Goal: Task Accomplishment & Management: Use online tool/utility

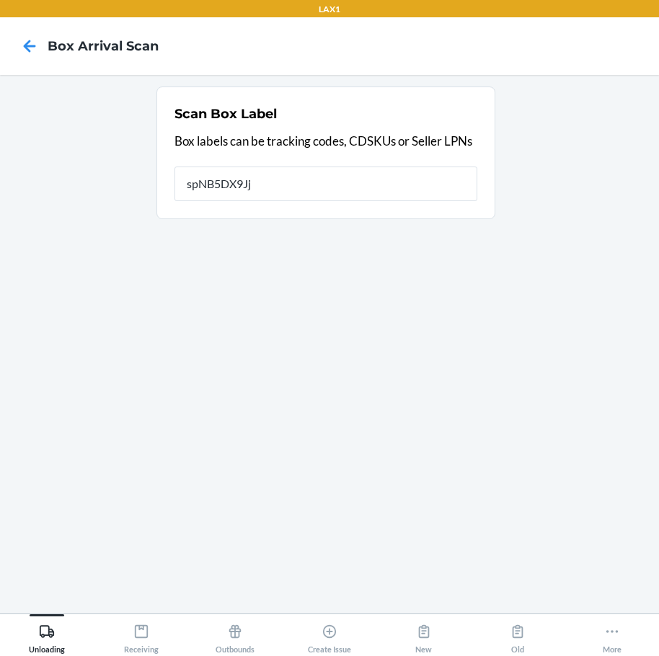
type input "spNB5DX9Jj1"
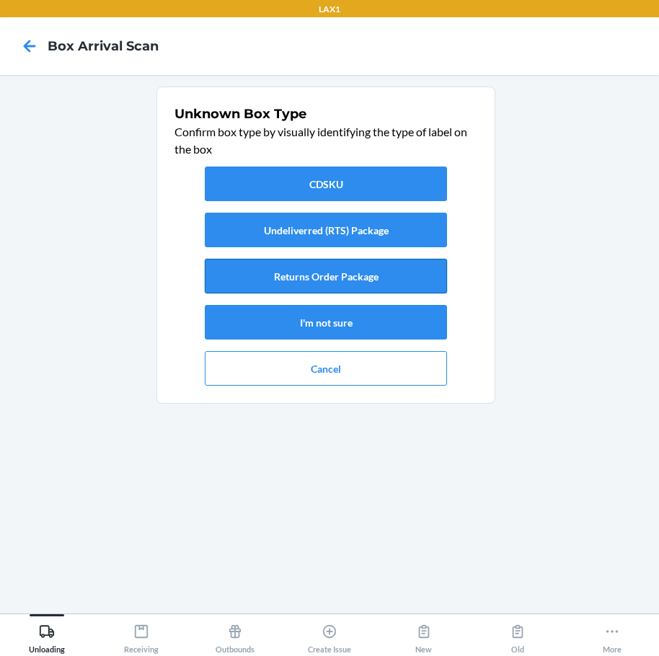
click at [350, 271] on button "Returns Order Package" at bounding box center [326, 276] width 242 height 35
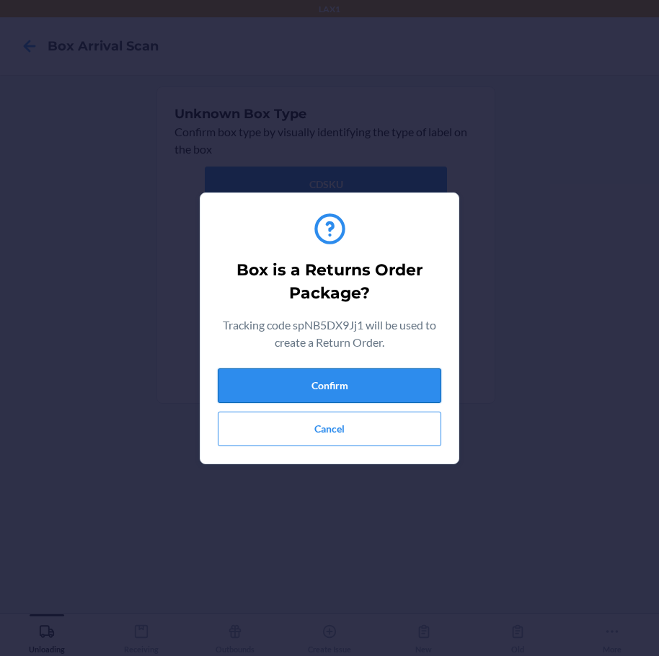
click at [372, 373] on button "Confirm" at bounding box center [329, 385] width 223 height 35
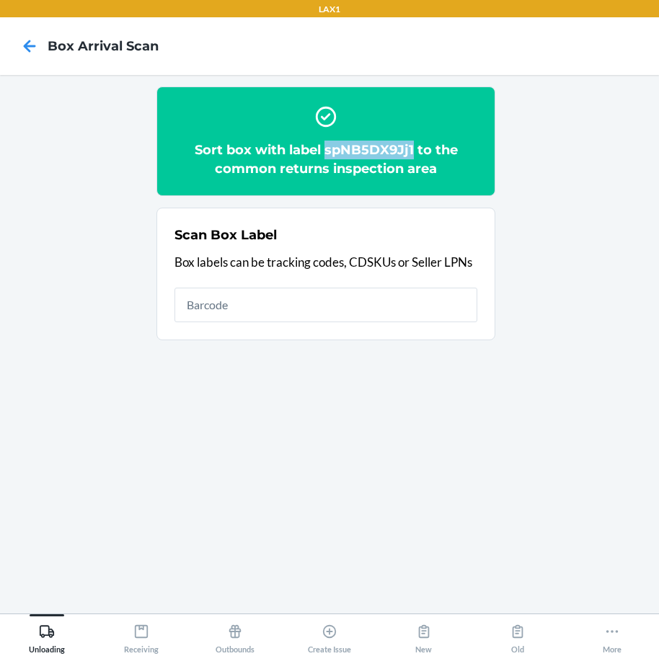
drag, startPoint x: 326, startPoint y: 150, endPoint x: 414, endPoint y: 157, distance: 88.2
click at [414, 157] on h2 "Sort box with label spNB5DX9Jj1 to the common returns inspection area" at bounding box center [325, 159] width 303 height 37
copy h2 "spNB5DX9Jj1"
click at [50, 626] on icon at bounding box center [47, 631] width 16 height 16
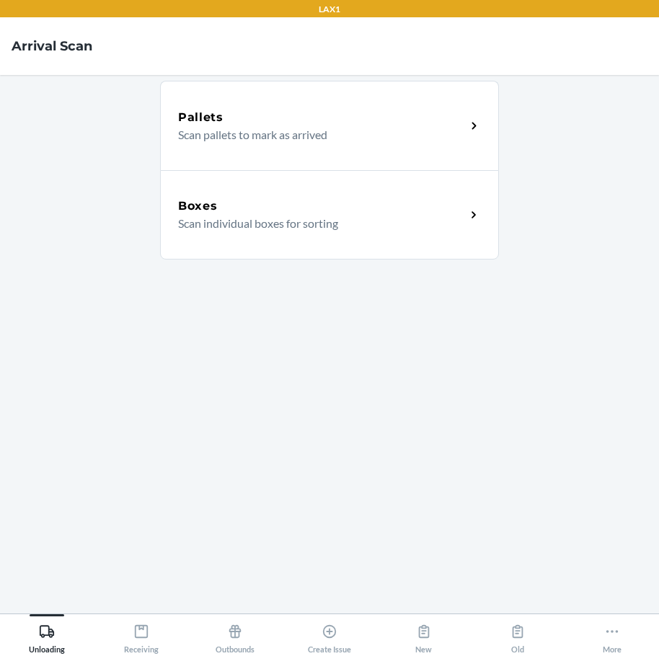
click at [293, 208] on div "Boxes" at bounding box center [322, 205] width 288 height 17
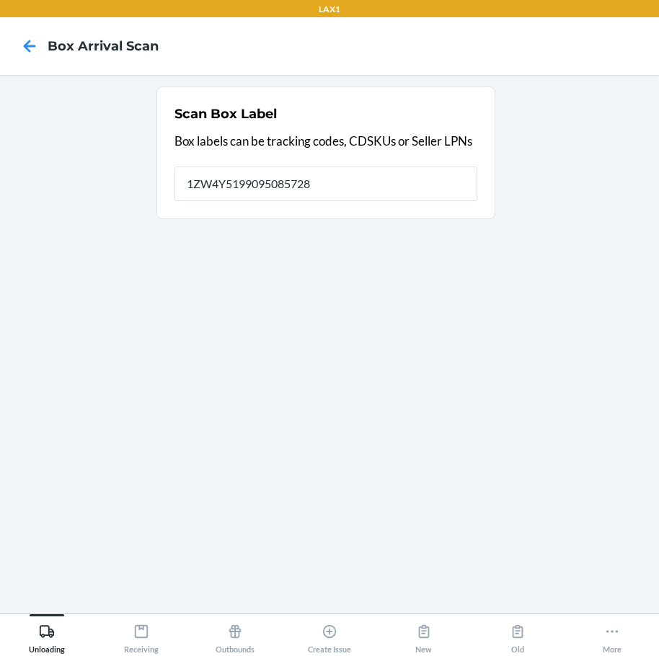
type input "1ZW4Y5199095085728"
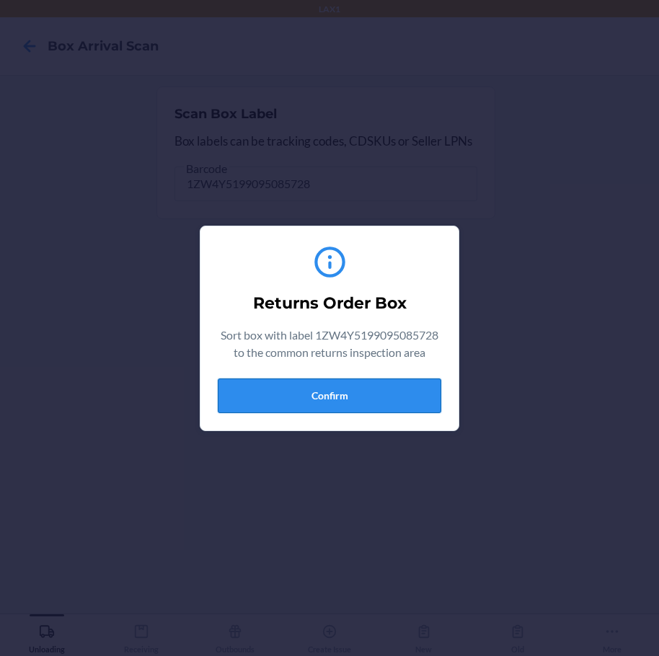
click at [312, 406] on button "Confirm" at bounding box center [329, 395] width 223 height 35
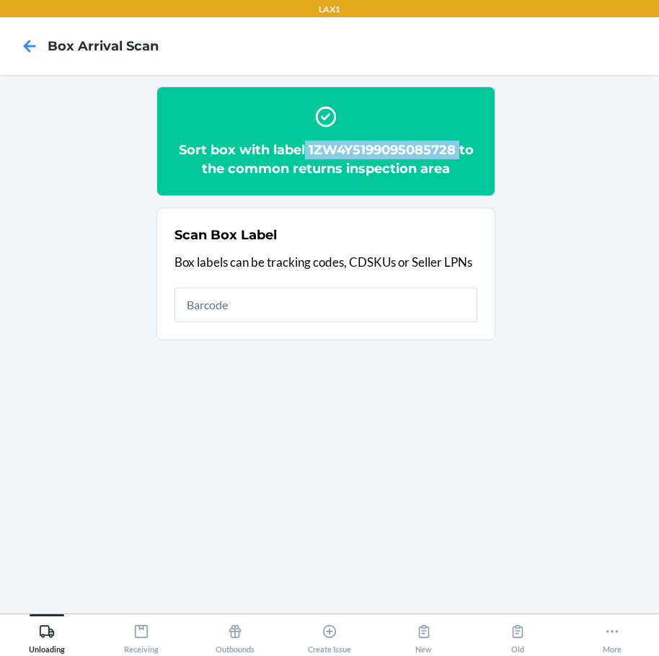
drag, startPoint x: 306, startPoint y: 150, endPoint x: 460, endPoint y: 147, distance: 154.3
click at [460, 147] on h2 "Sort box with label 1ZW4Y5199095085728 to the common returns inspection area" at bounding box center [325, 159] width 303 height 37
copy h2 "1ZW4Y5199095085728"
click at [47, 622] on div "Unloading" at bounding box center [47, 636] width 36 height 36
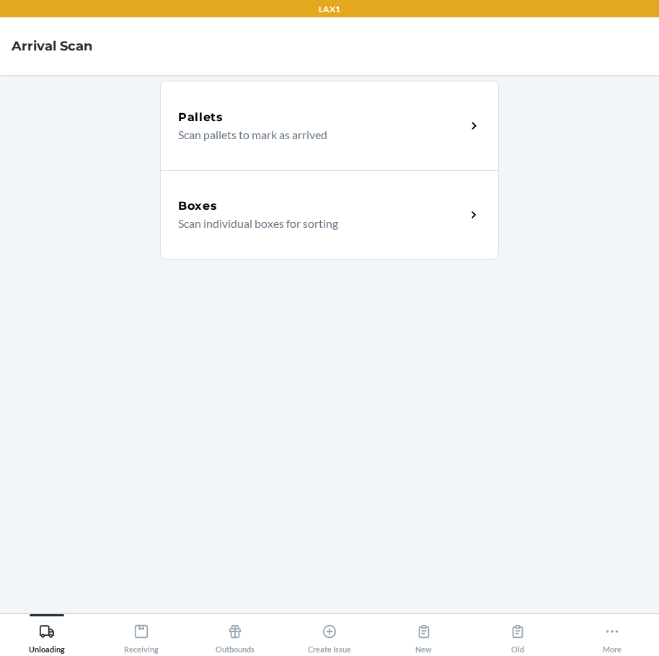
click at [232, 217] on p "Scan individual boxes for sorting" at bounding box center [316, 223] width 276 height 17
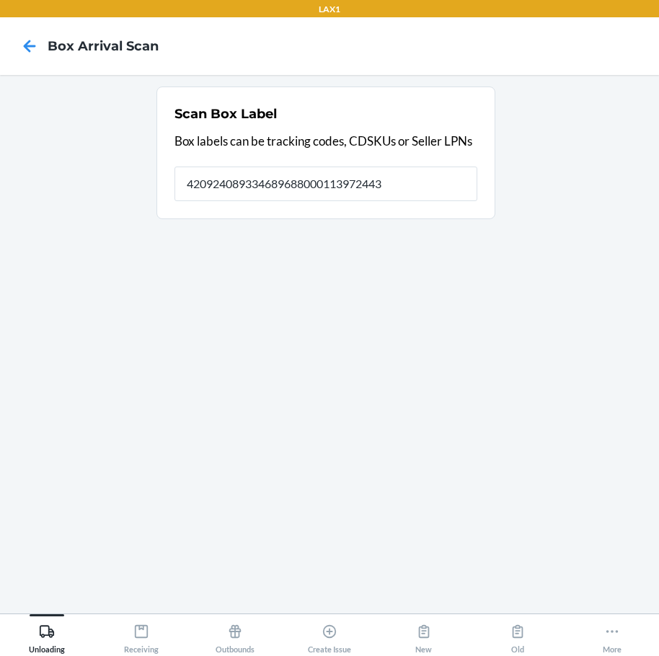
type input "420924089334689688000113972443"
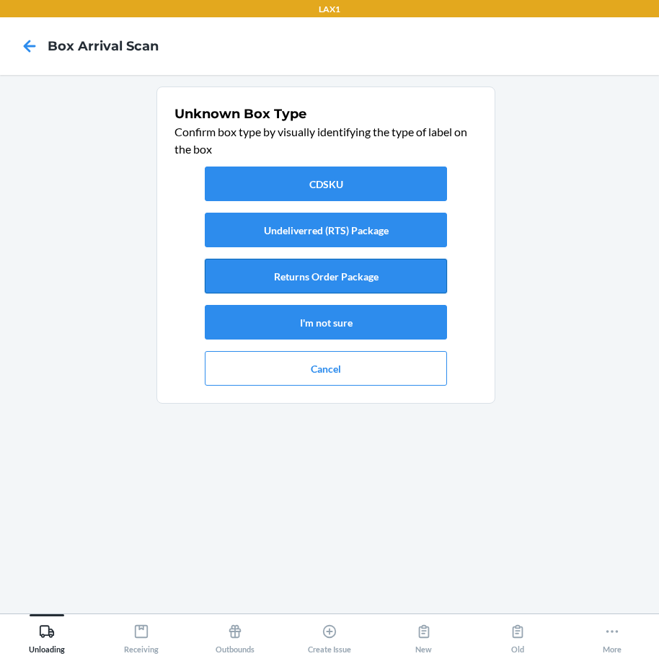
click at [292, 277] on button "Returns Order Package" at bounding box center [326, 276] width 242 height 35
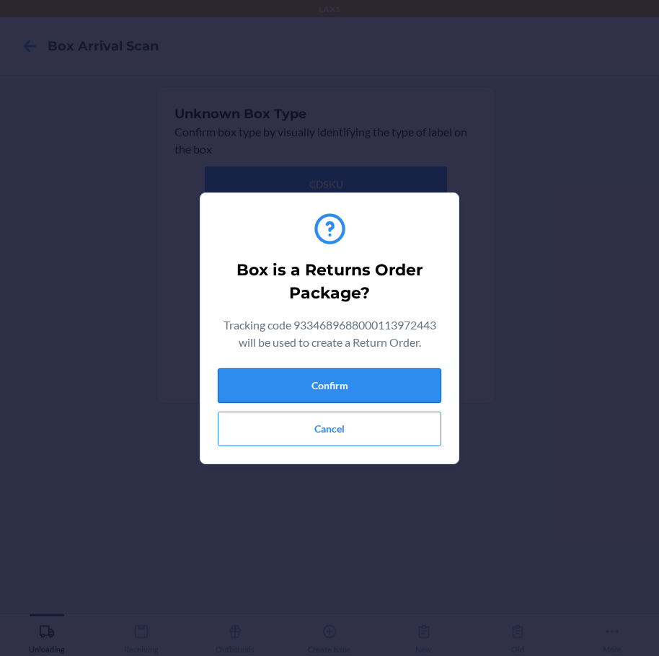
click at [364, 386] on button "Confirm" at bounding box center [329, 385] width 223 height 35
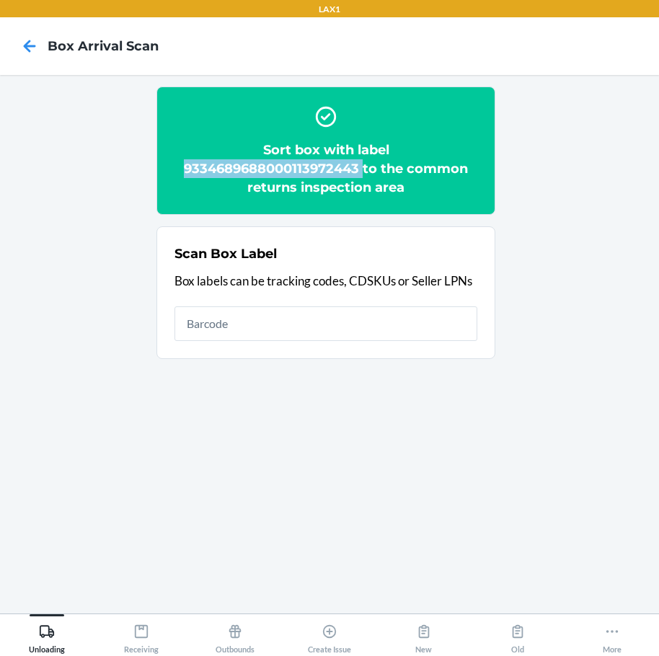
drag, startPoint x: 179, startPoint y: 166, endPoint x: 362, endPoint y: 177, distance: 183.4
click at [362, 177] on h2 "Sort box with label 9334689688000113972443 to the common returns inspection area" at bounding box center [325, 169] width 303 height 56
copy h2 "9334689688000113972443"
click at [47, 623] on icon at bounding box center [47, 631] width 16 height 16
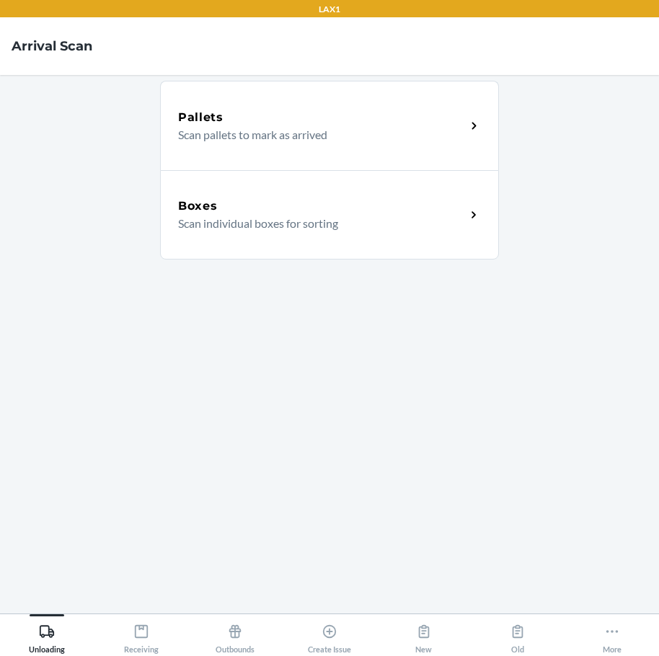
click at [218, 226] on p "Scan individual boxes for sorting" at bounding box center [316, 223] width 276 height 17
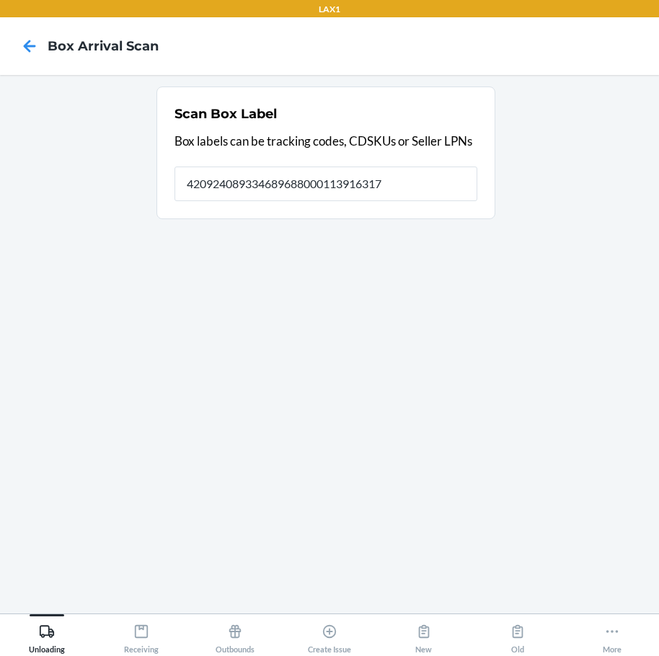
type input "420924089334689688000113916317"
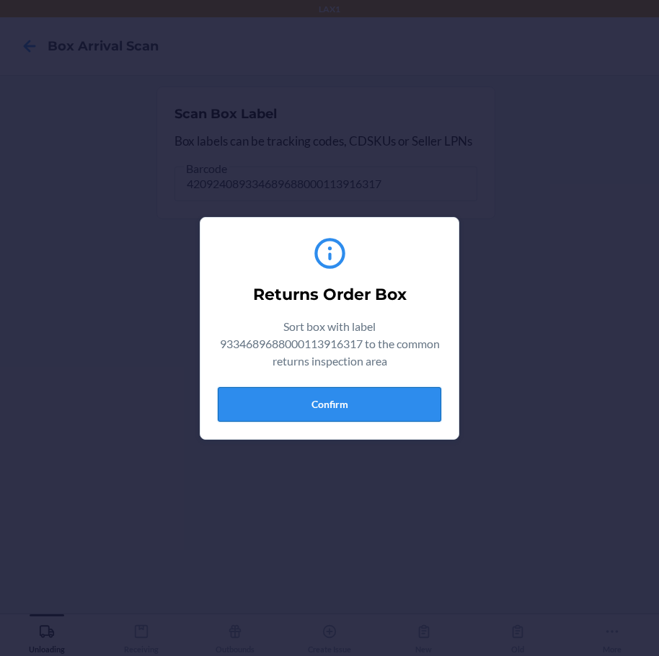
click at [314, 412] on button "Confirm" at bounding box center [329, 404] width 223 height 35
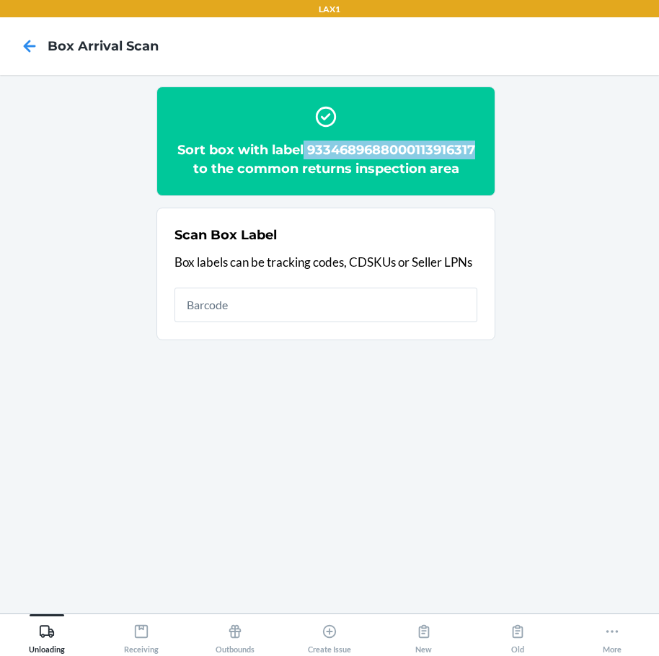
drag, startPoint x: 303, startPoint y: 148, endPoint x: 479, endPoint y: 154, distance: 175.2
click at [479, 154] on section "Sort box with label 9334689688000113916317 to the common returns inspection area" at bounding box center [325, 141] width 339 height 110
copy h2 "9334689688000113916317"
click at [40, 637] on icon at bounding box center [47, 631] width 16 height 16
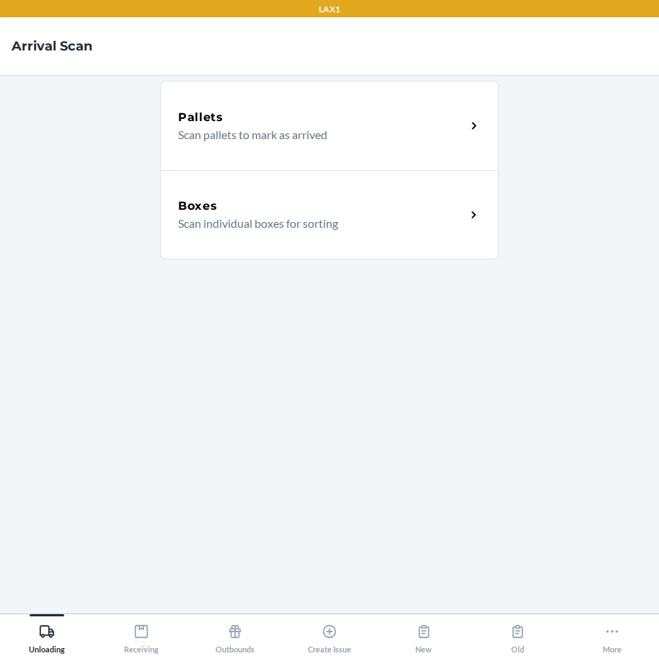
click at [355, 219] on p "Scan individual boxes for sorting" at bounding box center [316, 223] width 276 height 17
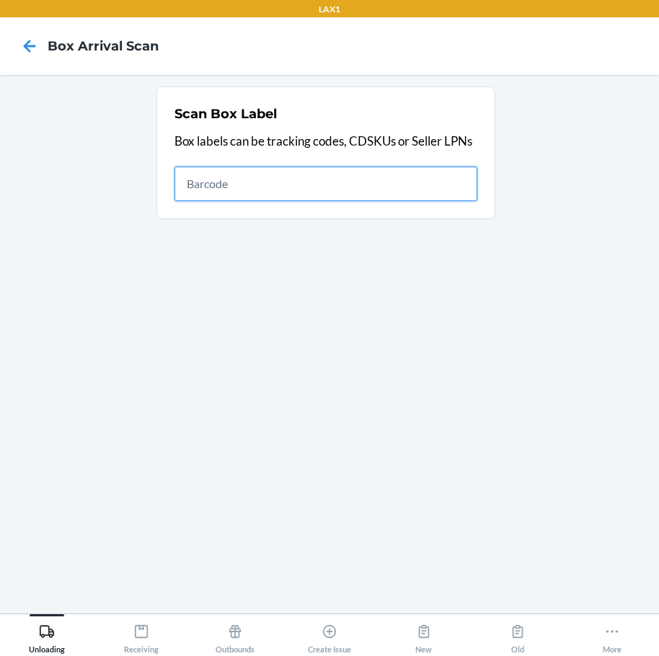
click at [207, 189] on input "text" at bounding box center [325, 183] width 303 height 35
drag, startPoint x: 319, startPoint y: 200, endPoint x: 198, endPoint y: 337, distance: 182.8
click at [198, 337] on section "Scan Box Label Box labels can be tracking codes, CDSKUs or Seller LPNs" at bounding box center [330, 343] width 636 height 515
click at [280, 184] on input "text" at bounding box center [325, 183] width 303 height 35
click at [444, 182] on input "text" at bounding box center [325, 183] width 303 height 35
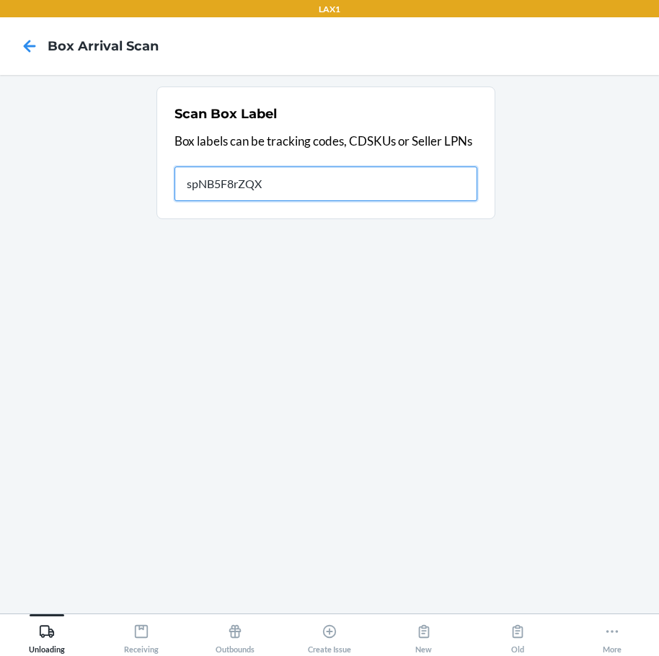
type input "spNB5F8rZQX"
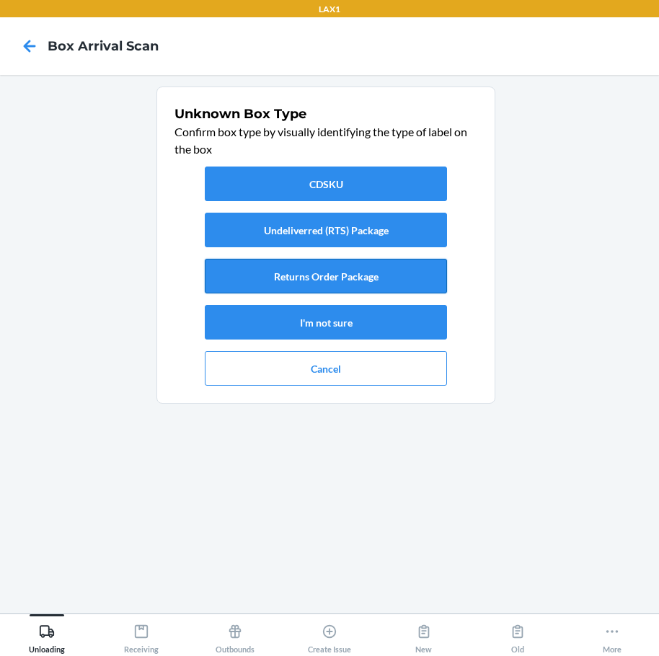
click at [311, 283] on button "Returns Order Package" at bounding box center [326, 276] width 242 height 35
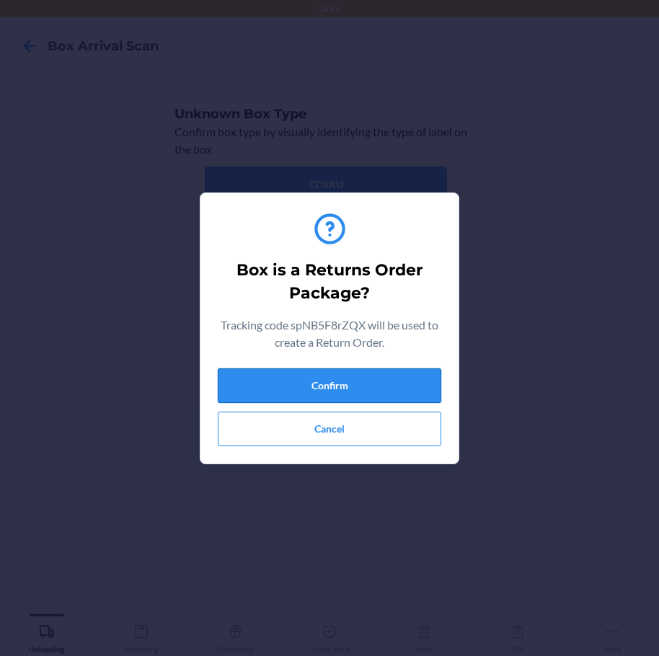
click at [350, 377] on button "Confirm" at bounding box center [329, 385] width 223 height 35
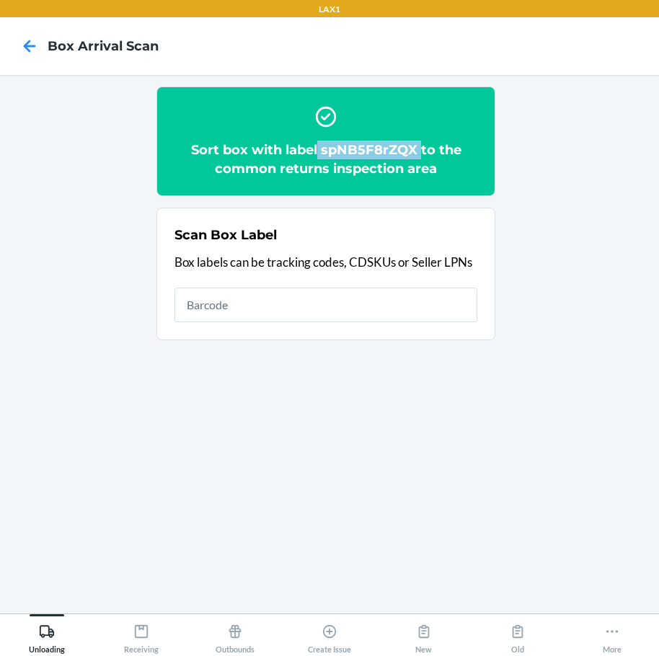
drag, startPoint x: 318, startPoint y: 149, endPoint x: 421, endPoint y: 159, distance: 103.5
click at [421, 159] on h2 "Sort box with label spNB5F8rZQX to the common returns inspection area" at bounding box center [325, 159] width 303 height 37
copy h2 "spNB5F8rZQX"
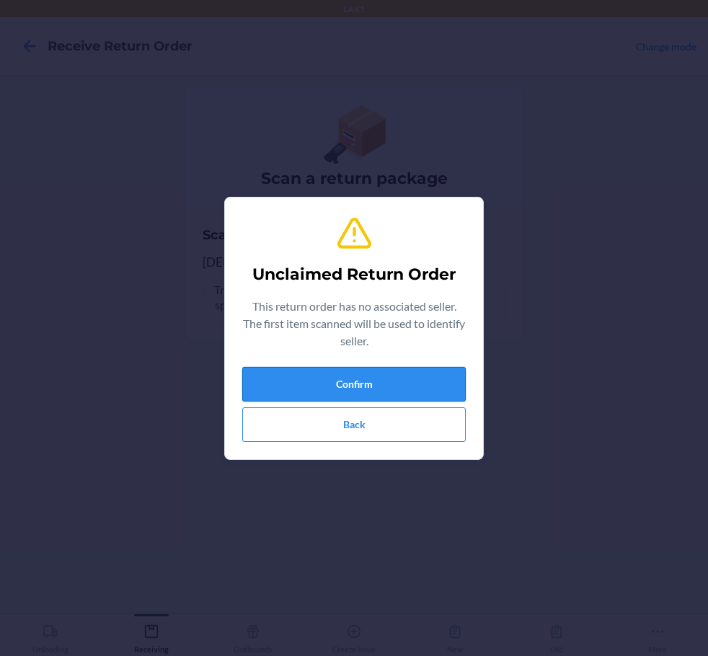
click at [322, 391] on button "Confirm" at bounding box center [353, 384] width 223 height 35
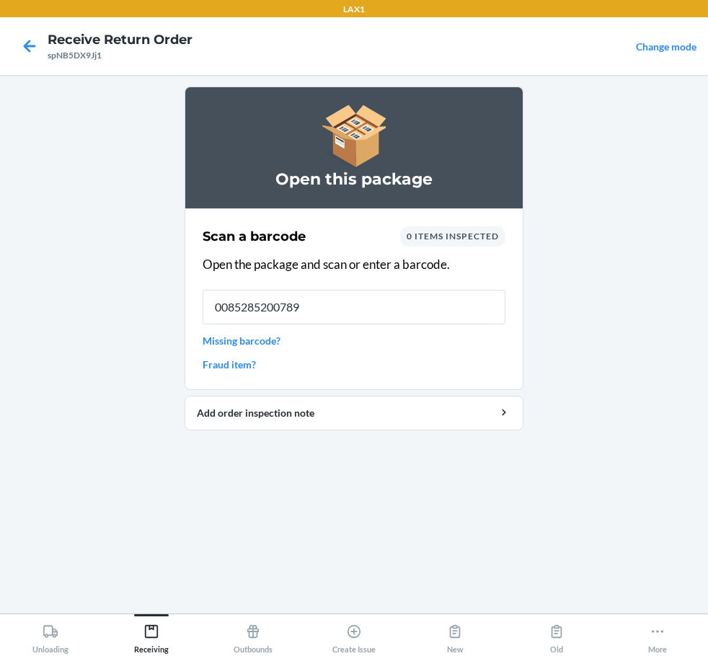
type input "00852852007894"
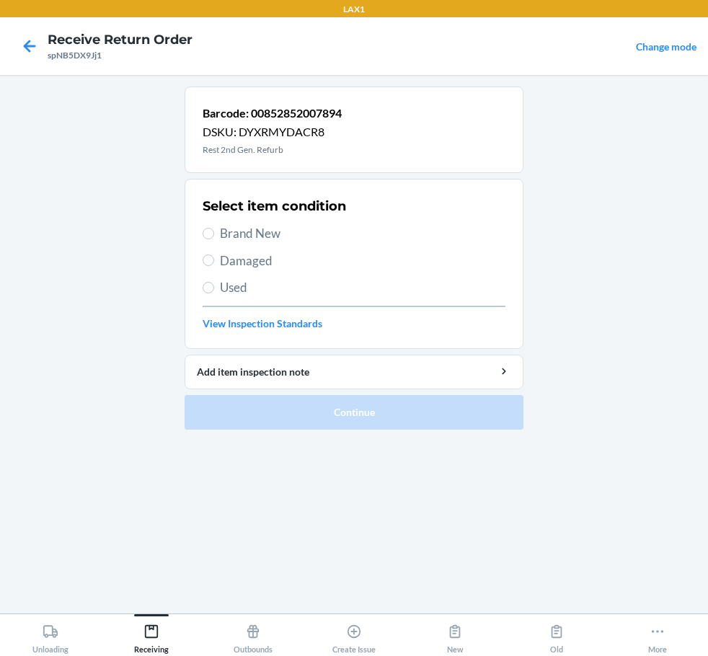
click at [226, 228] on span "Brand New" at bounding box center [362, 233] width 285 height 19
click at [214, 228] on input "Brand New" at bounding box center [209, 234] width 12 height 12
radio input "true"
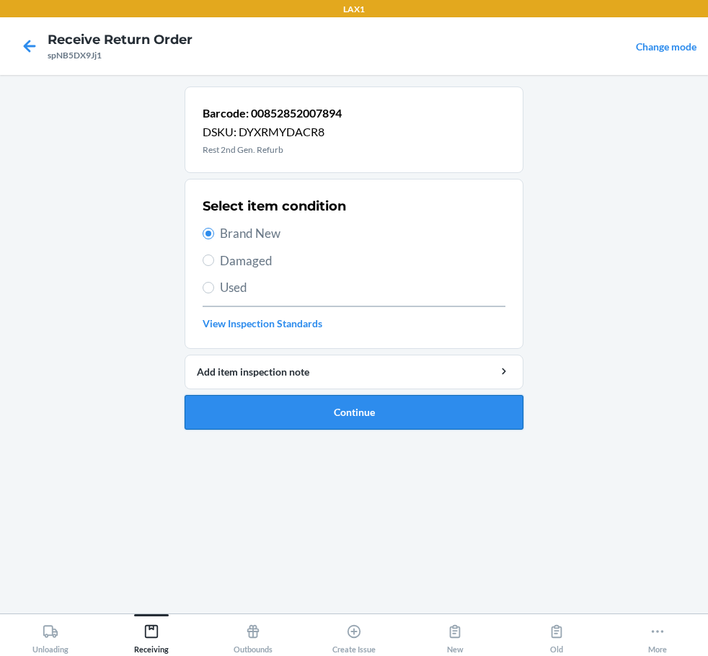
click at [384, 409] on button "Continue" at bounding box center [353, 412] width 339 height 35
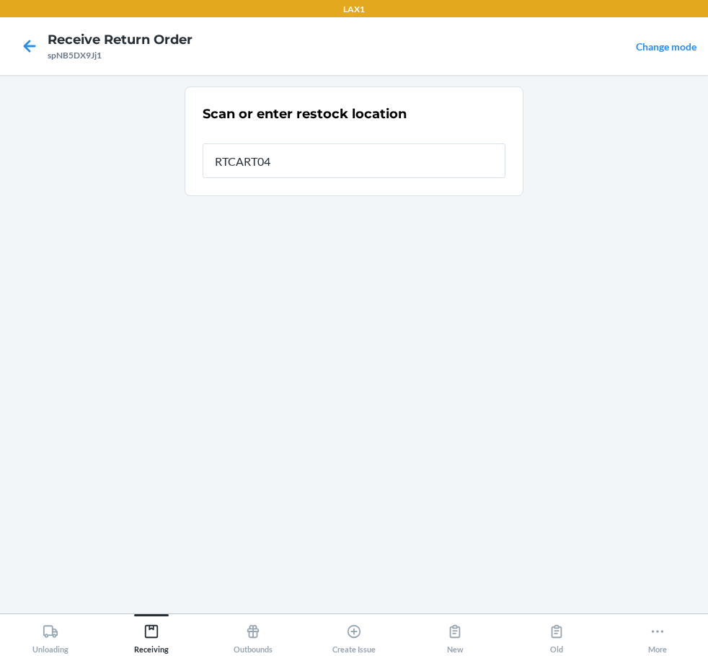
type input "RTCART047"
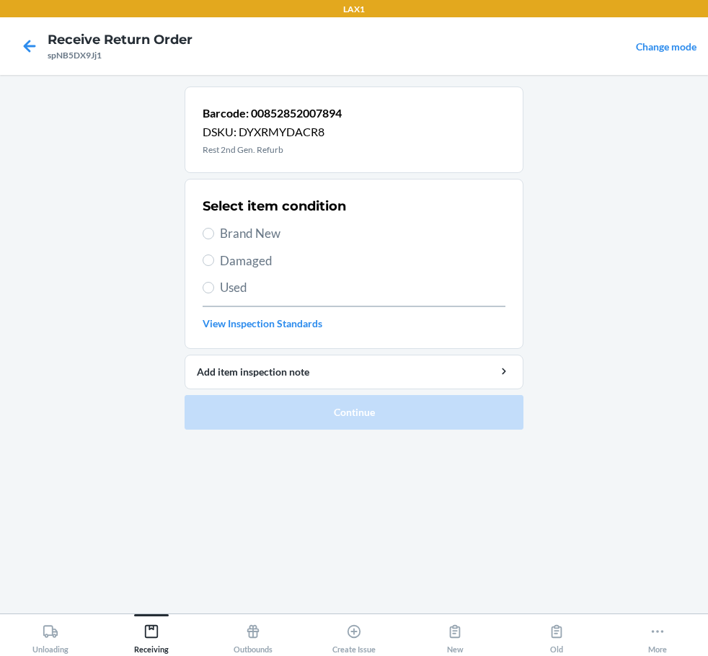
click at [264, 236] on span "Brand New" at bounding box center [362, 233] width 285 height 19
click at [214, 236] on input "Brand New" at bounding box center [209, 234] width 12 height 12
radio input "true"
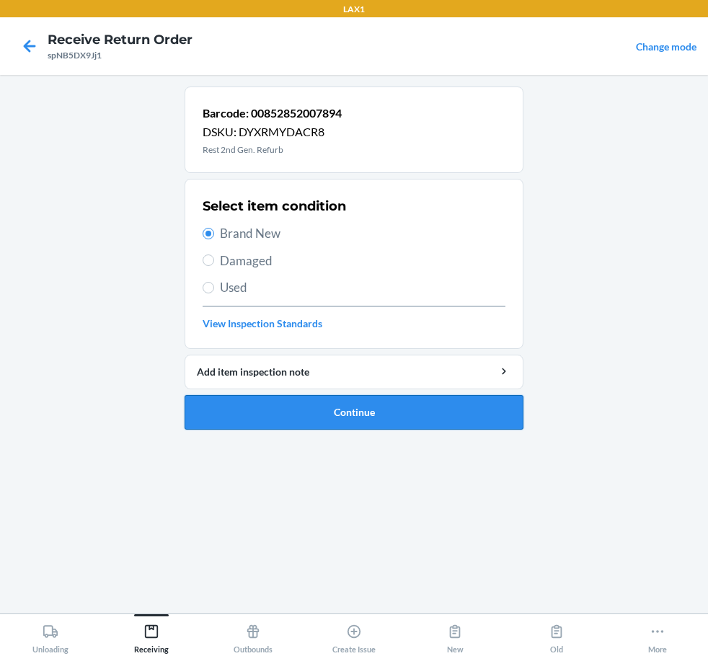
click at [390, 411] on button "Continue" at bounding box center [353, 412] width 339 height 35
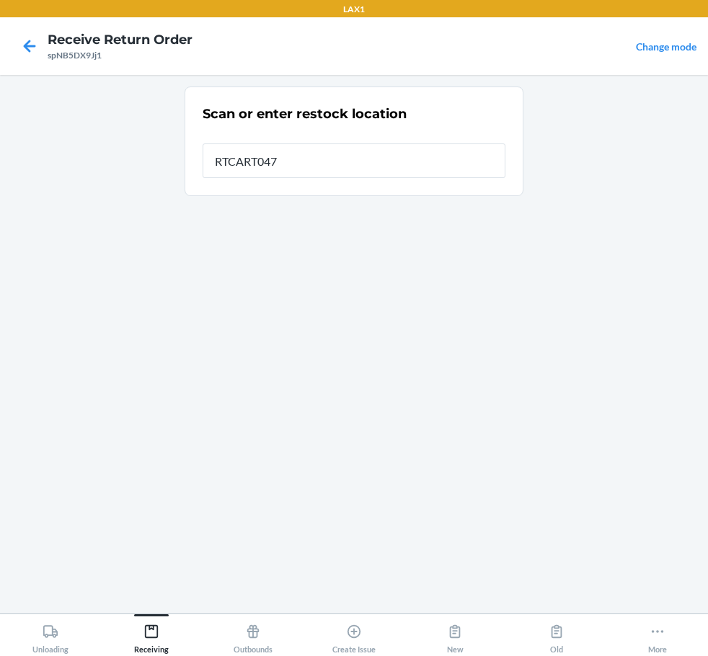
type input "RTCART047"
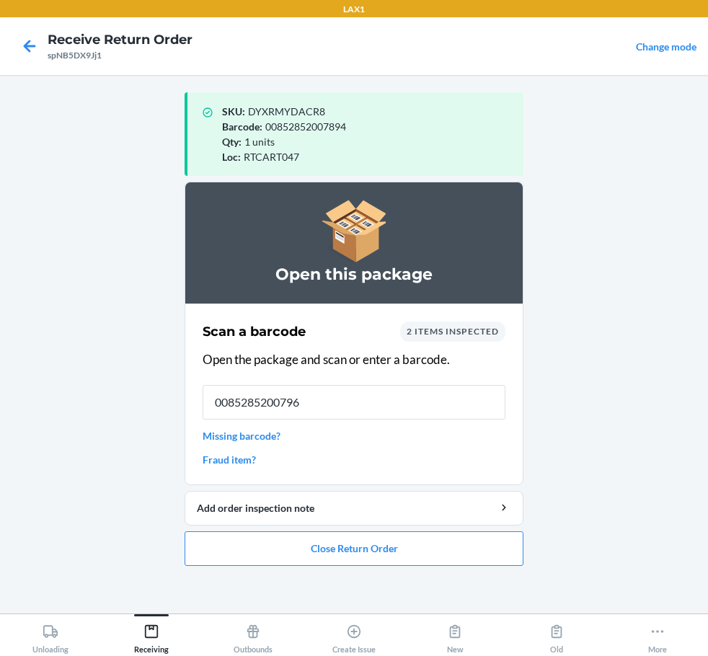
type input "00852852007962"
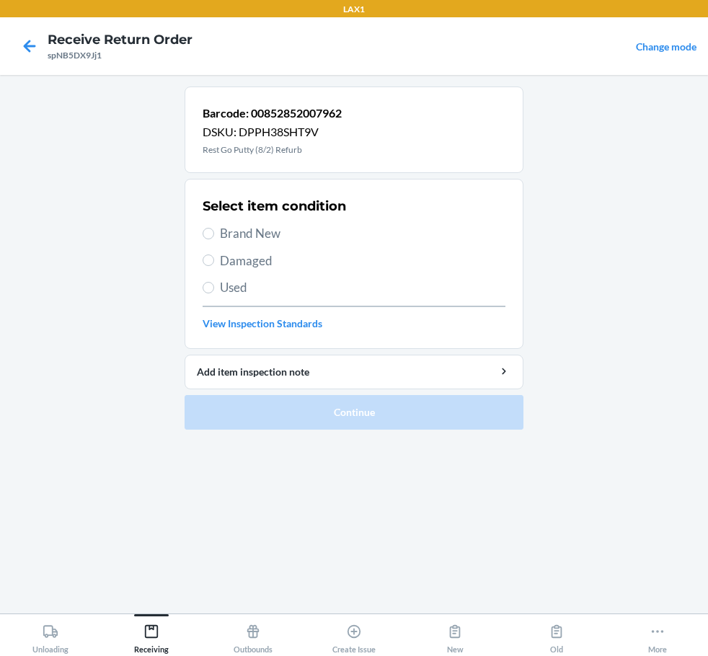
click at [222, 257] on span "Damaged" at bounding box center [362, 261] width 285 height 19
click at [214, 257] on input "Damaged" at bounding box center [209, 260] width 12 height 12
radio input "true"
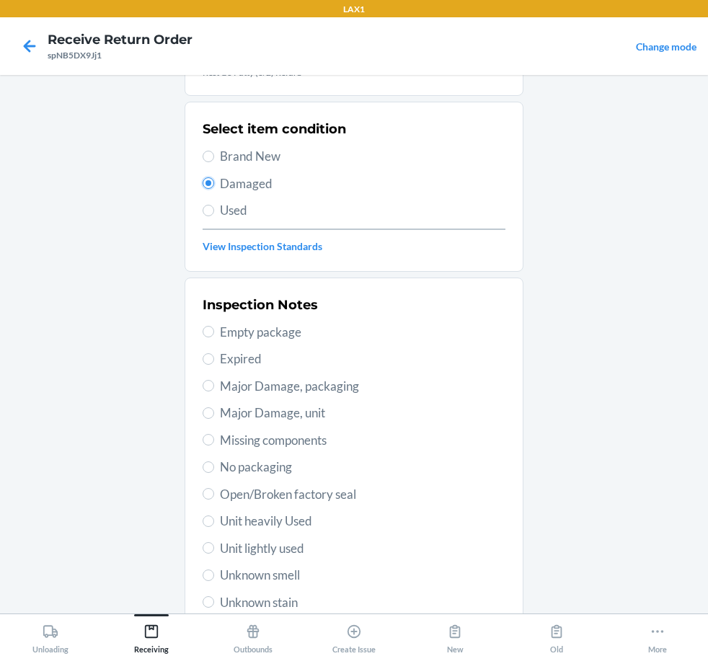
scroll to position [213, 0]
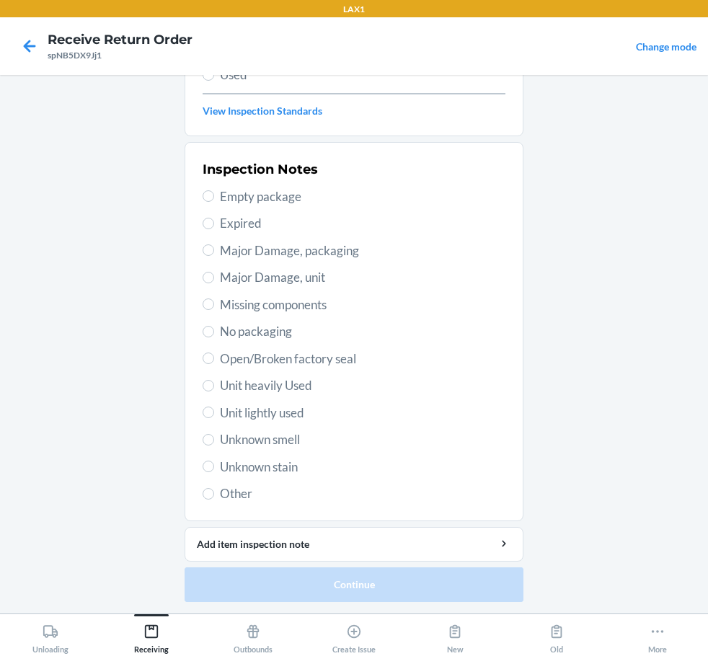
click at [277, 360] on span "Open/Broken factory seal" at bounding box center [362, 359] width 285 height 19
click at [214, 360] on input "Open/Broken factory seal" at bounding box center [209, 358] width 12 height 12
radio input "true"
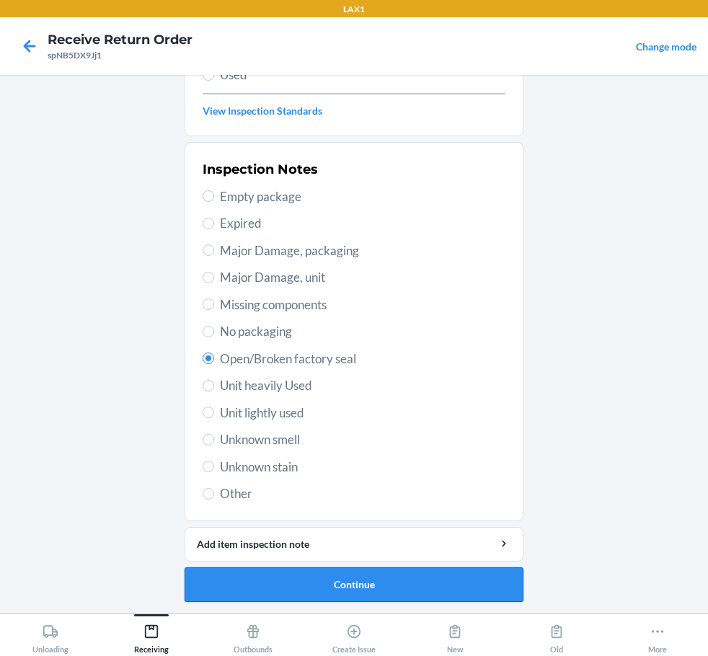
click at [358, 590] on button "Continue" at bounding box center [353, 584] width 339 height 35
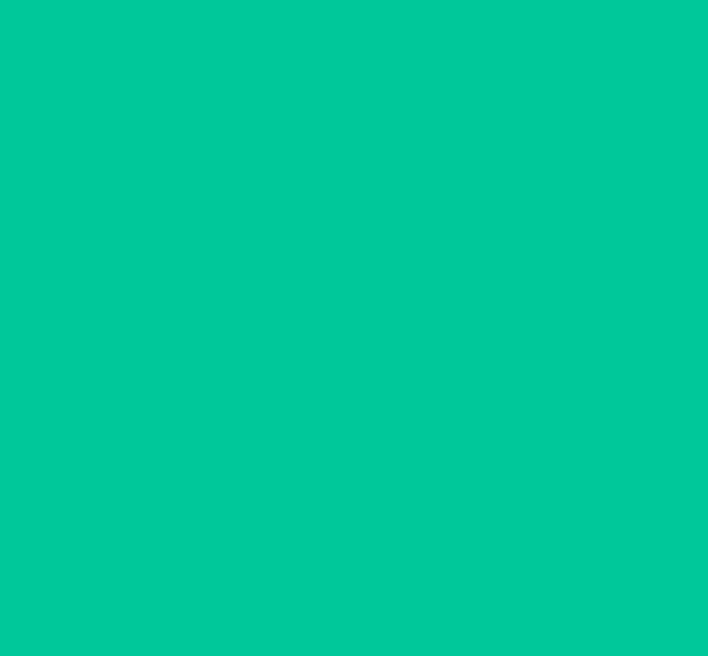
scroll to position [85, 0]
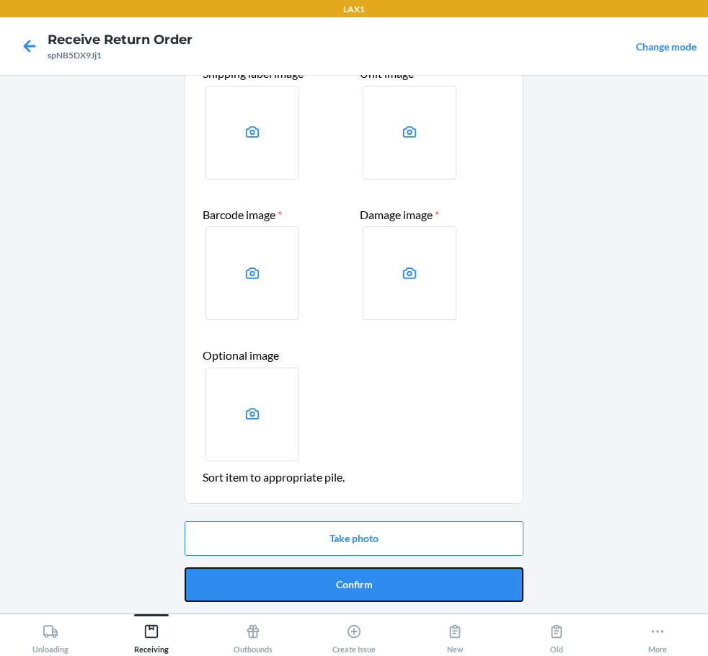
click at [358, 590] on button "Confirm" at bounding box center [353, 584] width 339 height 35
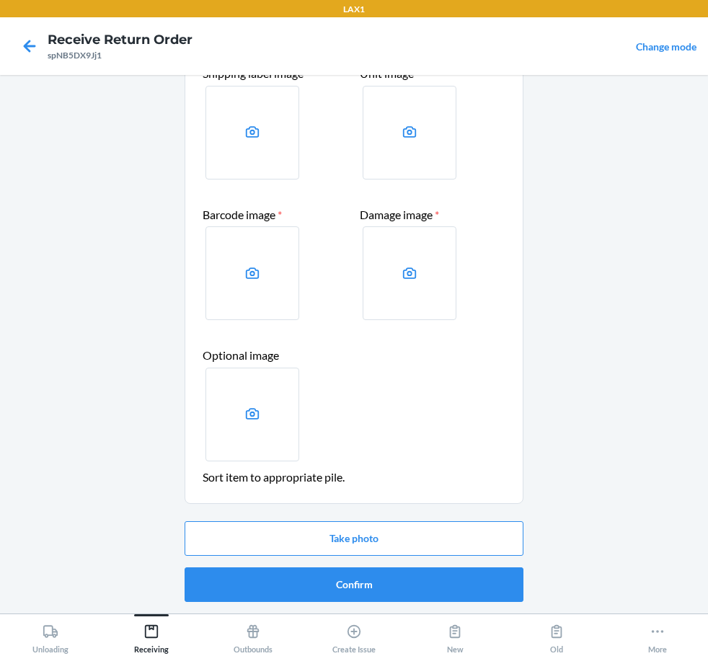
scroll to position [0, 0]
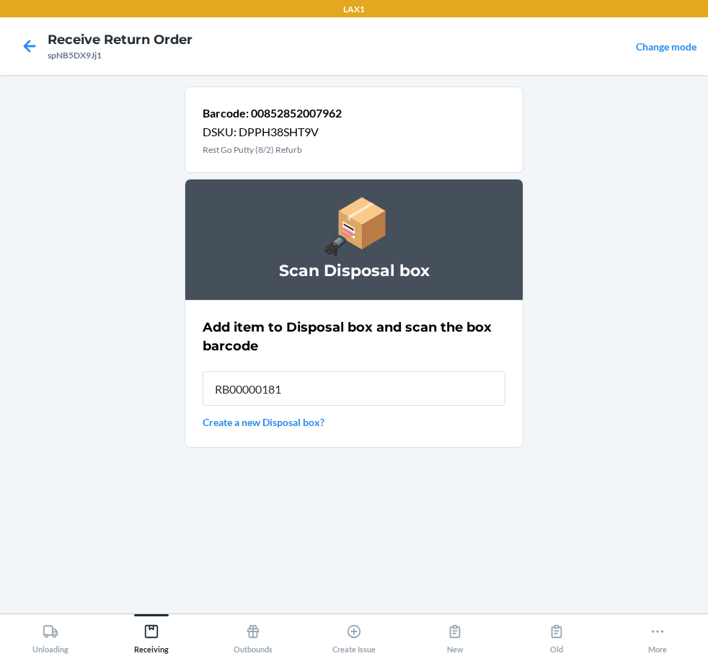
type input "RB000001819"
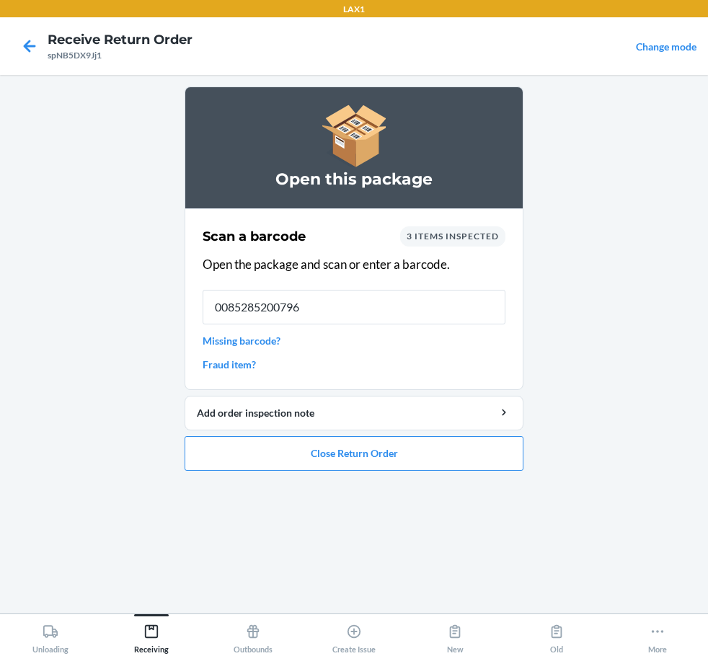
type input "00852852007962"
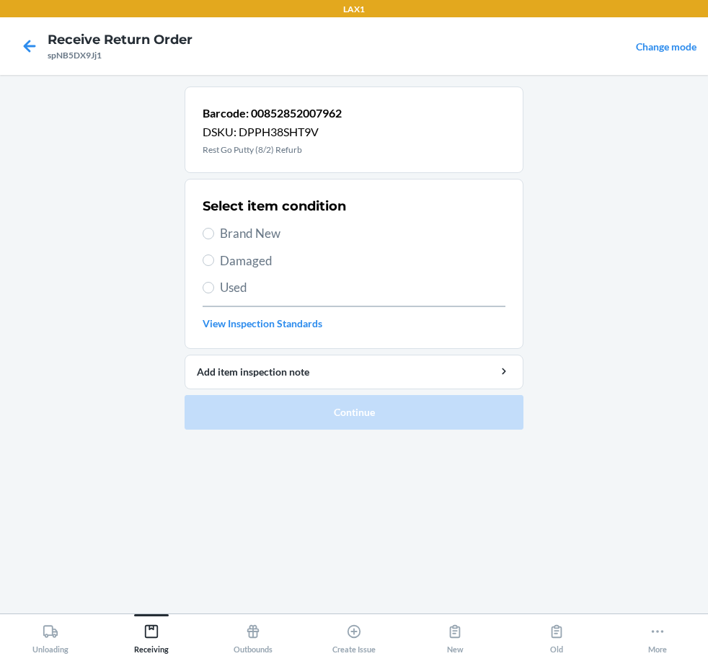
click at [250, 262] on span "Damaged" at bounding box center [362, 261] width 285 height 19
click at [214, 262] on input "Damaged" at bounding box center [209, 260] width 12 height 12
radio input "true"
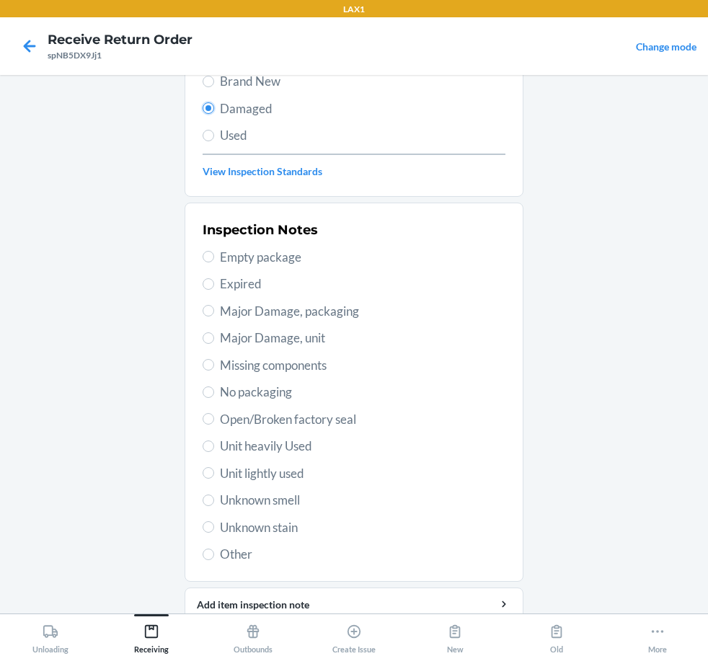
scroll to position [213, 0]
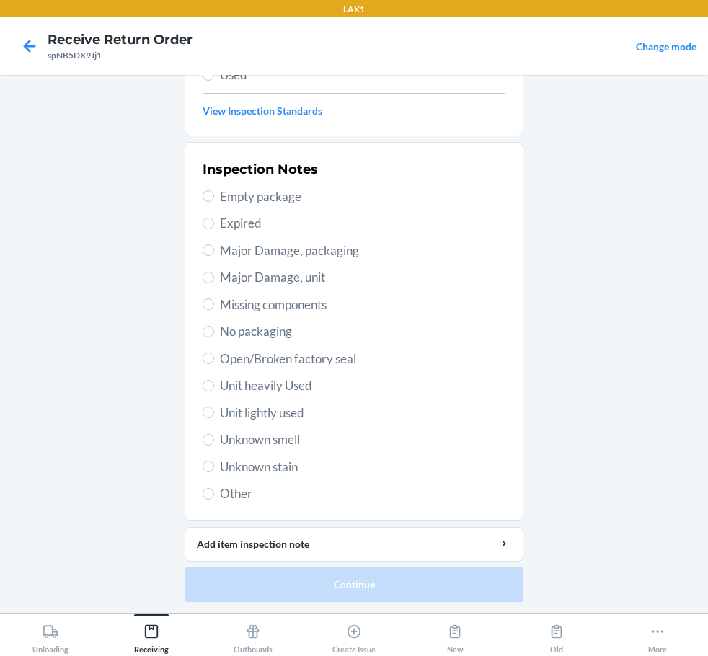
click at [270, 350] on span "Open/Broken factory seal" at bounding box center [362, 359] width 285 height 19
click at [214, 352] on input "Open/Broken factory seal" at bounding box center [209, 358] width 12 height 12
radio input "true"
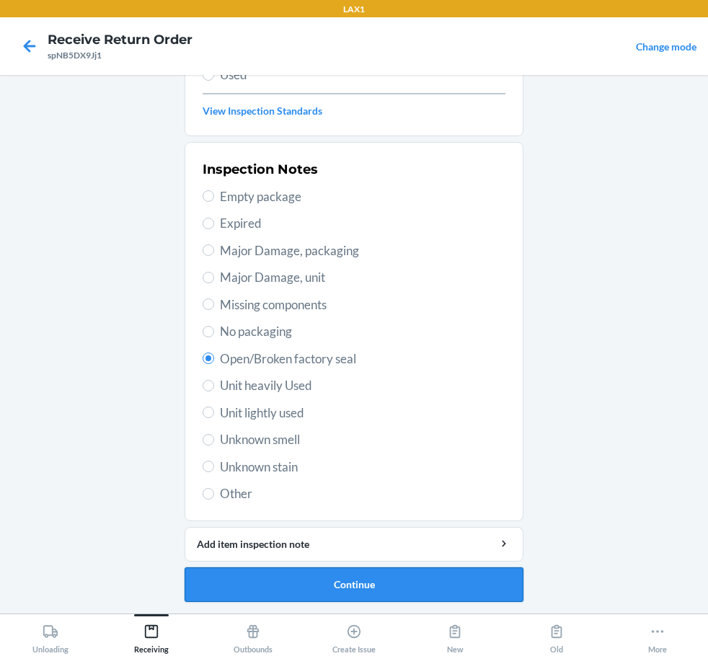
click at [322, 588] on button "Continue" at bounding box center [353, 584] width 339 height 35
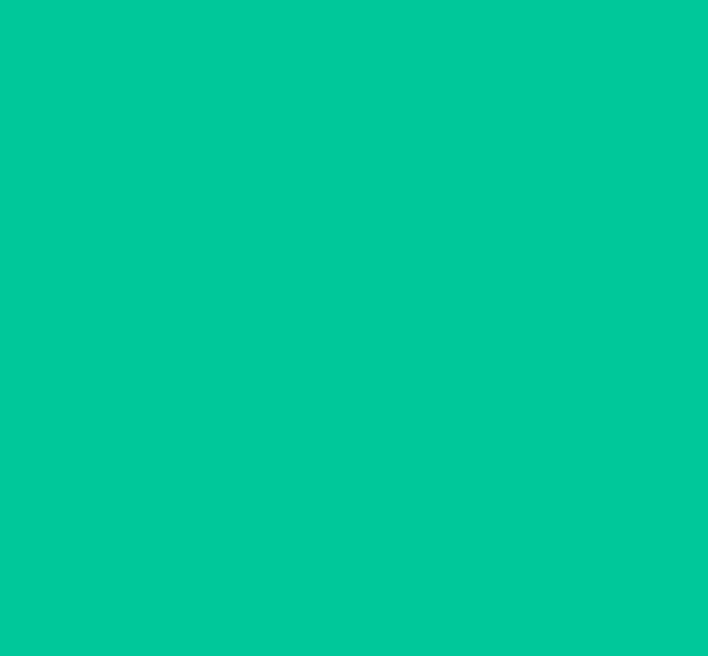
scroll to position [85, 0]
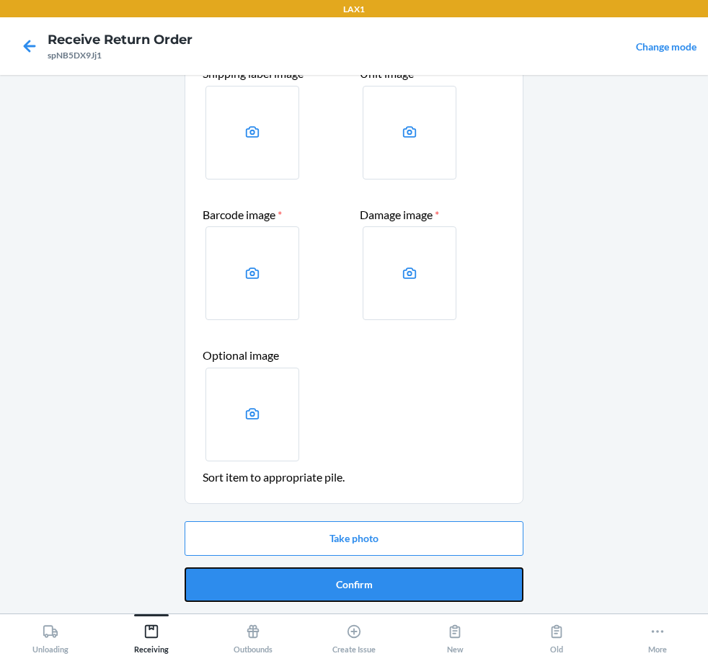
click at [322, 588] on button "Confirm" at bounding box center [353, 584] width 339 height 35
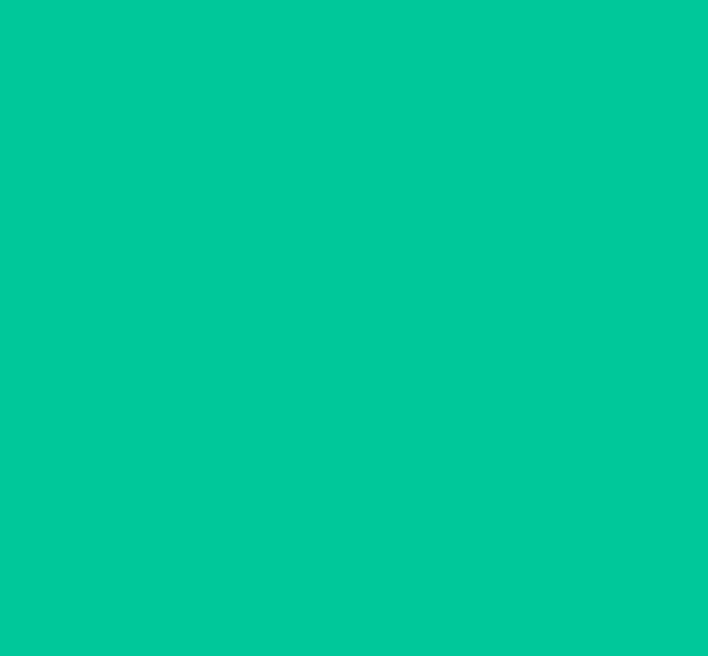
scroll to position [0, 0]
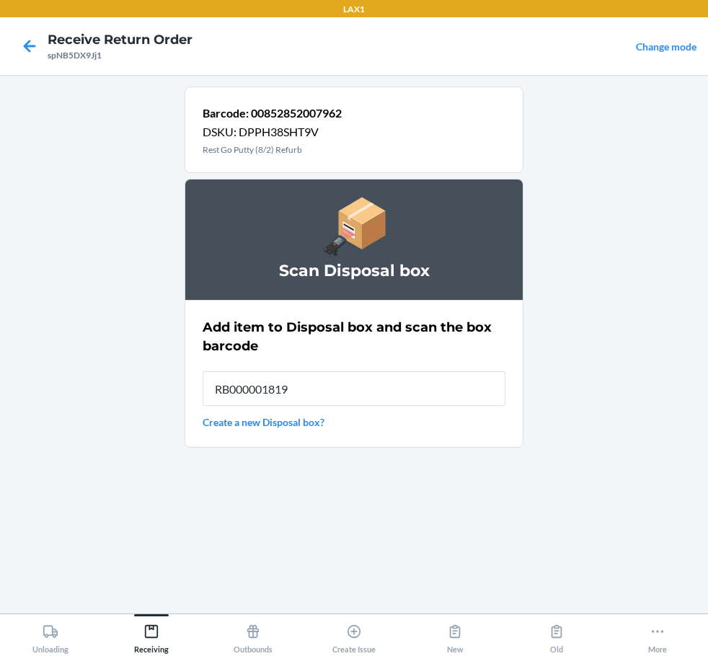
type input "RB000001819"
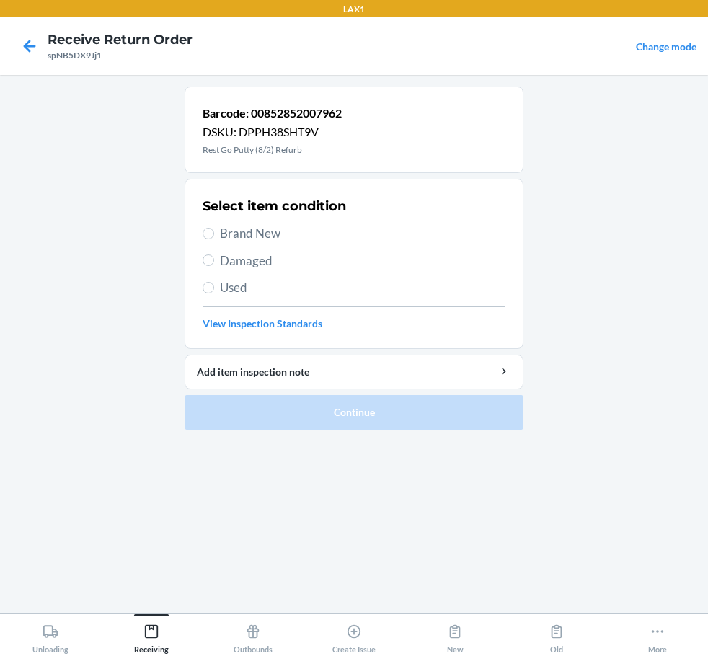
click at [248, 228] on span "Brand New" at bounding box center [362, 233] width 285 height 19
click at [214, 228] on input "Brand New" at bounding box center [209, 234] width 12 height 12
radio input "true"
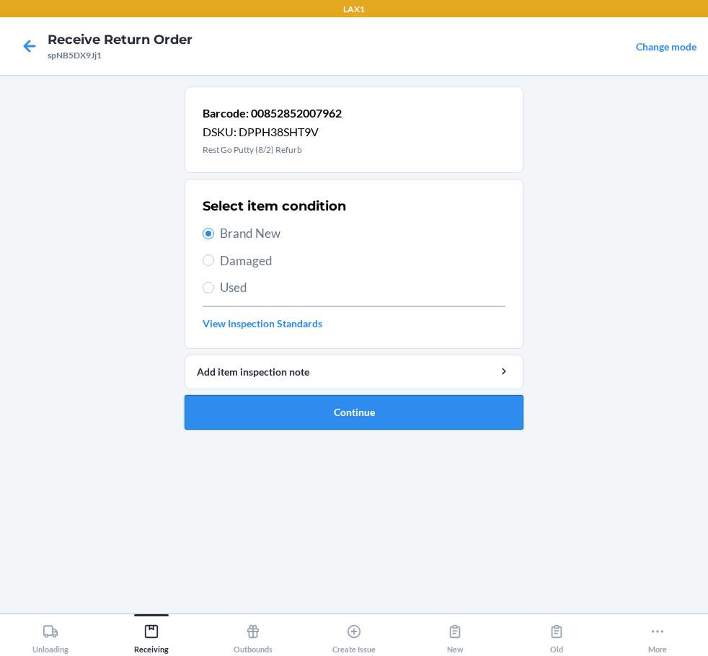
click at [380, 414] on button "Continue" at bounding box center [353, 412] width 339 height 35
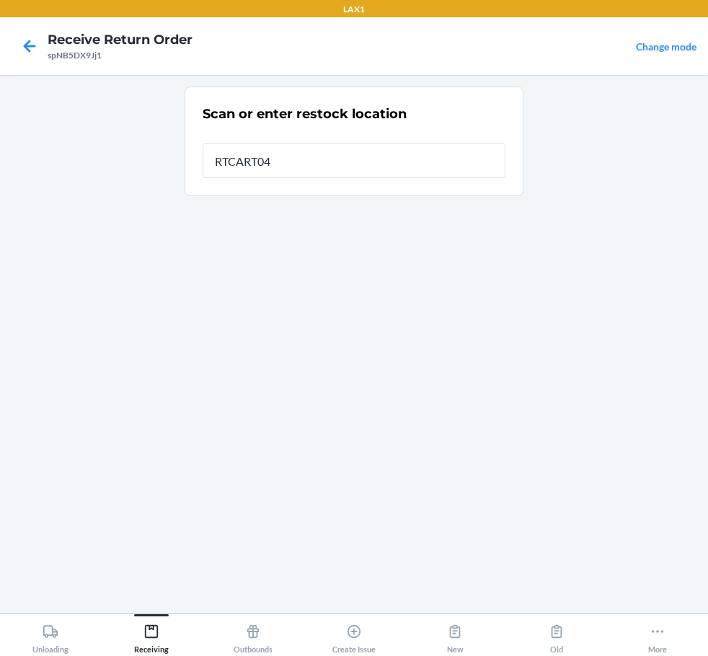
type input "RTCART047"
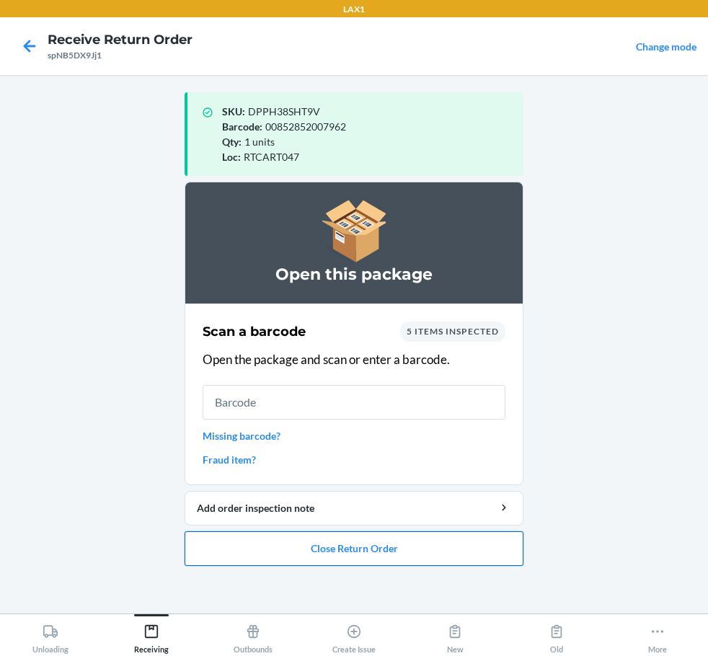
click at [392, 542] on button "Close Return Order" at bounding box center [353, 548] width 339 height 35
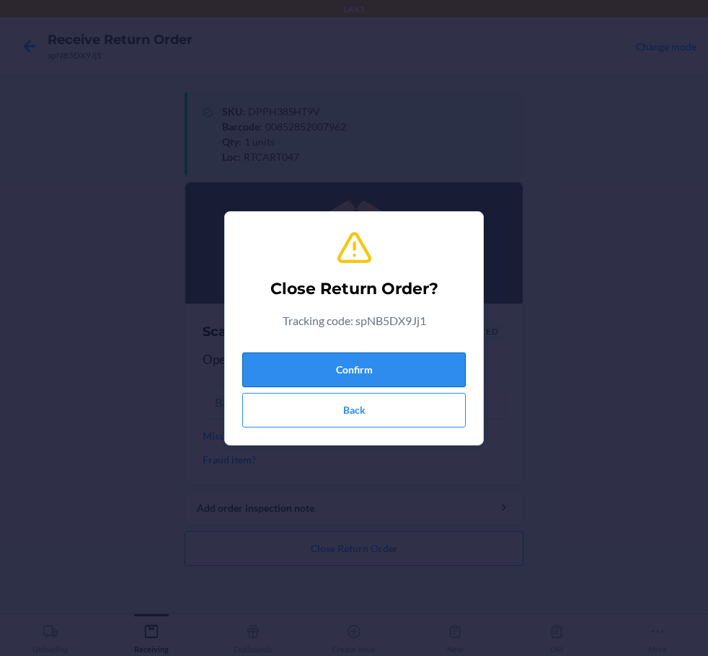
click at [366, 375] on button "Confirm" at bounding box center [353, 369] width 223 height 35
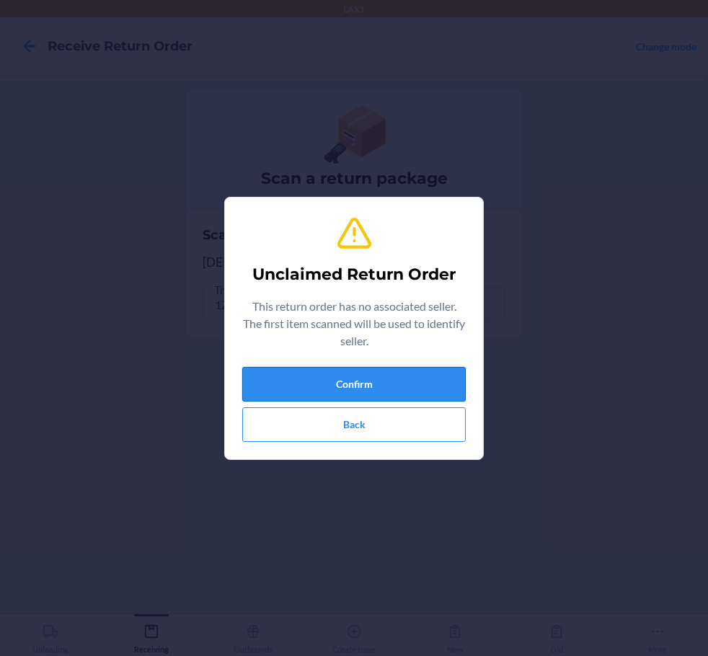
click at [353, 391] on button "Confirm" at bounding box center [353, 384] width 223 height 35
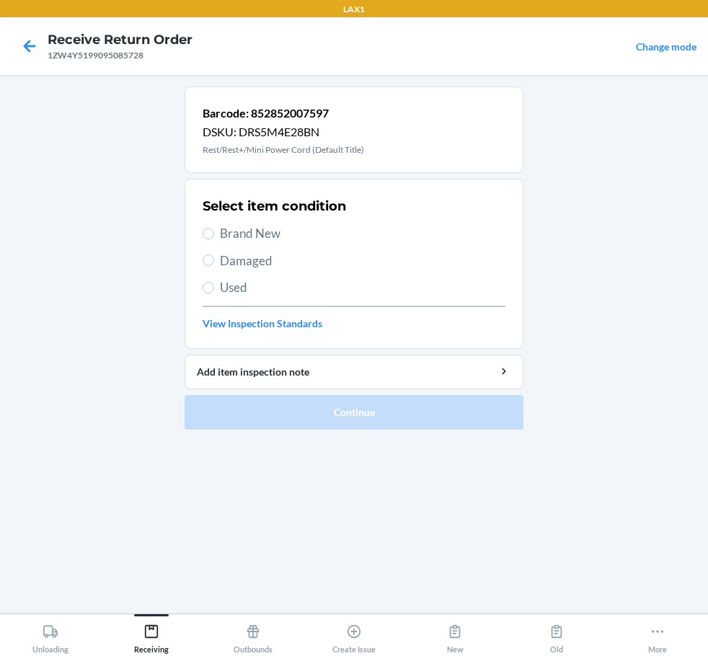
click at [244, 265] on span "Damaged" at bounding box center [362, 261] width 285 height 19
click at [214, 265] on input "Damaged" at bounding box center [209, 260] width 12 height 12
radio input "true"
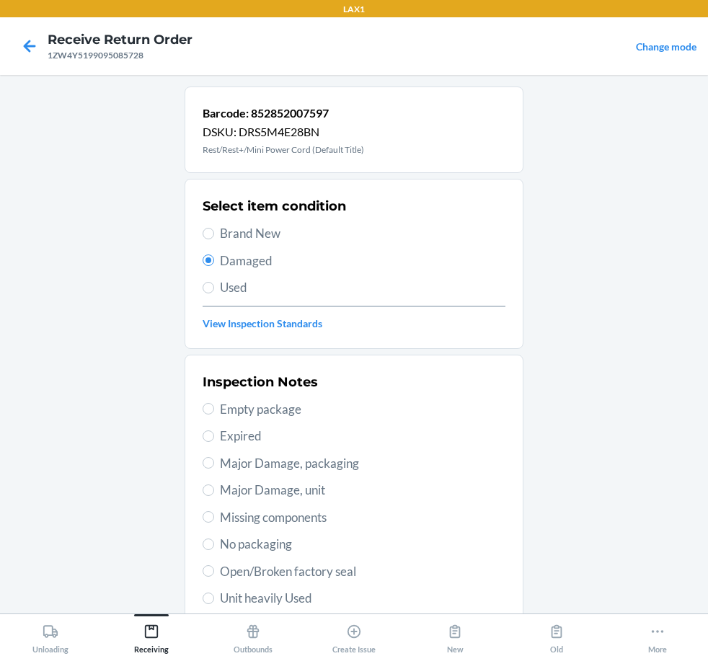
click at [283, 569] on span "Open/Broken factory seal" at bounding box center [362, 571] width 285 height 19
click at [214, 569] on input "Open/Broken factory seal" at bounding box center [209, 571] width 12 height 12
radio input "true"
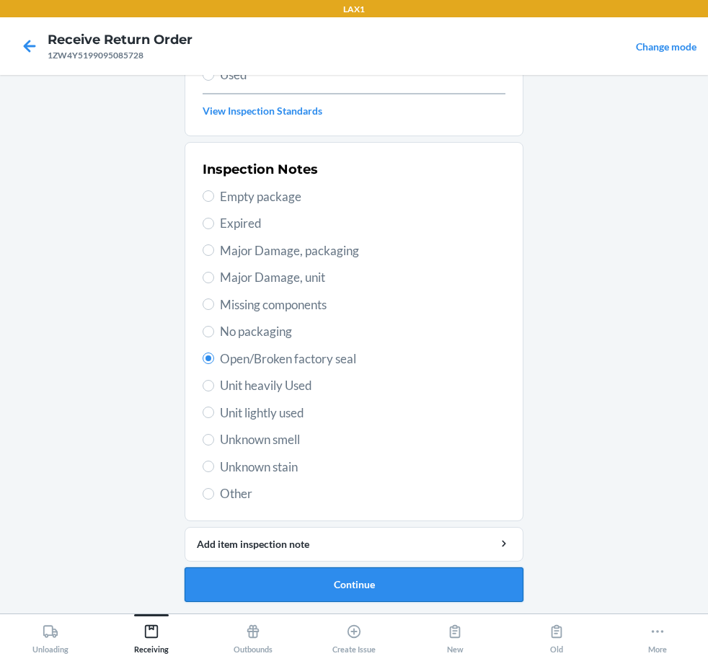
click at [288, 575] on button "Continue" at bounding box center [353, 584] width 339 height 35
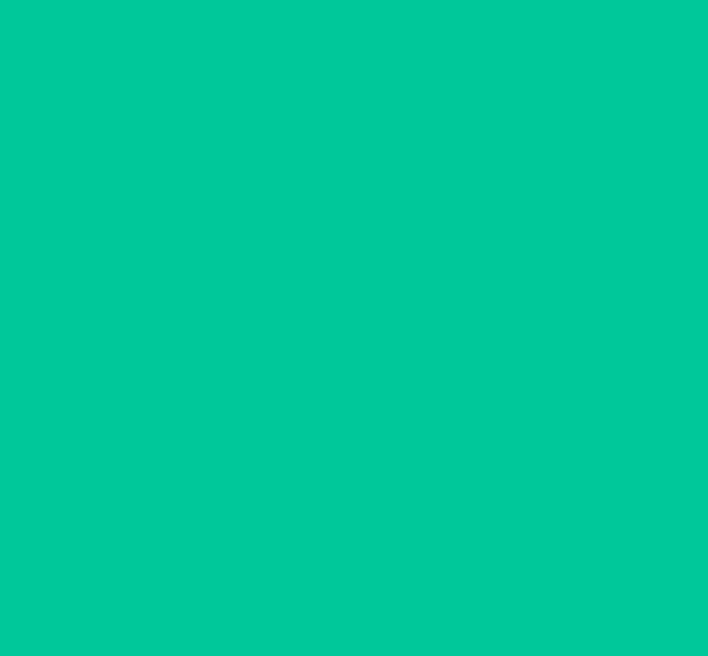
scroll to position [85, 0]
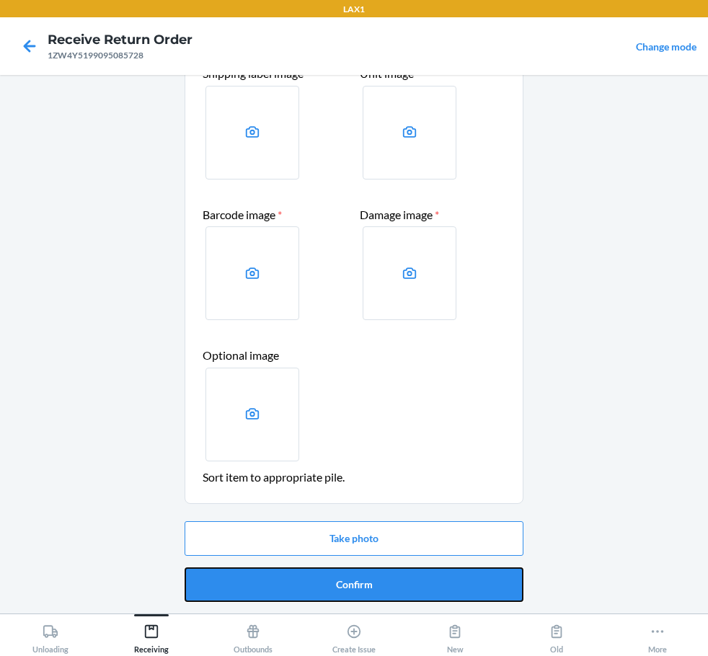
click at [288, 575] on button "Confirm" at bounding box center [353, 584] width 339 height 35
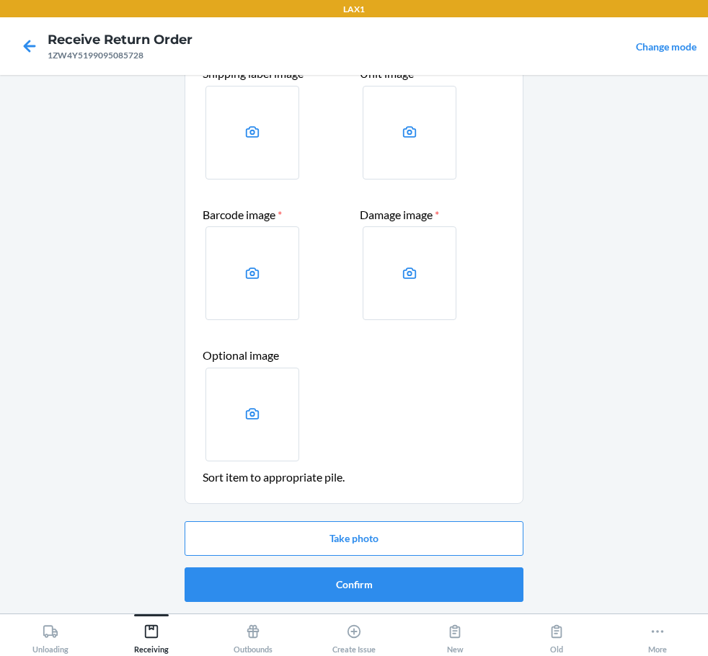
scroll to position [0, 0]
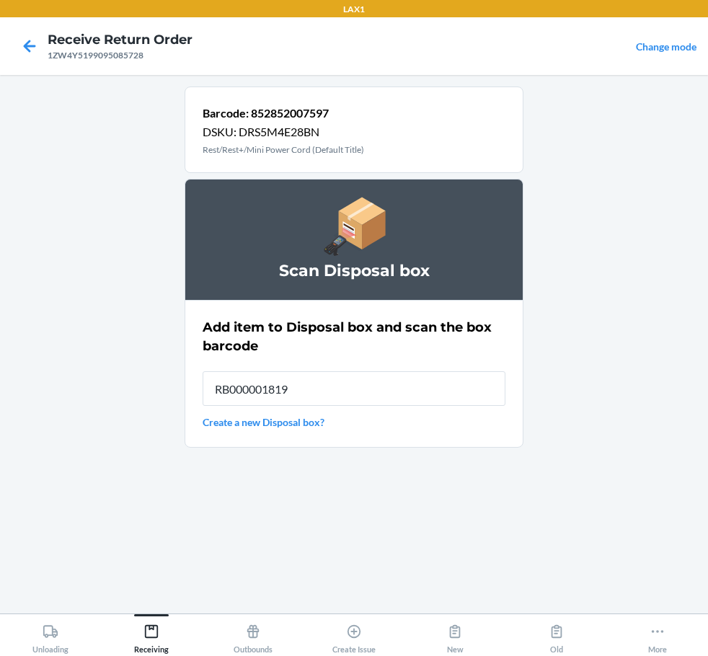
type input "RB000001819"
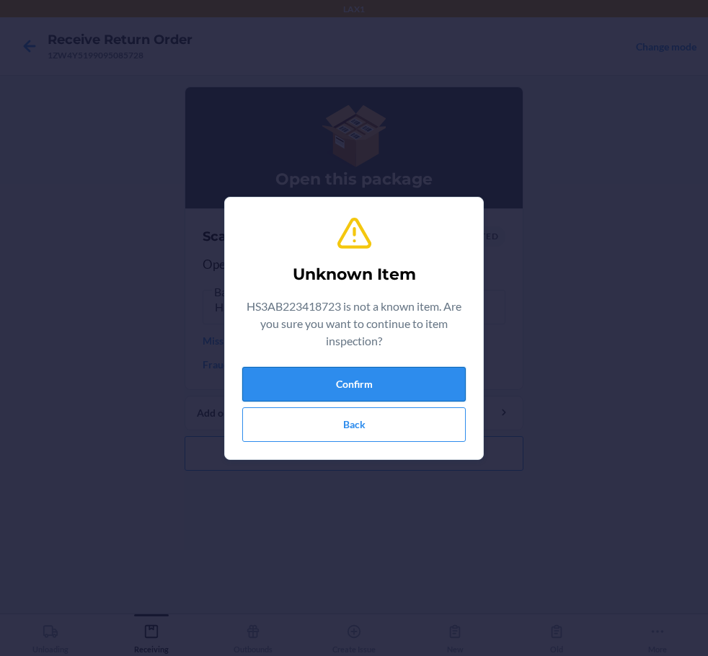
click at [375, 394] on button "Confirm" at bounding box center [353, 384] width 223 height 35
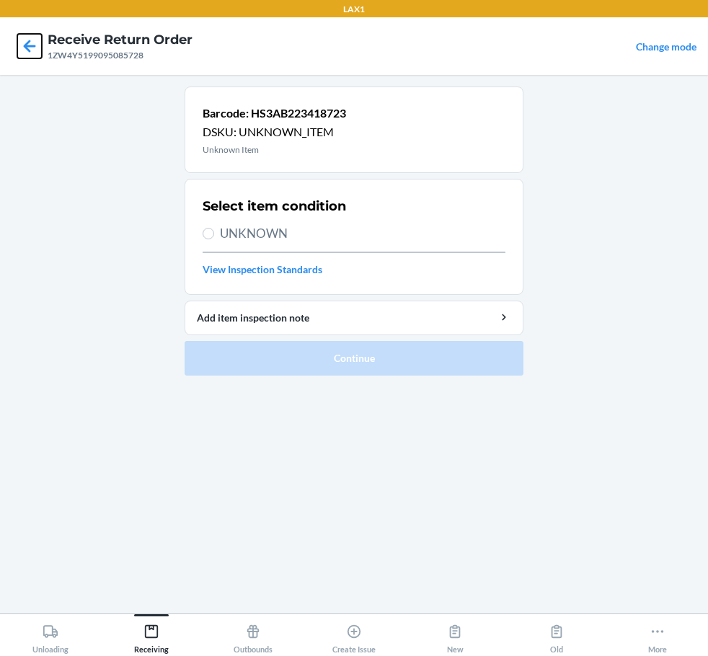
click at [30, 48] on icon at bounding box center [29, 46] width 25 height 25
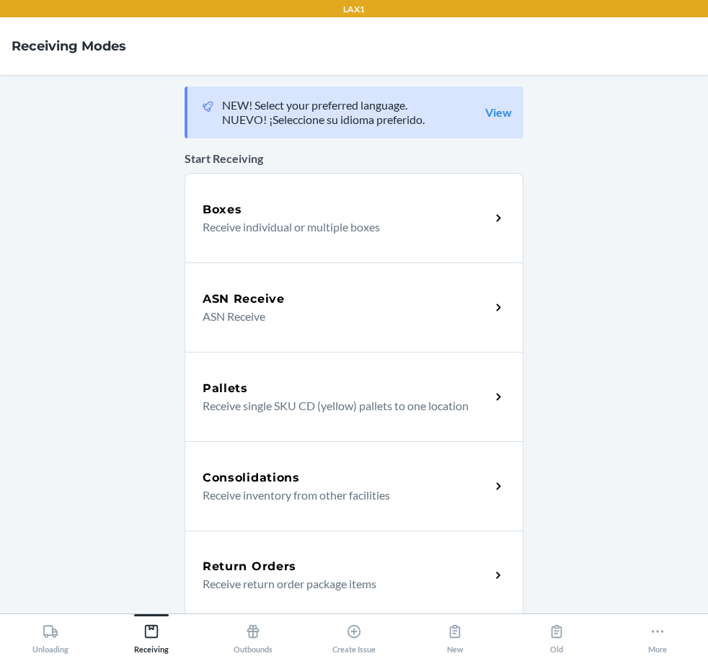
click at [315, 572] on div "Return Orders" at bounding box center [347, 566] width 288 height 17
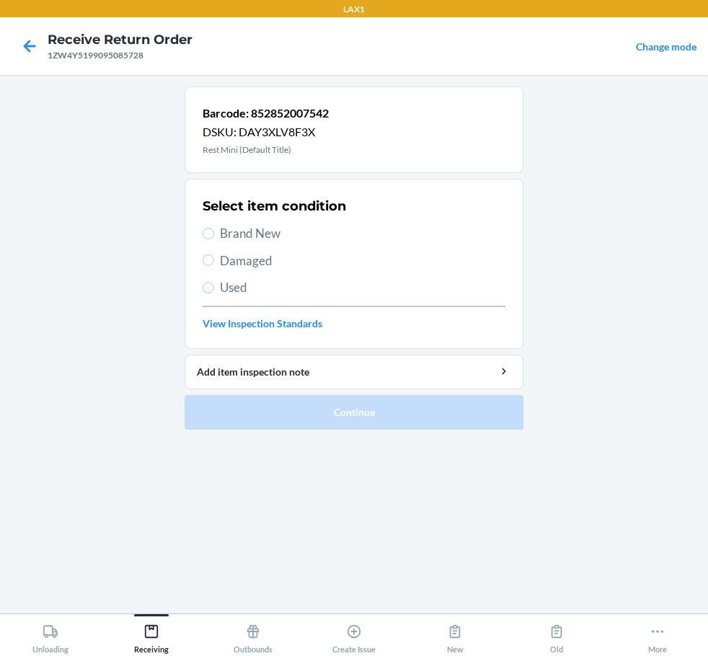
click at [256, 257] on span "Damaged" at bounding box center [362, 261] width 285 height 19
click at [214, 257] on input "Damaged" at bounding box center [209, 260] width 12 height 12
radio input "true"
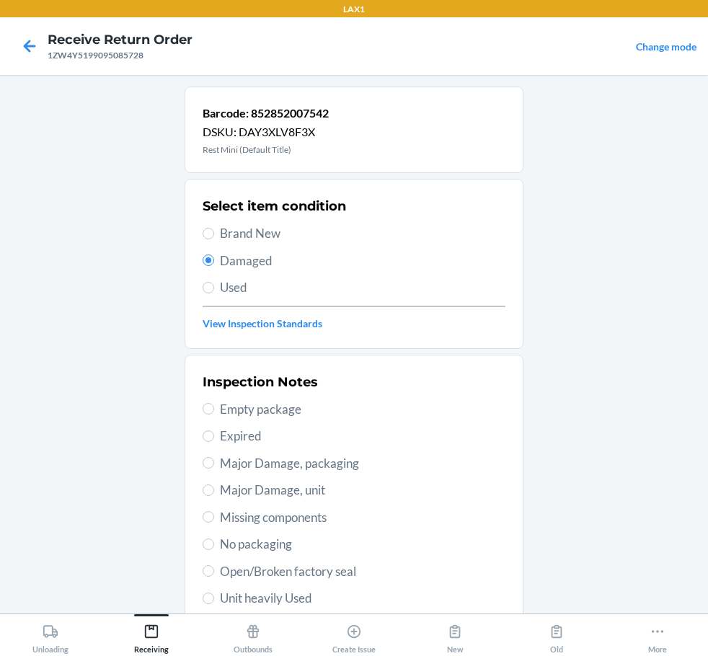
click at [283, 567] on span "Open/Broken factory seal" at bounding box center [362, 571] width 285 height 19
click at [214, 567] on input "Open/Broken factory seal" at bounding box center [209, 571] width 12 height 12
radio input "true"
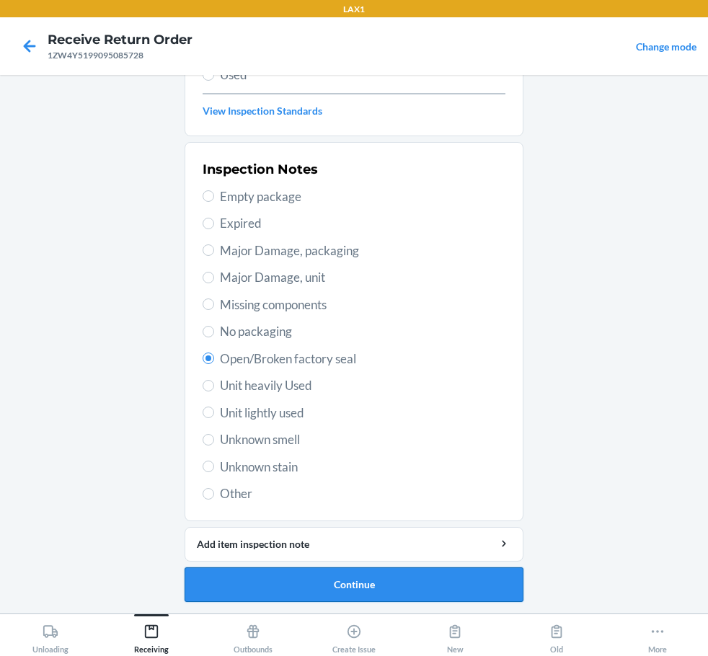
click at [285, 574] on button "Continue" at bounding box center [353, 584] width 339 height 35
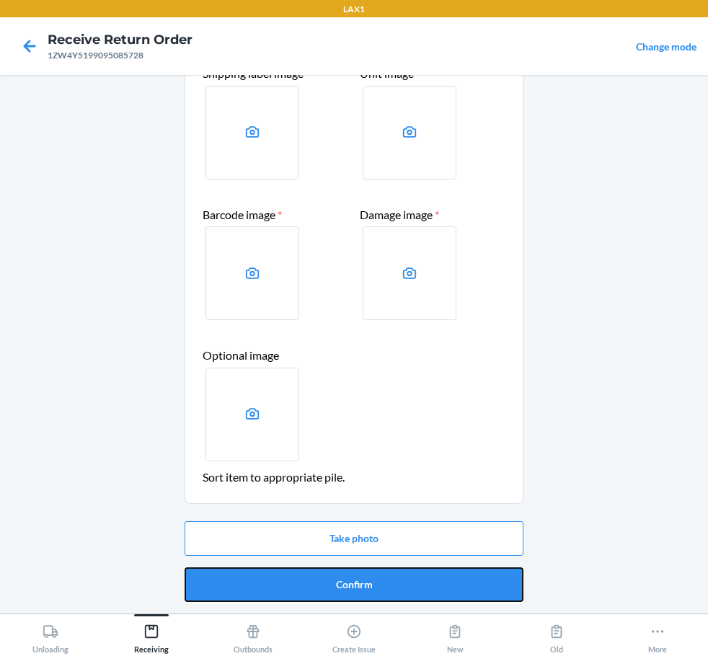
click at [285, 574] on button "Confirm" at bounding box center [353, 584] width 339 height 35
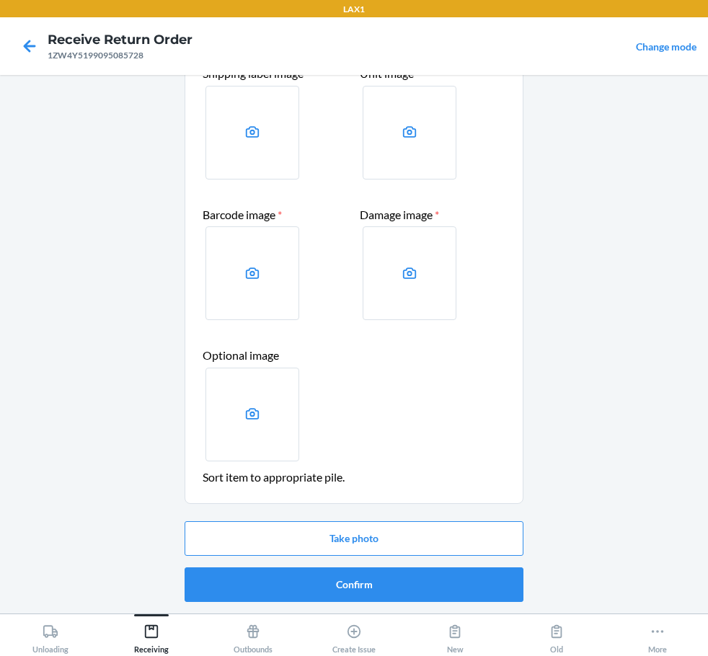
scroll to position [0, 0]
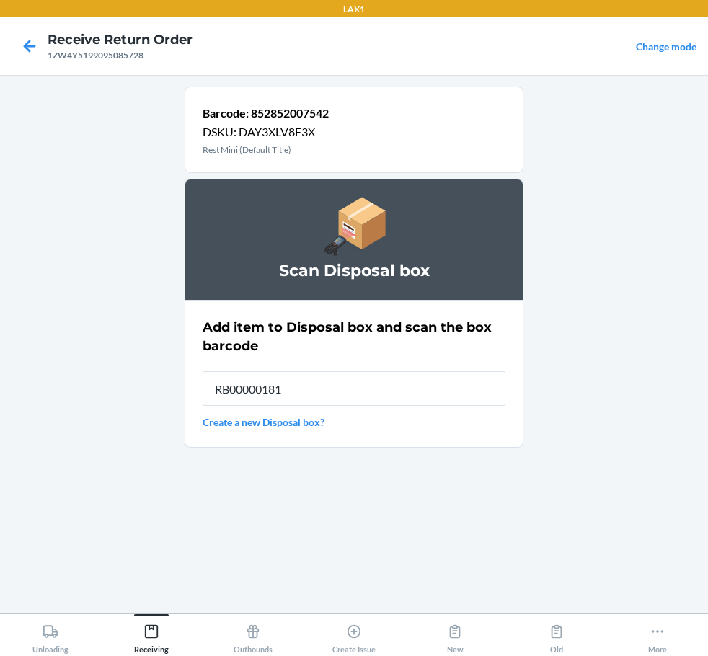
type input "RB000001819"
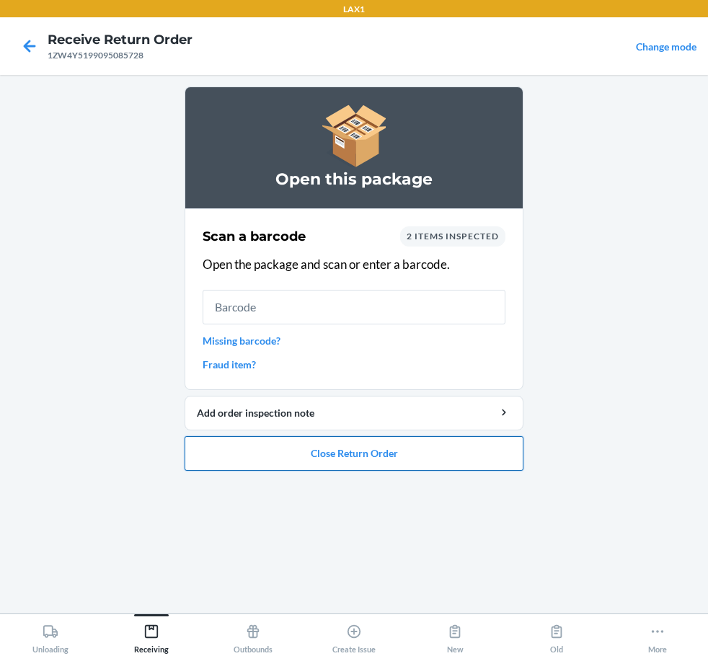
click at [340, 454] on button "Close Return Order" at bounding box center [353, 453] width 339 height 35
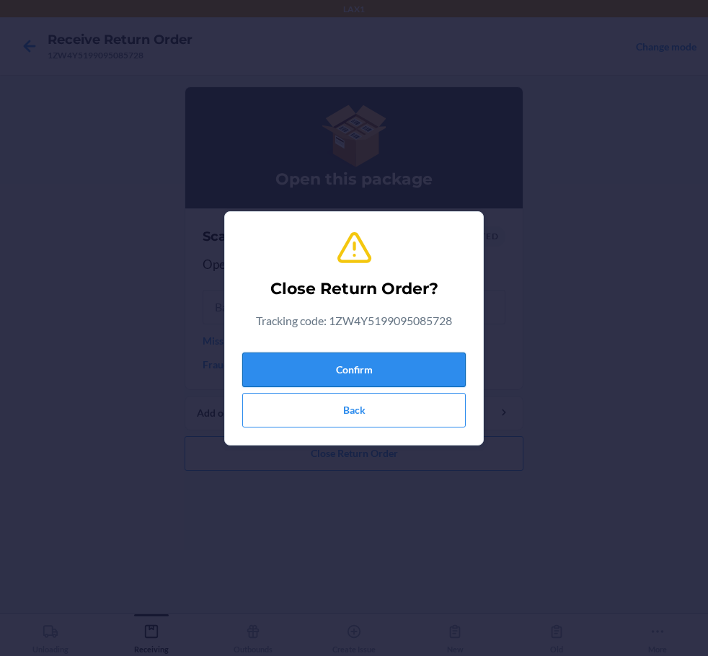
click at [363, 361] on button "Confirm" at bounding box center [353, 369] width 223 height 35
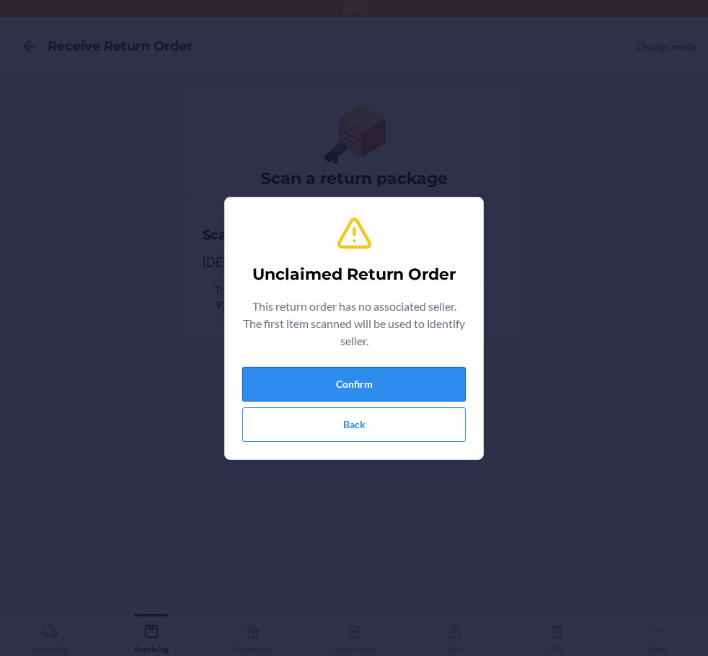
click at [315, 374] on button "Confirm" at bounding box center [353, 384] width 223 height 35
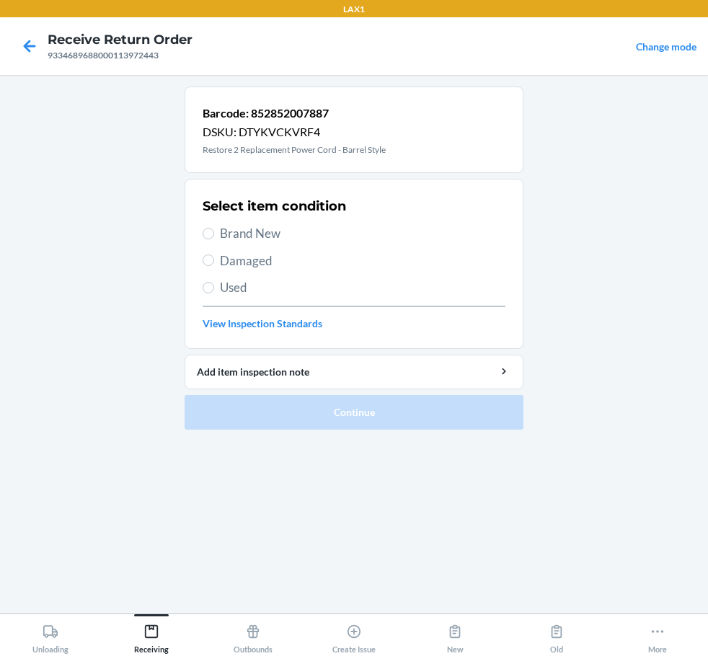
click at [241, 263] on span "Damaged" at bounding box center [362, 261] width 285 height 19
click at [214, 263] on input "Damaged" at bounding box center [209, 260] width 12 height 12
radio input "true"
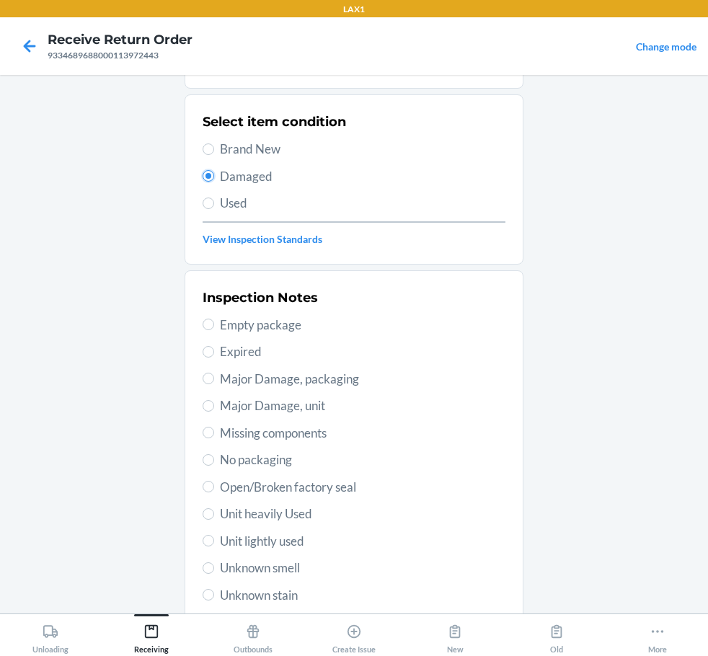
scroll to position [213, 0]
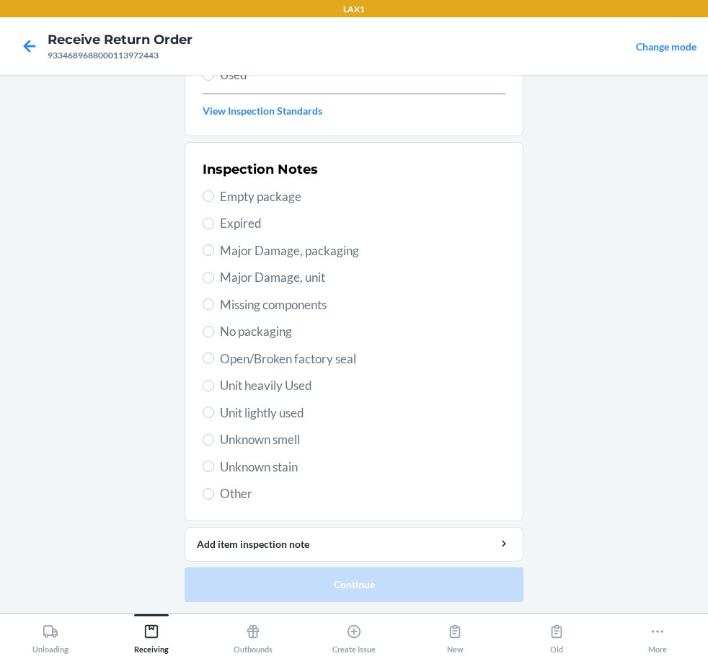
click at [280, 368] on div "Inspection Notes Empty package Expired Major Damage, packaging Major Damage, un…" at bounding box center [354, 332] width 303 height 352
click at [279, 357] on span "Open/Broken factory seal" at bounding box center [362, 359] width 285 height 19
click at [214, 357] on input "Open/Broken factory seal" at bounding box center [209, 358] width 12 height 12
radio input "true"
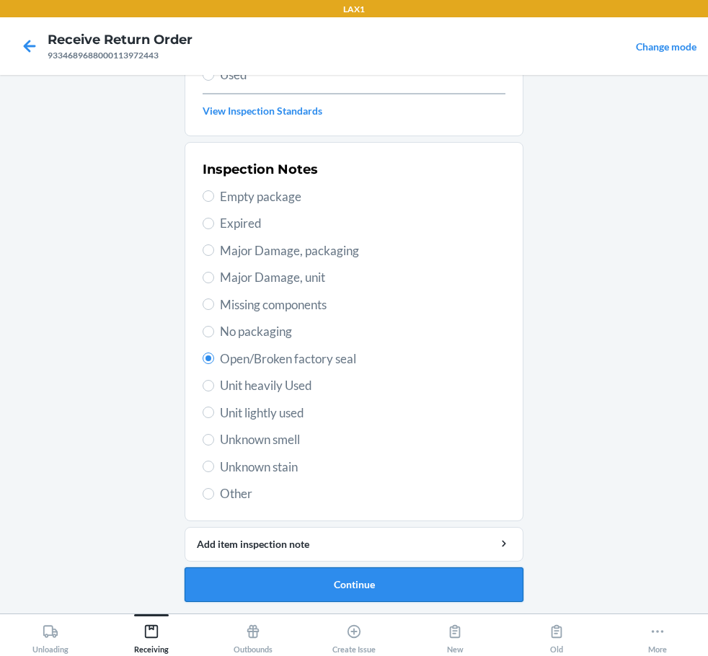
click at [355, 587] on button "Continue" at bounding box center [353, 584] width 339 height 35
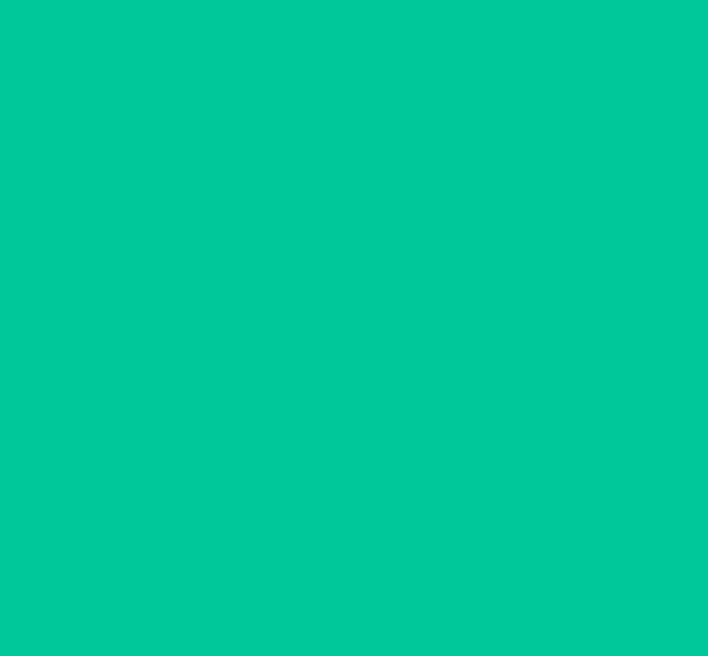
scroll to position [85, 0]
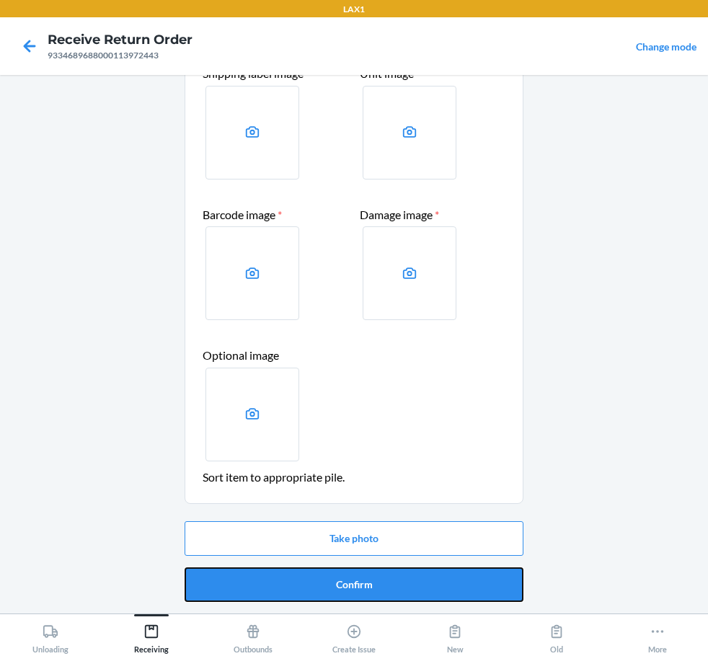
click at [355, 587] on button "Confirm" at bounding box center [353, 584] width 339 height 35
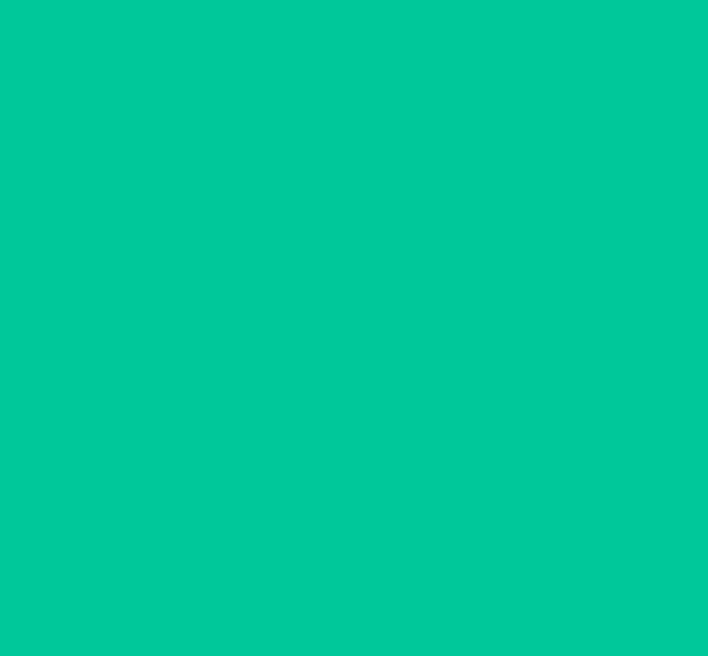
scroll to position [0, 0]
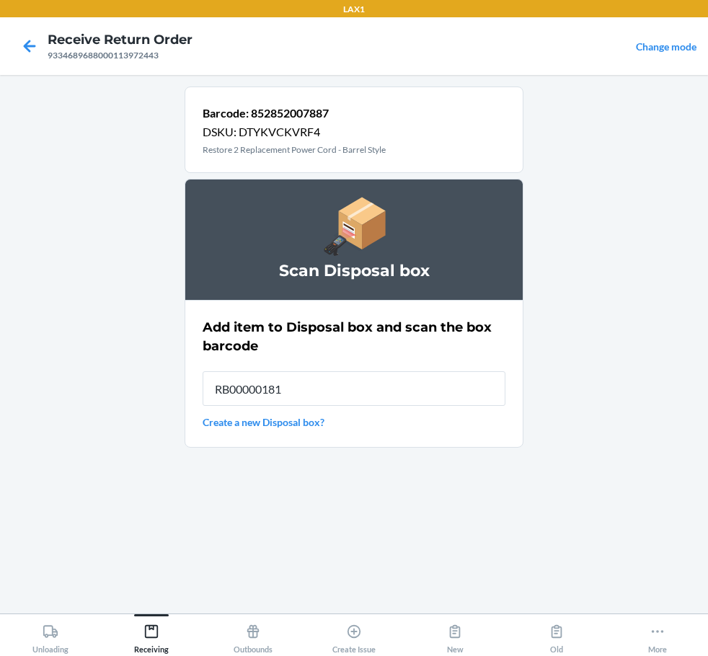
type input "RB000001819"
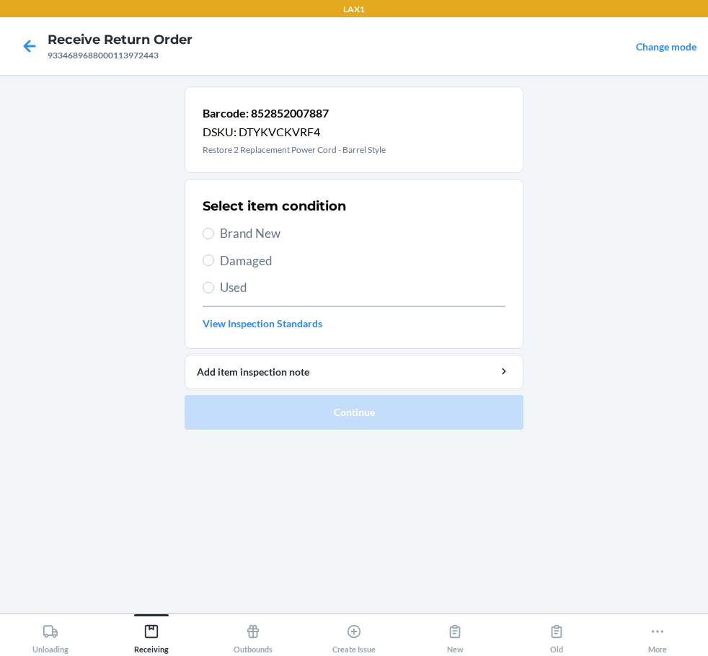
click at [261, 231] on span "Brand New" at bounding box center [362, 233] width 285 height 19
click at [214, 231] on input "Brand New" at bounding box center [209, 234] width 12 height 12
radio input "true"
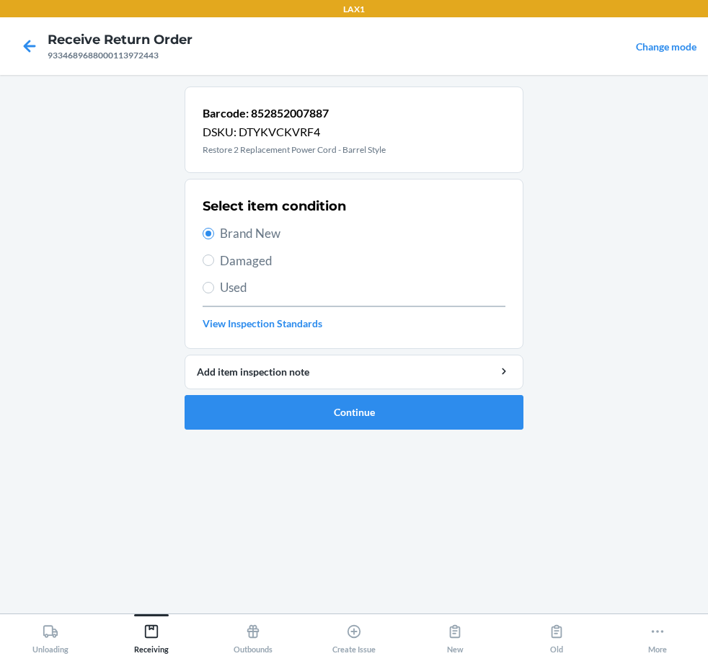
click at [239, 255] on span "Damaged" at bounding box center [362, 261] width 285 height 19
click at [214, 255] on input "Damaged" at bounding box center [209, 260] width 12 height 12
radio input "true"
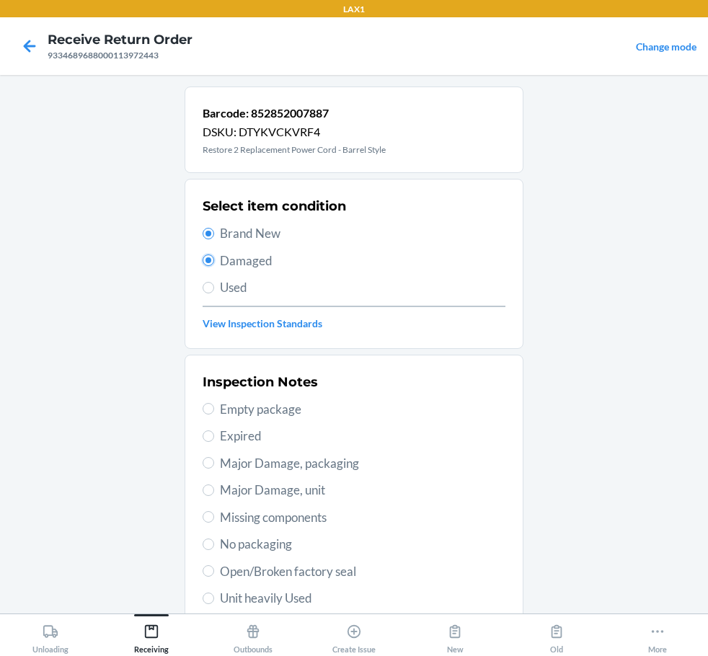
radio input "false"
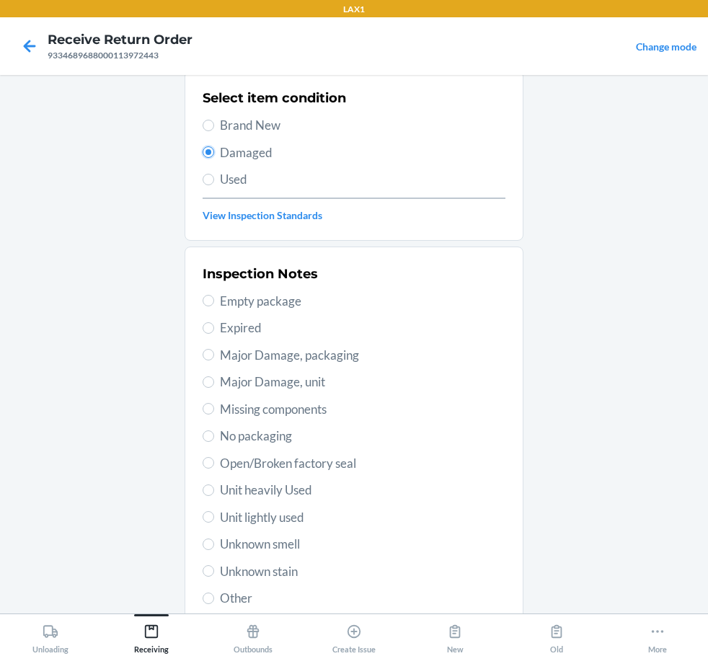
scroll to position [213, 0]
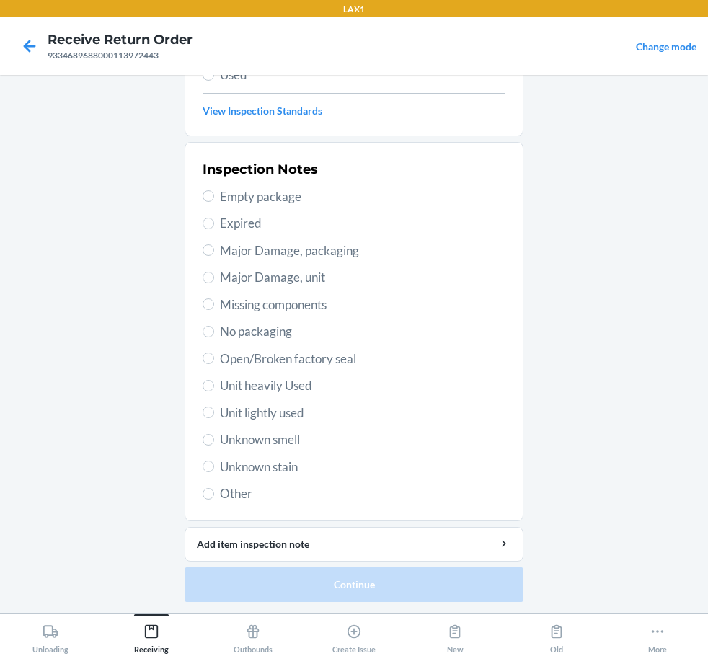
click at [298, 363] on span "Open/Broken factory seal" at bounding box center [362, 359] width 285 height 19
click at [214, 363] on input "Open/Broken factory seal" at bounding box center [209, 358] width 12 height 12
radio input "true"
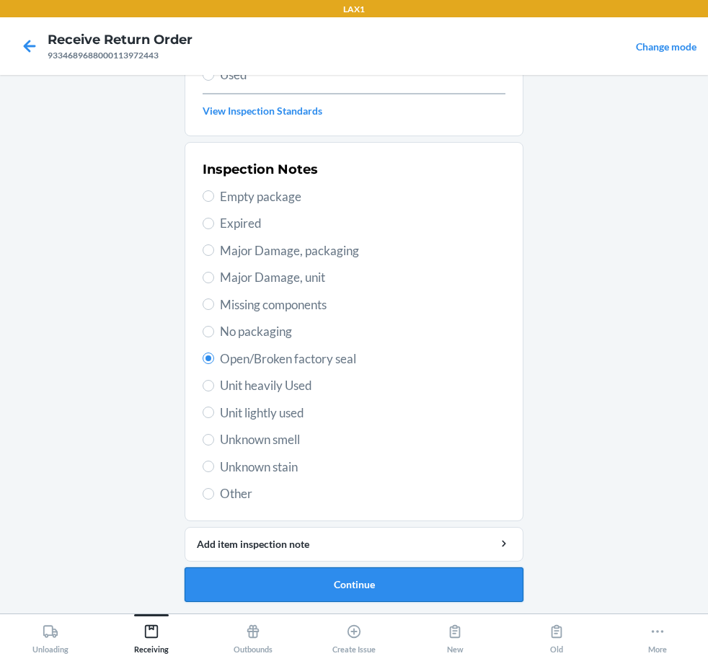
click at [384, 597] on button "Continue" at bounding box center [353, 584] width 339 height 35
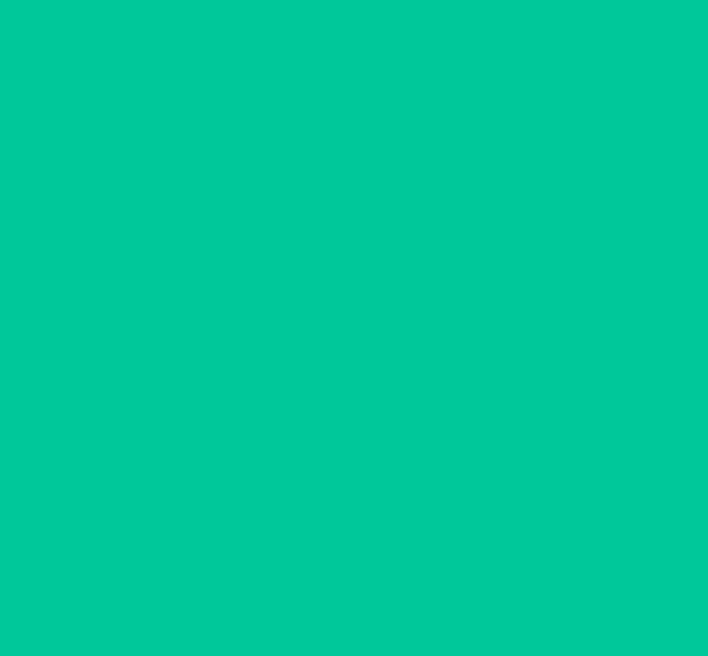
scroll to position [85, 0]
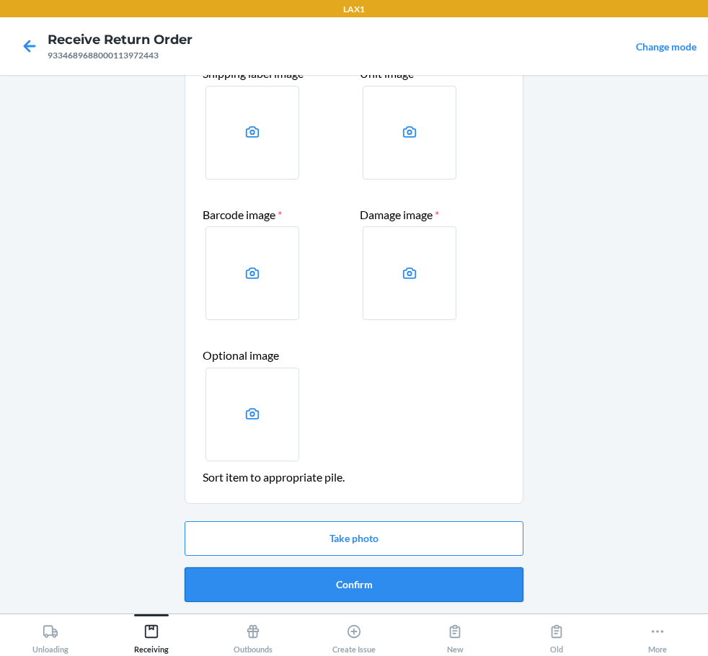
click at [384, 595] on button "Confirm" at bounding box center [353, 584] width 339 height 35
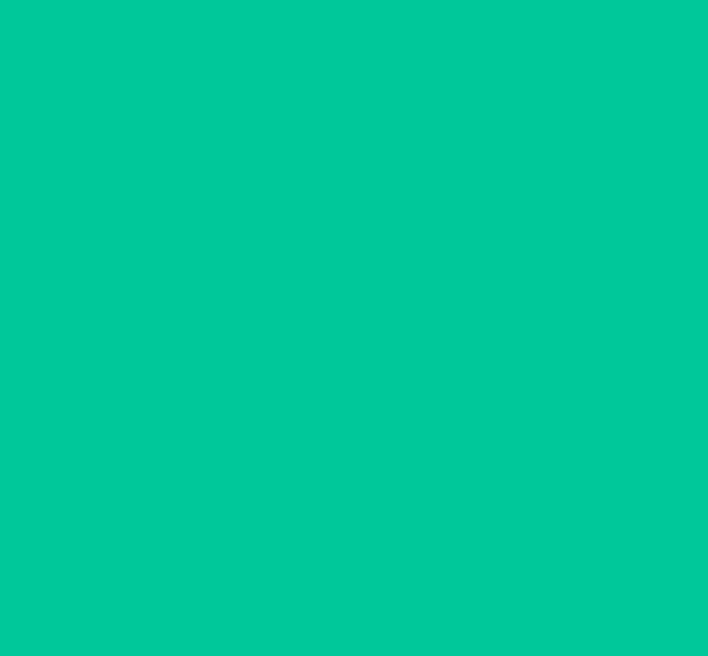
scroll to position [0, 0]
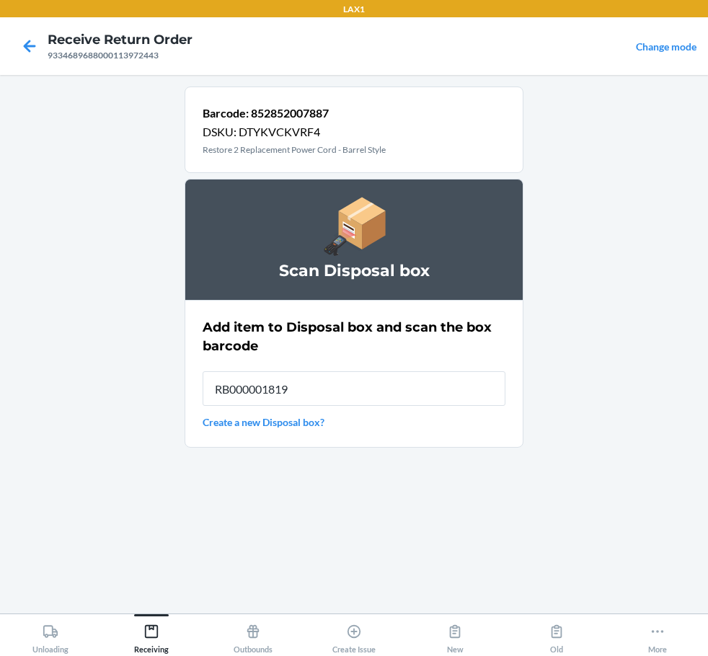
type input "RB000001819"
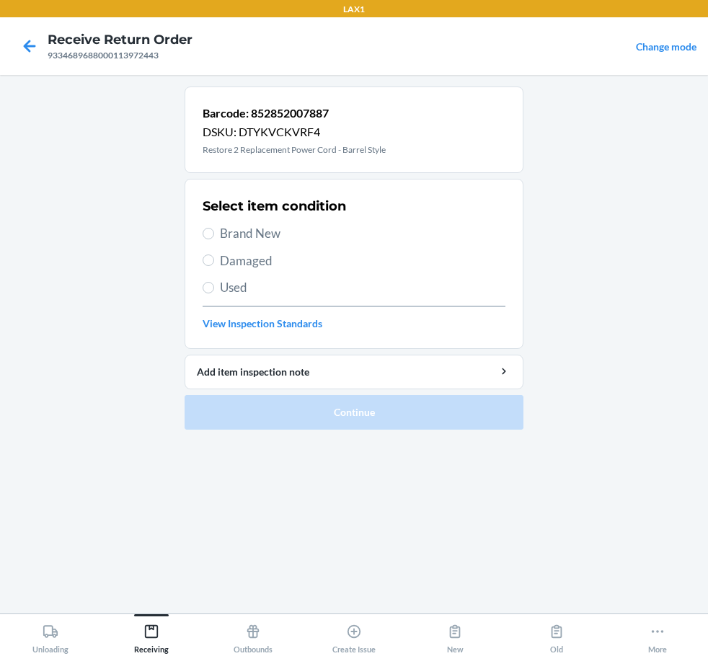
click at [246, 259] on span "Damaged" at bounding box center [362, 261] width 285 height 19
click at [214, 259] on input "Damaged" at bounding box center [209, 260] width 12 height 12
radio input "true"
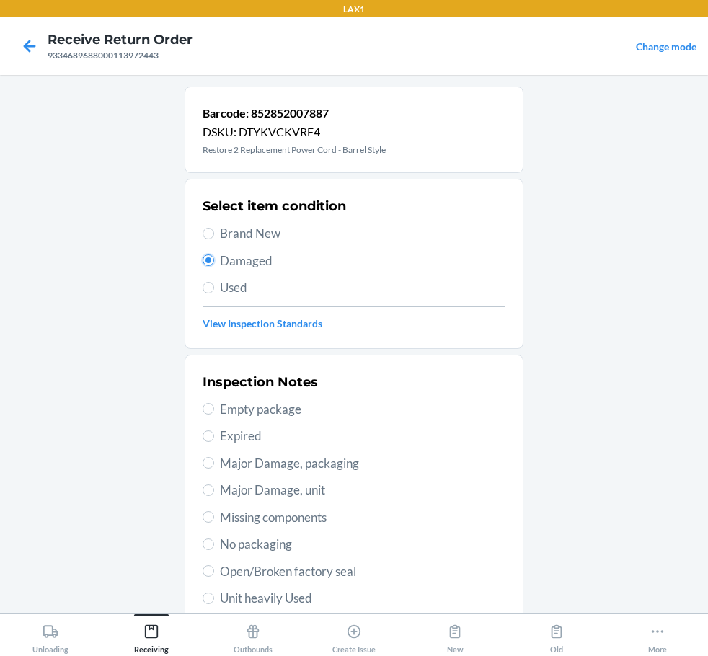
scroll to position [213, 0]
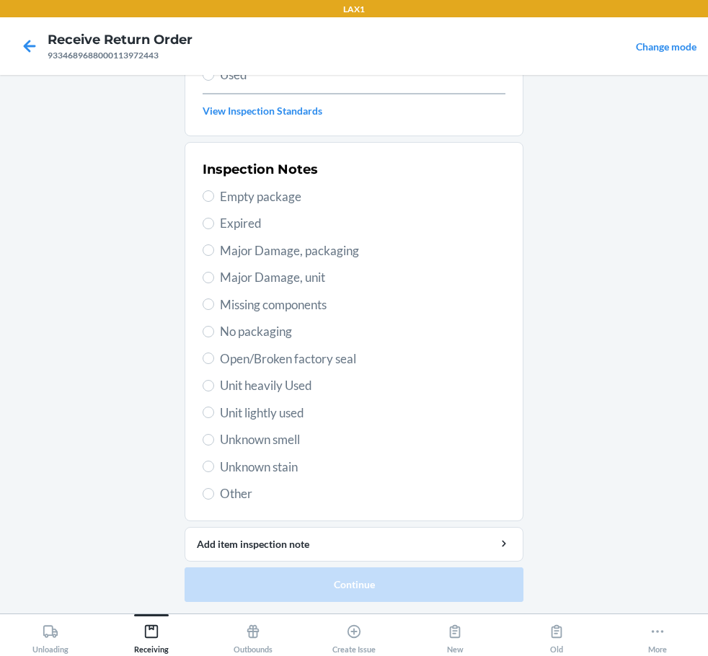
click at [293, 356] on span "Open/Broken factory seal" at bounding box center [362, 359] width 285 height 19
click at [214, 356] on input "Open/Broken factory seal" at bounding box center [209, 358] width 12 height 12
radio input "true"
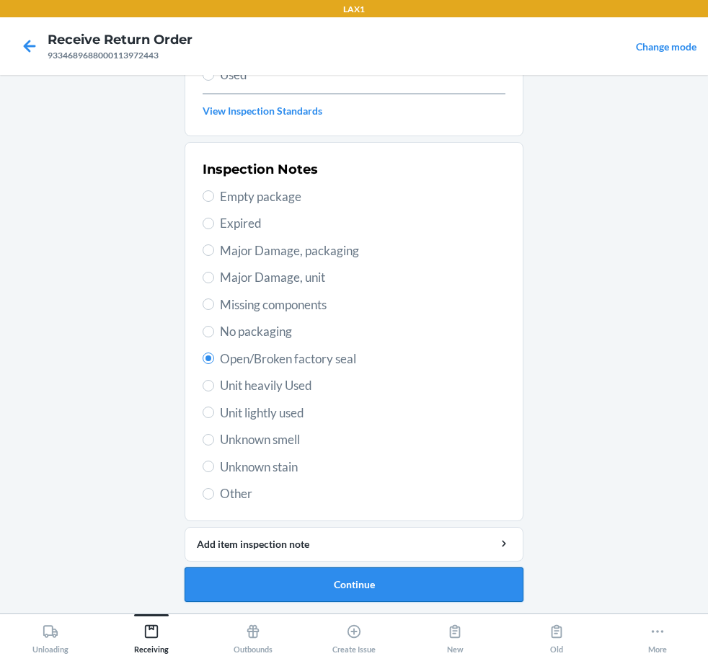
click at [344, 583] on button "Continue" at bounding box center [353, 584] width 339 height 35
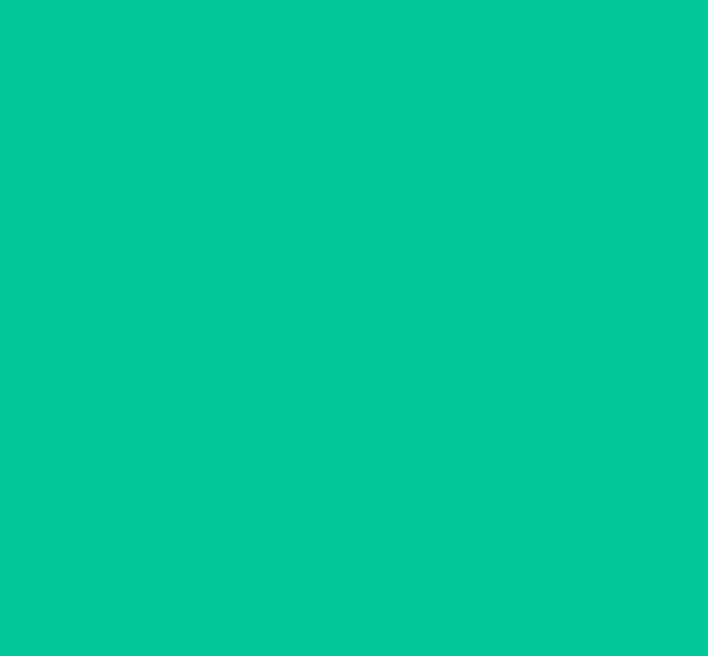
scroll to position [85, 0]
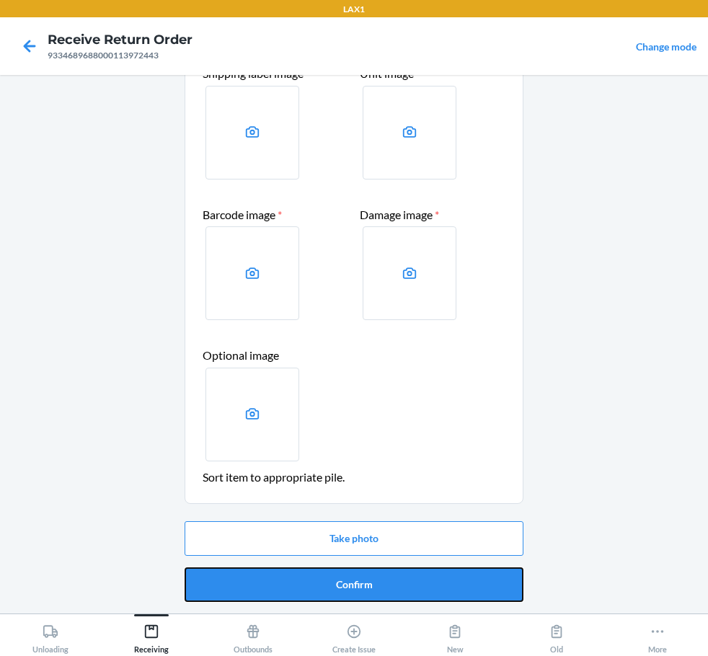
click at [344, 583] on button "Confirm" at bounding box center [353, 584] width 339 height 35
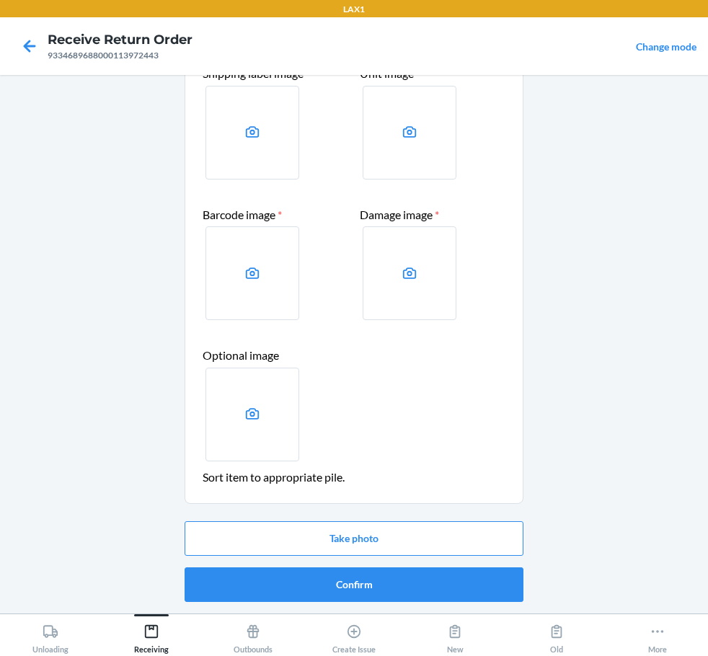
scroll to position [0, 0]
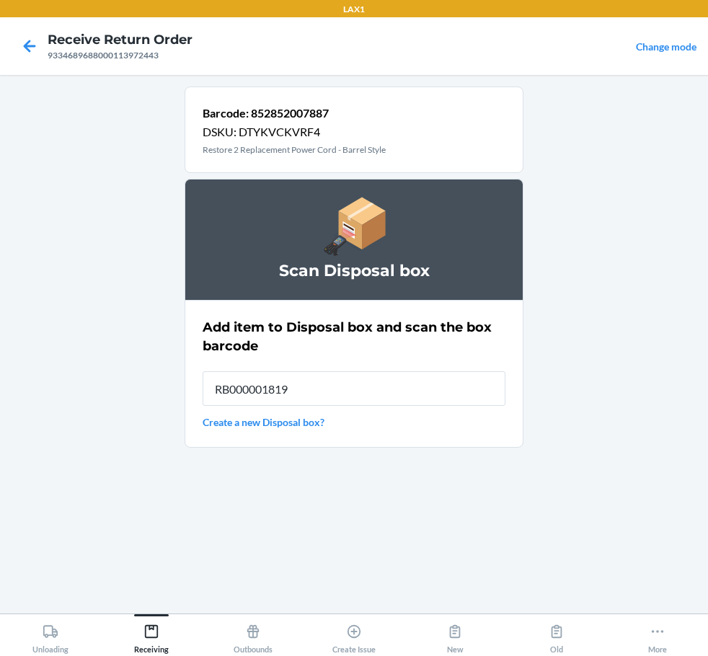
type input "RB000001819"
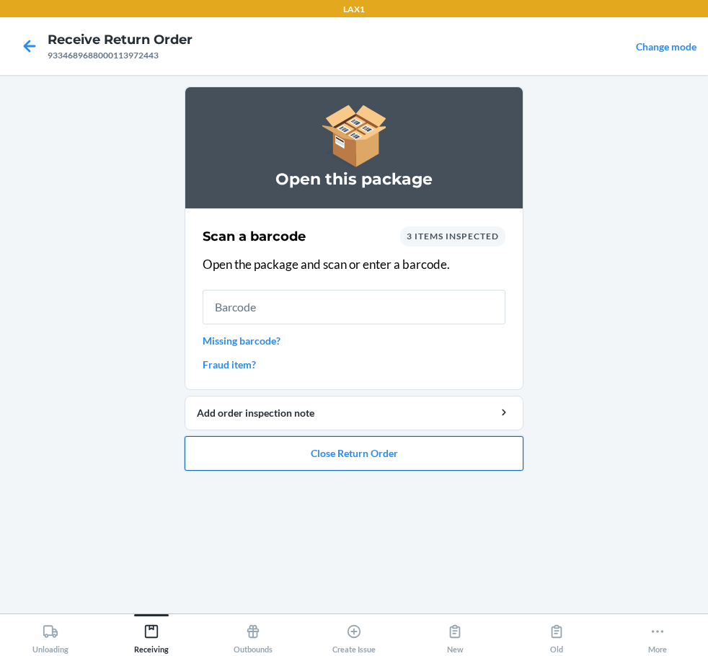
click at [396, 445] on button "Close Return Order" at bounding box center [353, 453] width 339 height 35
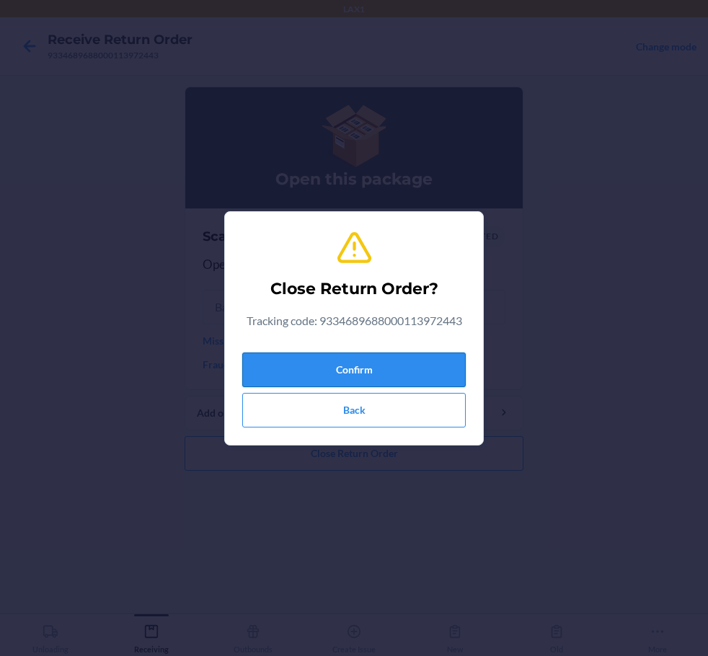
click at [373, 372] on button "Confirm" at bounding box center [353, 369] width 223 height 35
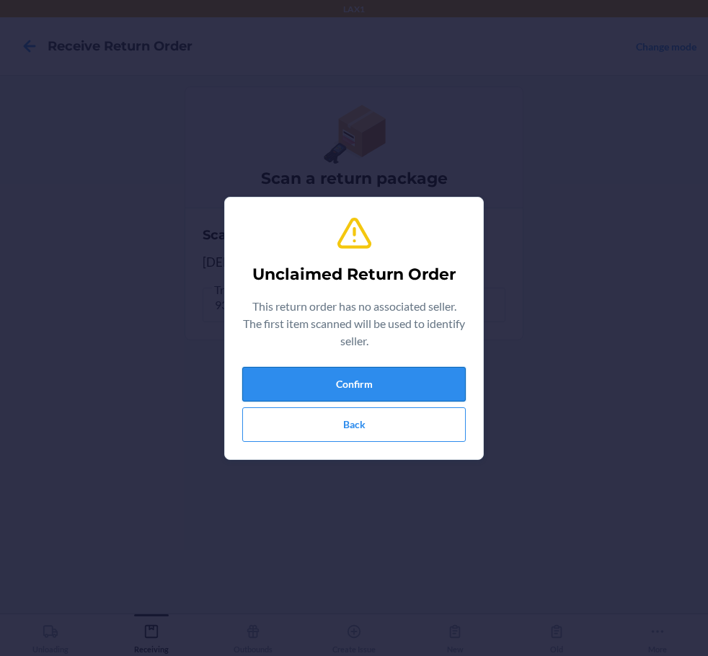
click at [369, 383] on button "Confirm" at bounding box center [353, 384] width 223 height 35
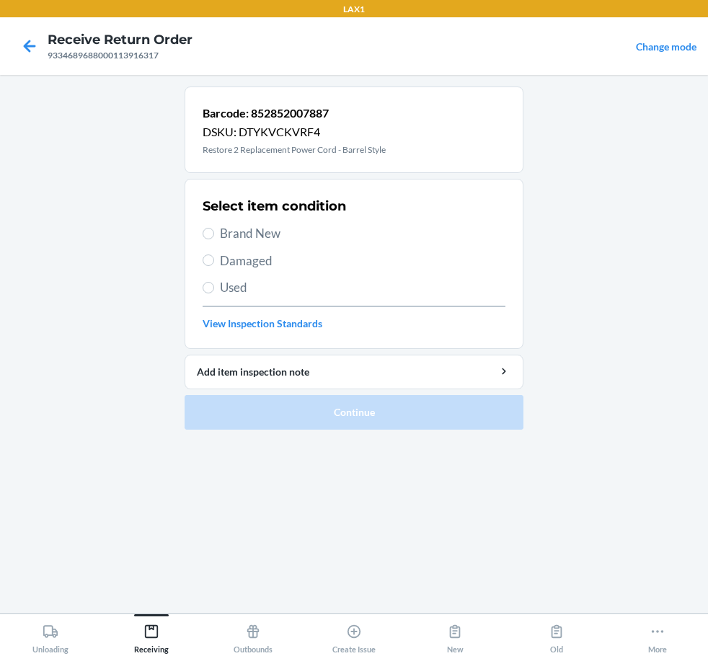
click at [245, 257] on span "Damaged" at bounding box center [362, 261] width 285 height 19
click at [214, 257] on input "Damaged" at bounding box center [209, 260] width 12 height 12
radio input "true"
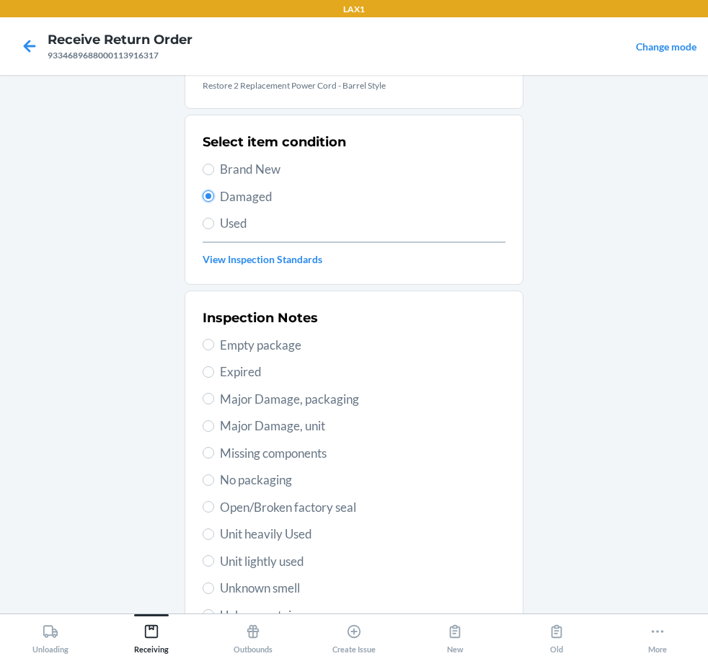
scroll to position [213, 0]
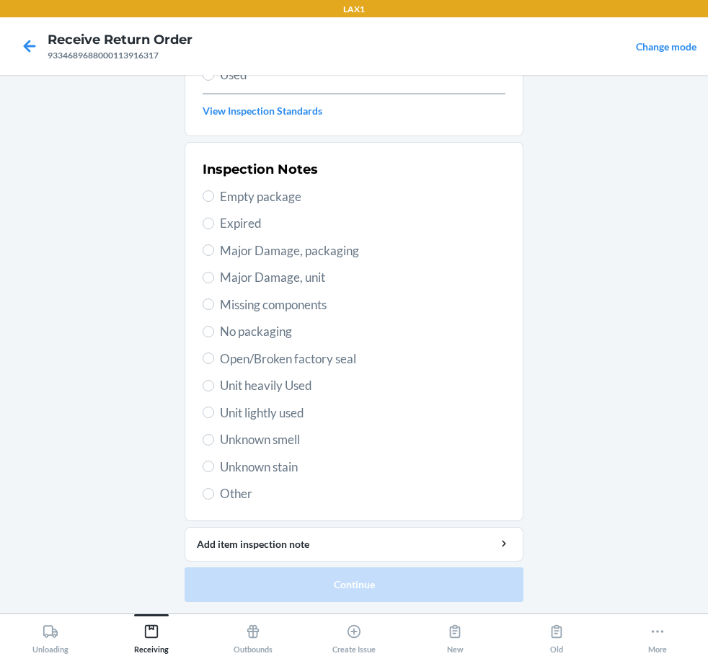
click at [241, 360] on span "Open/Broken factory seal" at bounding box center [362, 359] width 285 height 19
click at [214, 360] on input "Open/Broken factory seal" at bounding box center [209, 358] width 12 height 12
radio input "true"
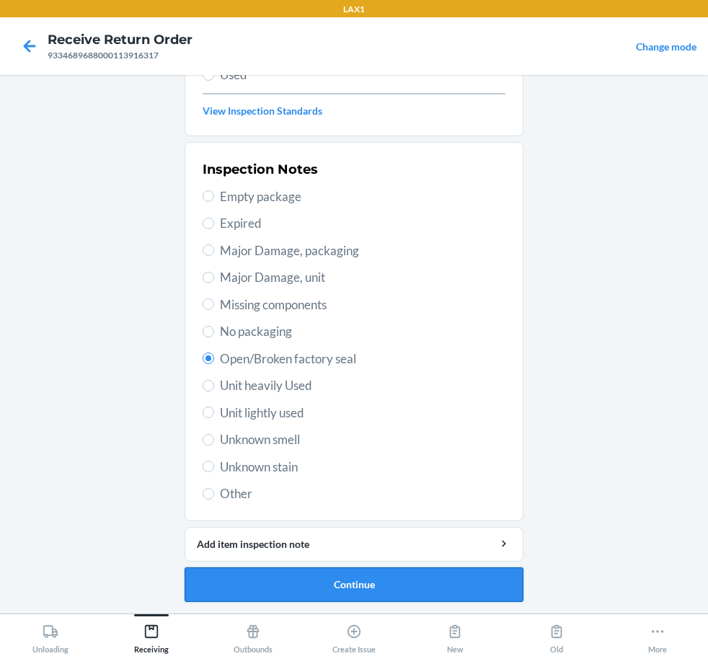
click at [390, 590] on button "Continue" at bounding box center [353, 584] width 339 height 35
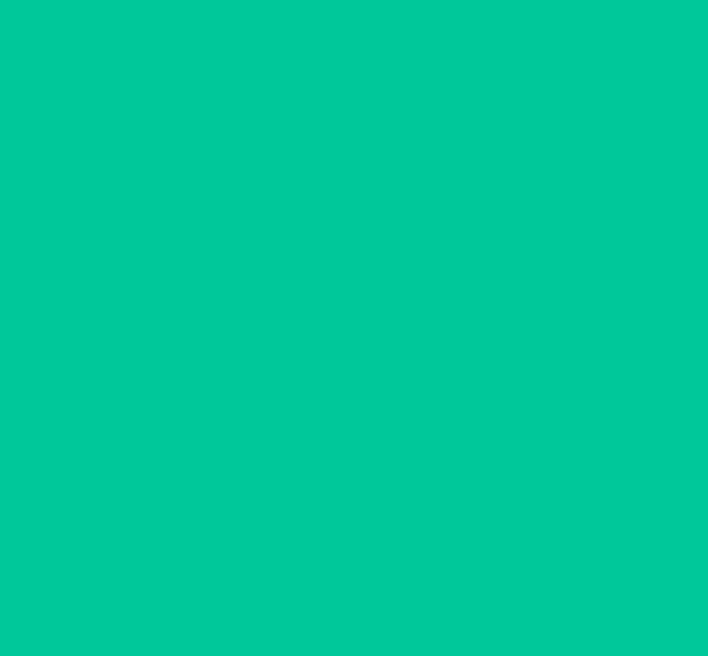
click at [390, 590] on button "Confirm" at bounding box center [353, 584] width 339 height 35
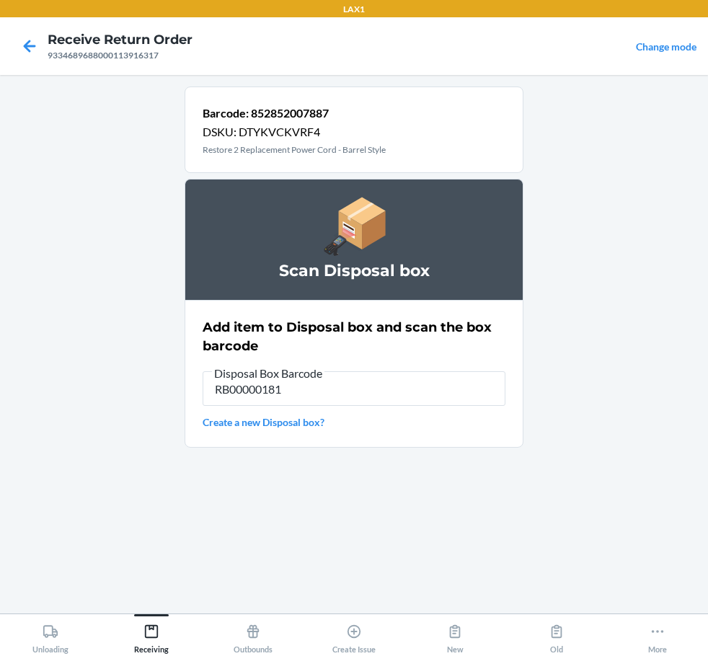
type input "RB000001819"
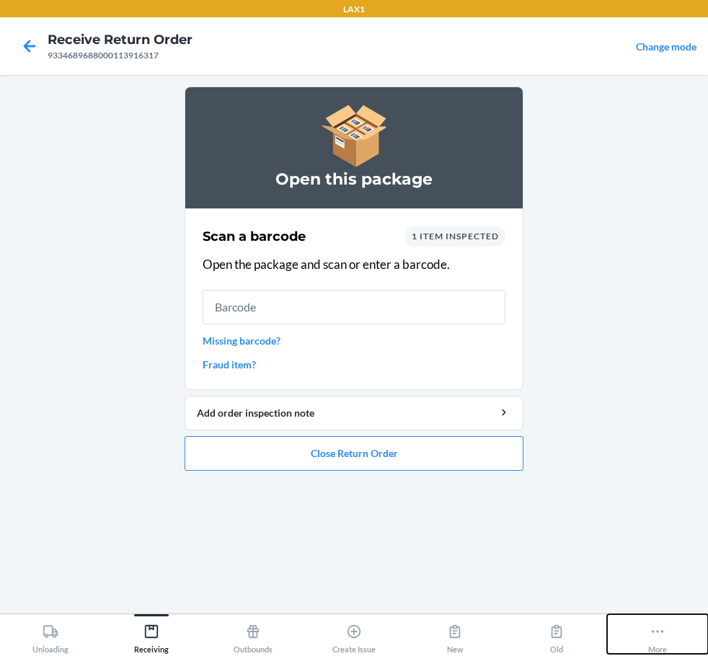
click at [667, 631] on div "More" at bounding box center [657, 636] width 19 height 36
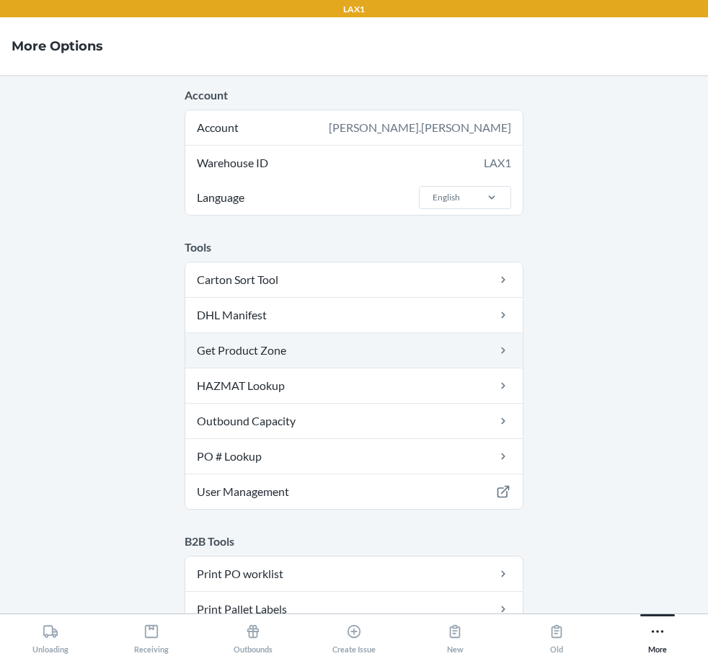
click at [393, 346] on link "Get Product Zone" at bounding box center [353, 350] width 337 height 35
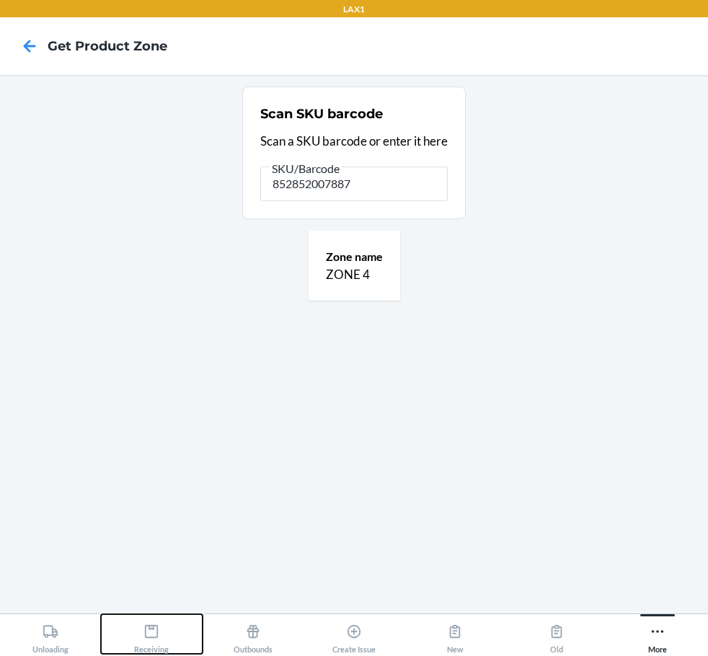
click at [148, 631] on icon at bounding box center [151, 631] width 16 height 16
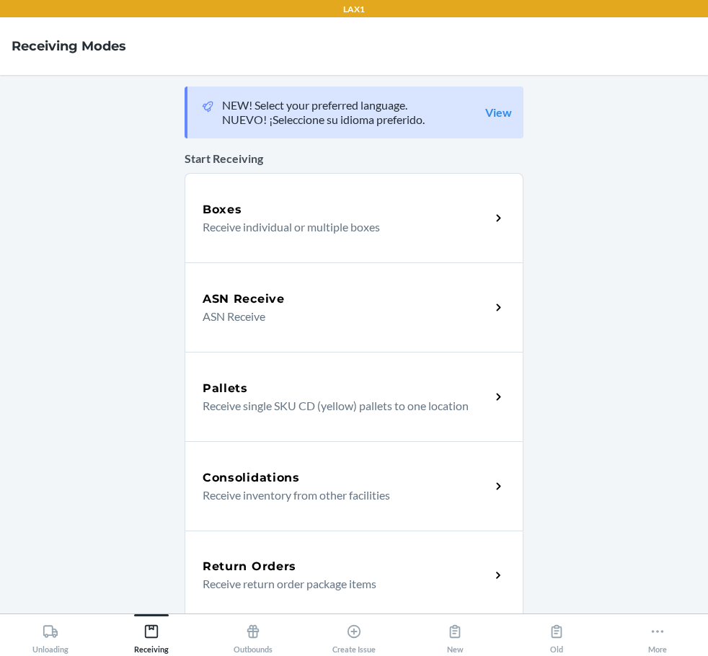
click at [236, 577] on p "Receive return order package items" at bounding box center [341, 583] width 276 height 17
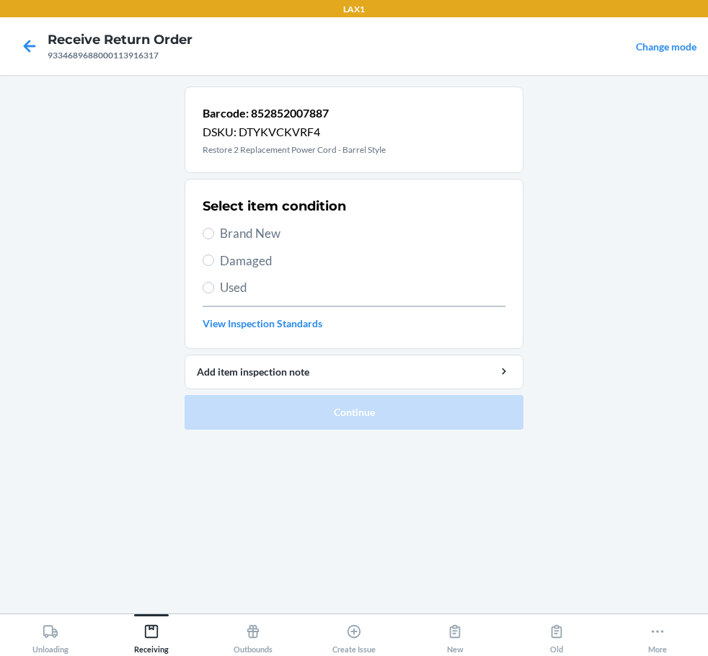
click at [240, 262] on span "Damaged" at bounding box center [362, 261] width 285 height 19
click at [214, 262] on input "Damaged" at bounding box center [209, 260] width 12 height 12
radio input "true"
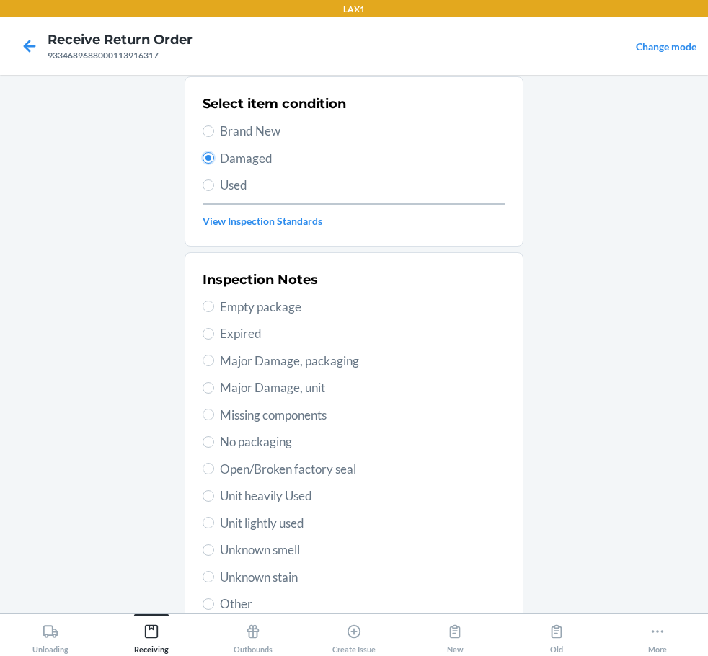
scroll to position [213, 0]
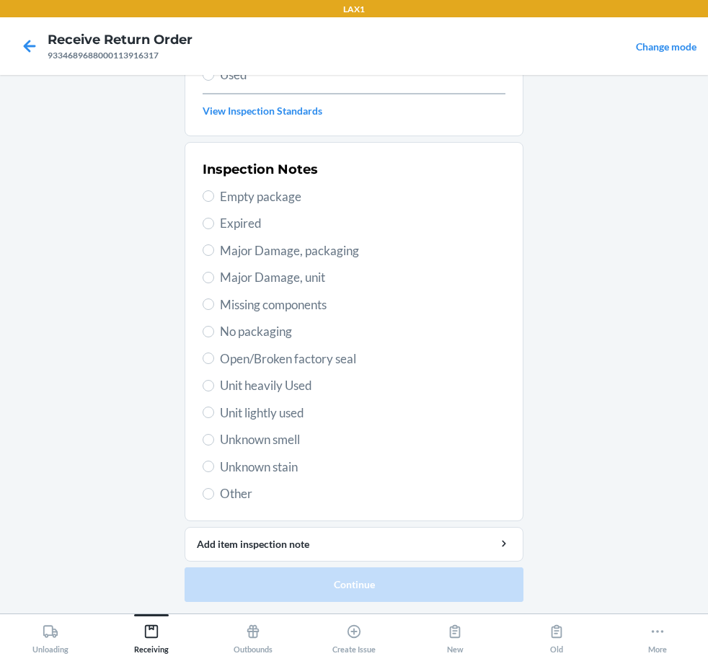
click at [258, 357] on span "Open/Broken factory seal" at bounding box center [362, 359] width 285 height 19
click at [214, 357] on input "Open/Broken factory seal" at bounding box center [209, 358] width 12 height 12
radio input "true"
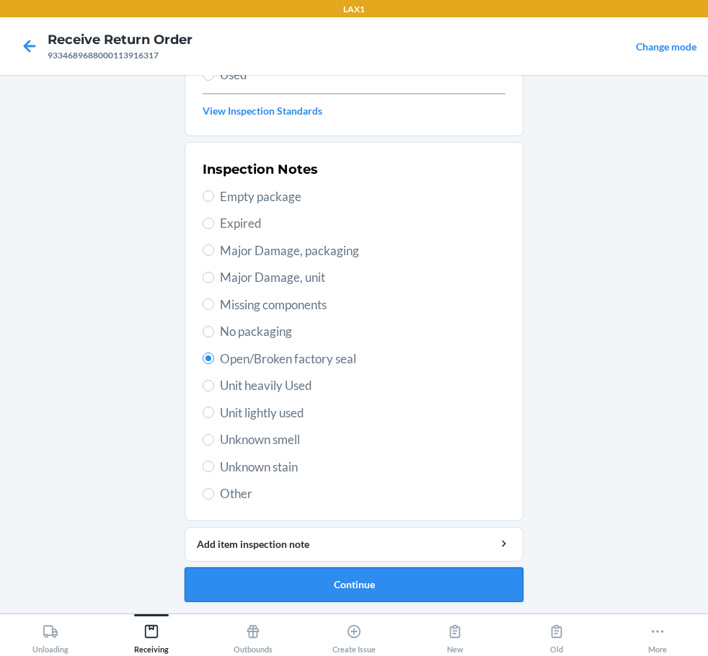
click at [337, 582] on button "Continue" at bounding box center [353, 584] width 339 height 35
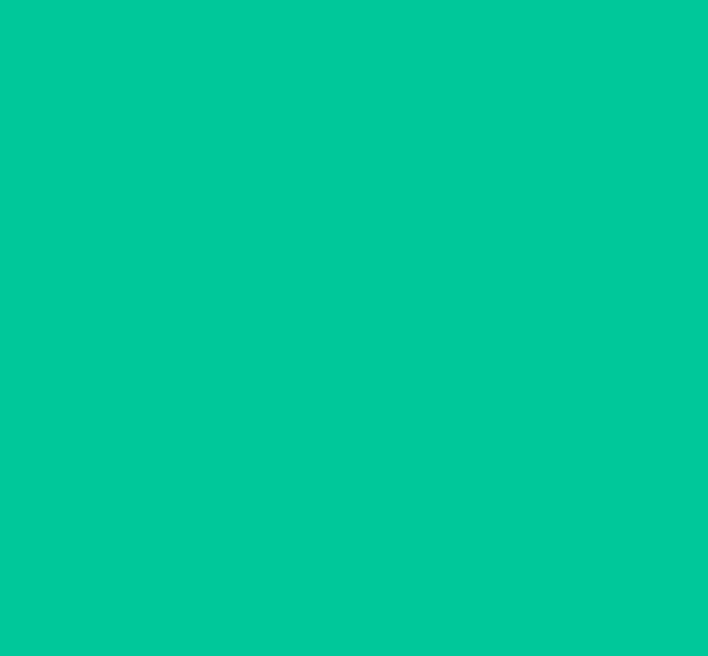
click at [337, 582] on button "Confirm" at bounding box center [353, 584] width 339 height 35
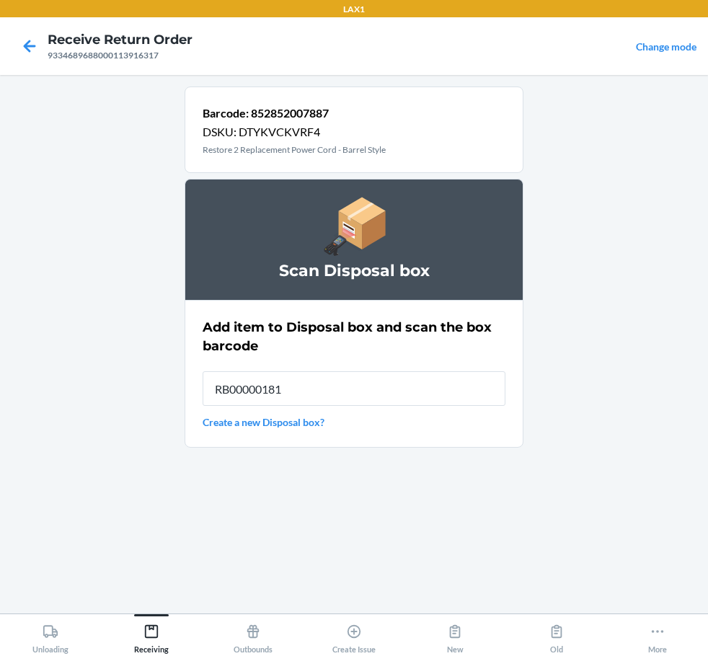
type input "RB000001819"
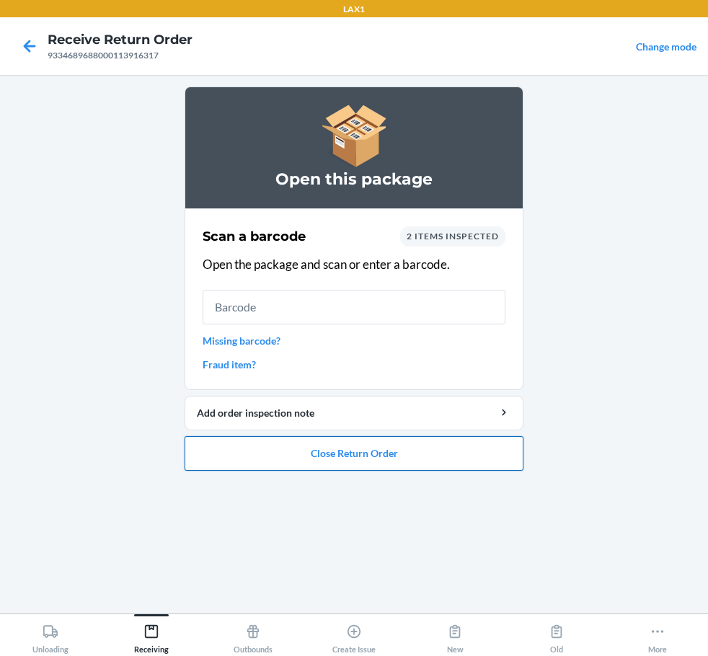
click at [429, 458] on button "Close Return Order" at bounding box center [353, 453] width 339 height 35
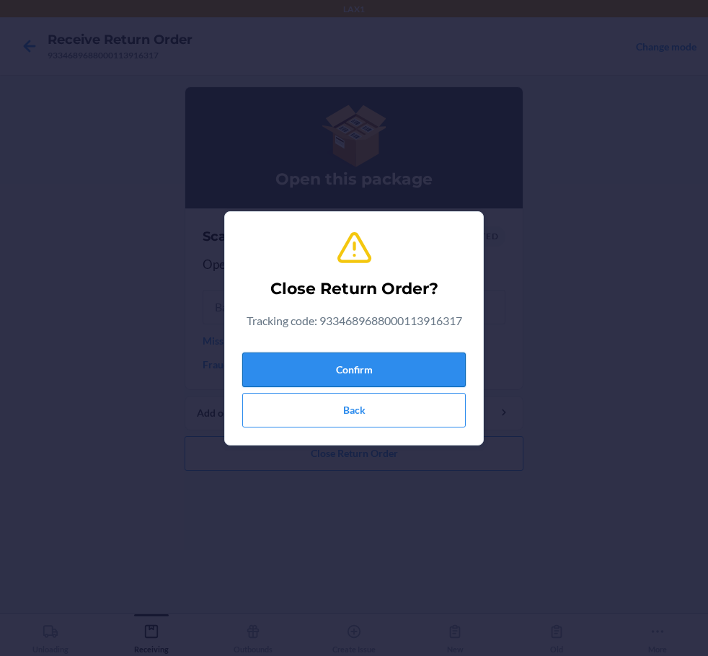
click at [406, 365] on button "Confirm" at bounding box center [353, 369] width 223 height 35
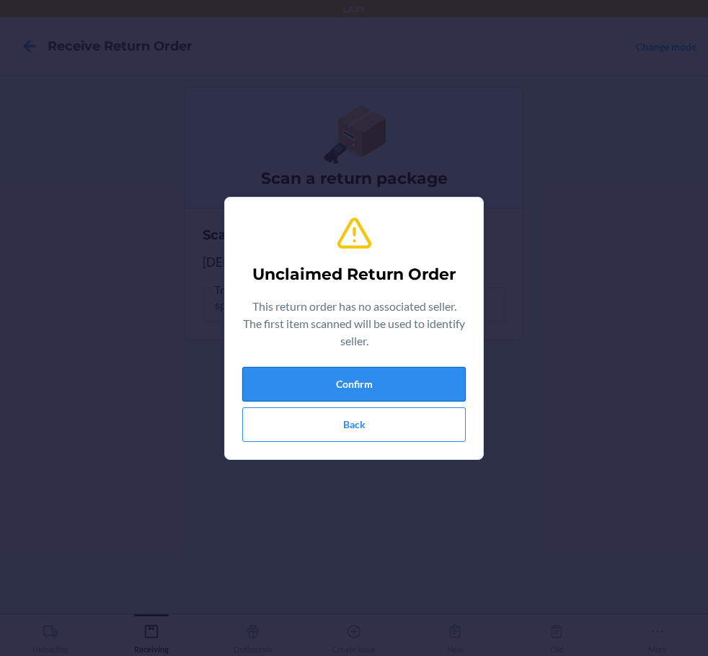
click at [369, 370] on button "Confirm" at bounding box center [353, 384] width 223 height 35
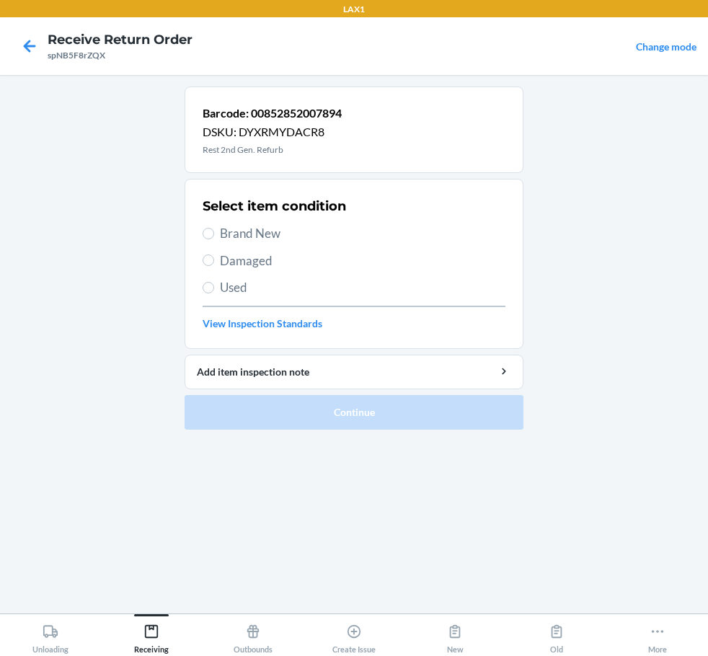
click at [264, 239] on span "Brand New" at bounding box center [362, 233] width 285 height 19
click at [214, 239] on input "Brand New" at bounding box center [209, 234] width 12 height 12
radio input "true"
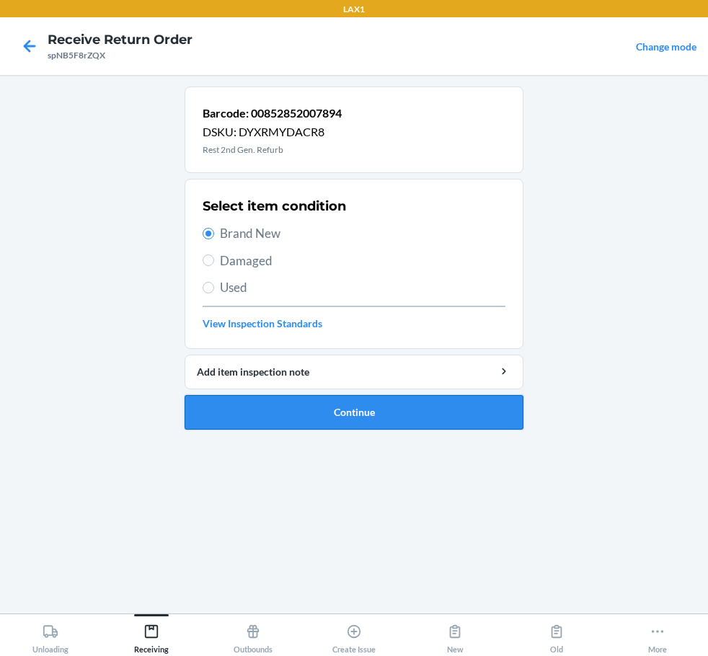
click at [353, 421] on button "Continue" at bounding box center [353, 412] width 339 height 35
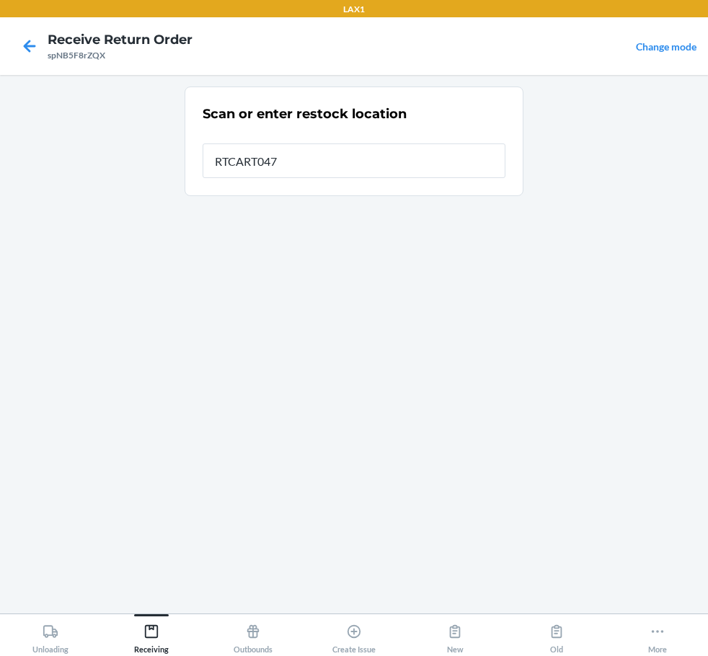
type input "RTCART047"
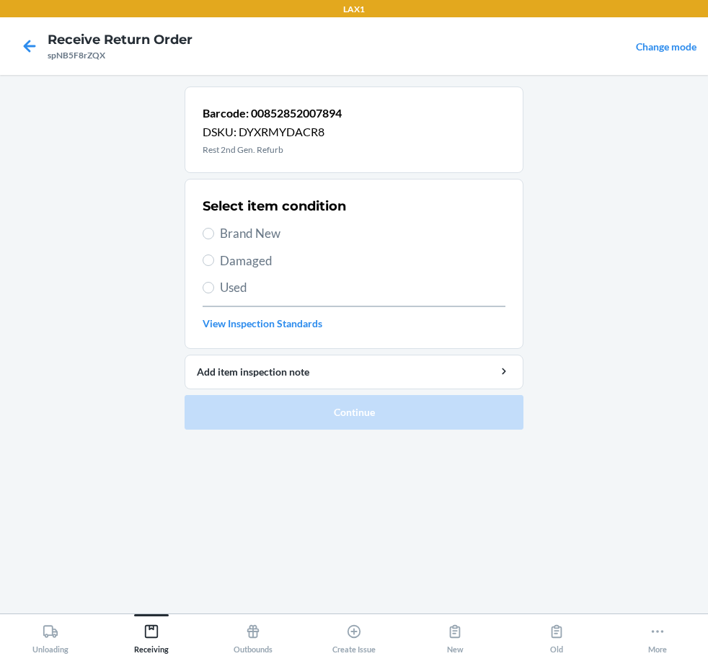
click at [257, 232] on span "Brand New" at bounding box center [362, 233] width 285 height 19
click at [214, 232] on input "Brand New" at bounding box center [209, 234] width 12 height 12
radio input "true"
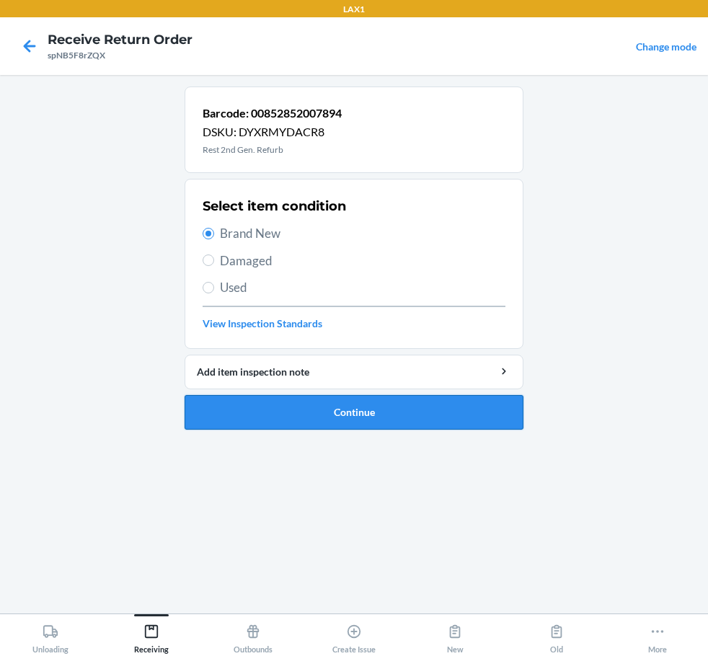
click at [360, 417] on button "Continue" at bounding box center [353, 412] width 339 height 35
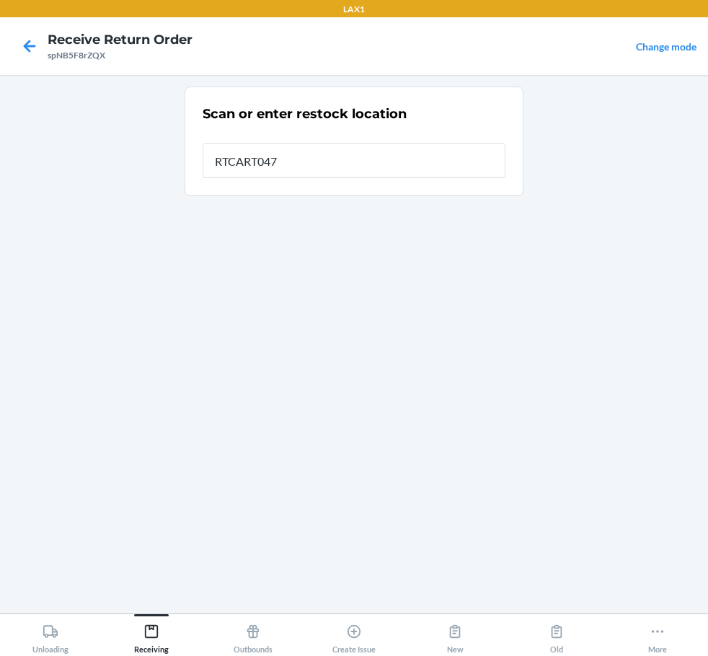
type input "RTCART047"
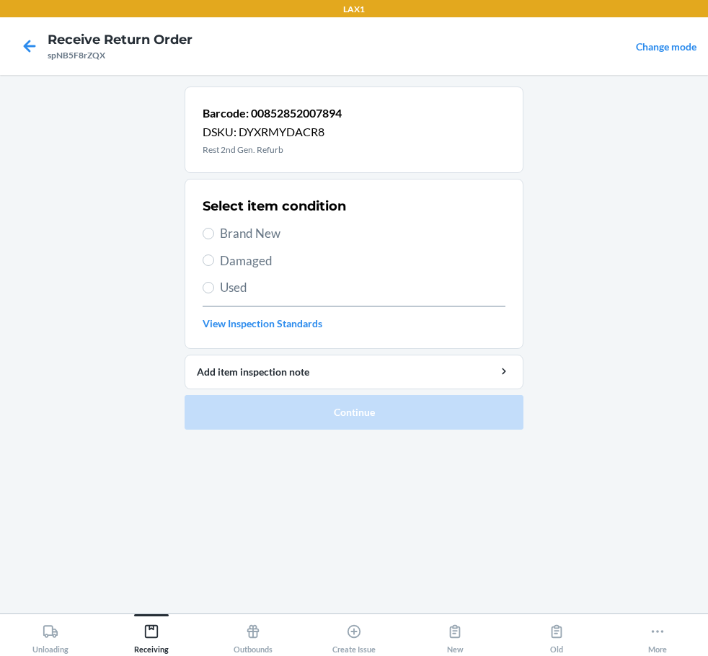
click at [254, 236] on span "Brand New" at bounding box center [362, 233] width 285 height 19
click at [214, 236] on input "Brand New" at bounding box center [209, 234] width 12 height 12
radio input "true"
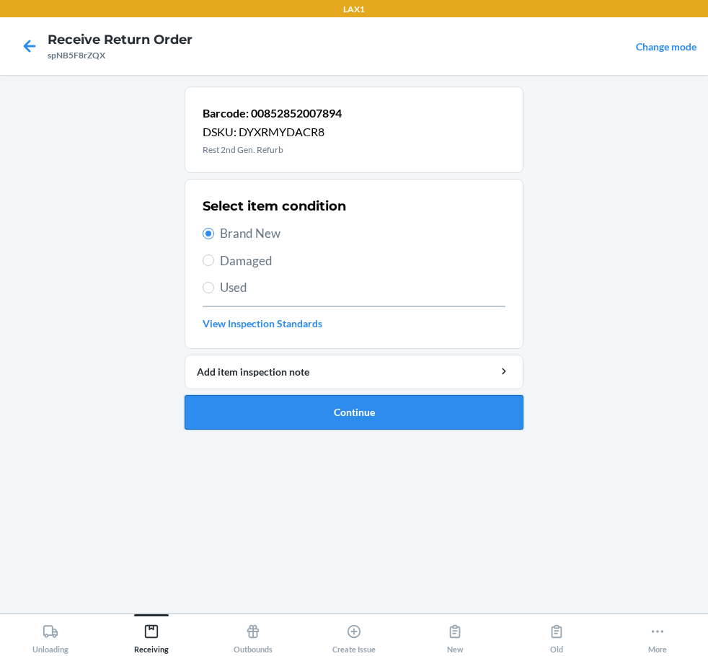
click at [340, 401] on button "Continue" at bounding box center [353, 412] width 339 height 35
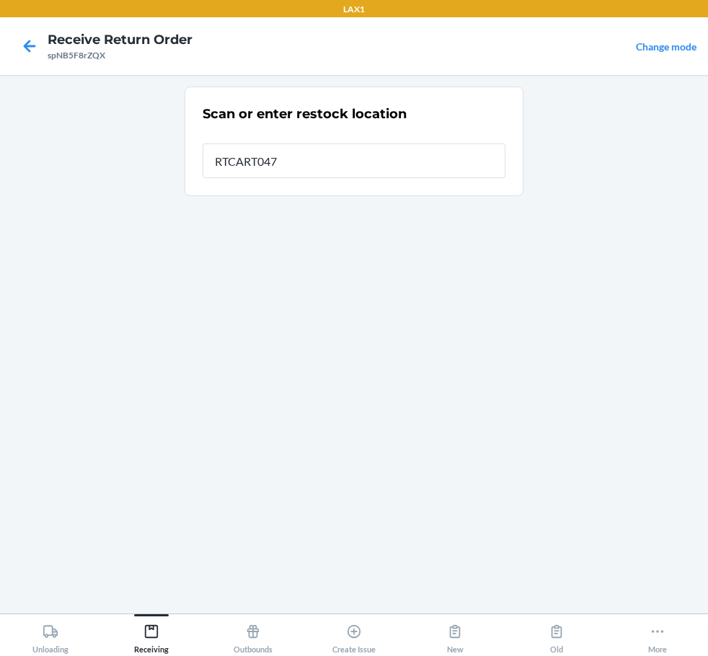
type input "RTCART047"
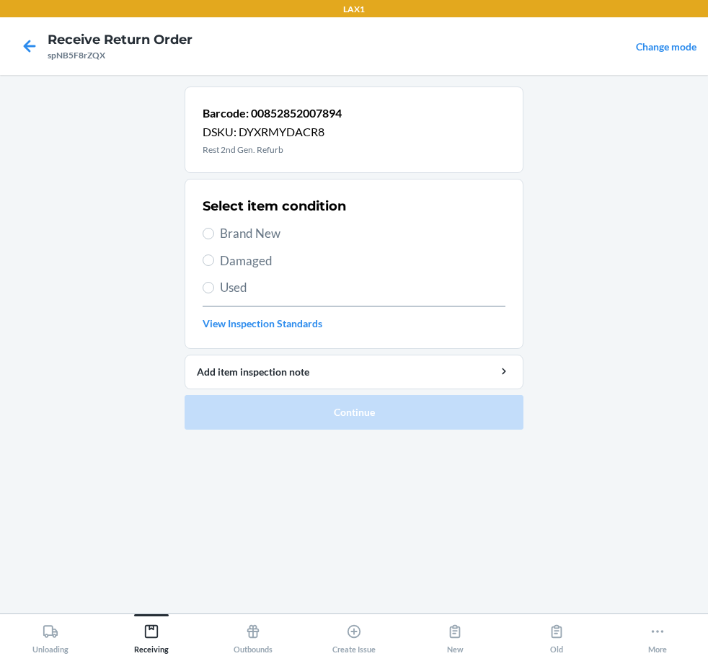
click at [250, 237] on span "Brand New" at bounding box center [362, 233] width 285 height 19
click at [214, 237] on input "Brand New" at bounding box center [209, 234] width 12 height 12
radio input "true"
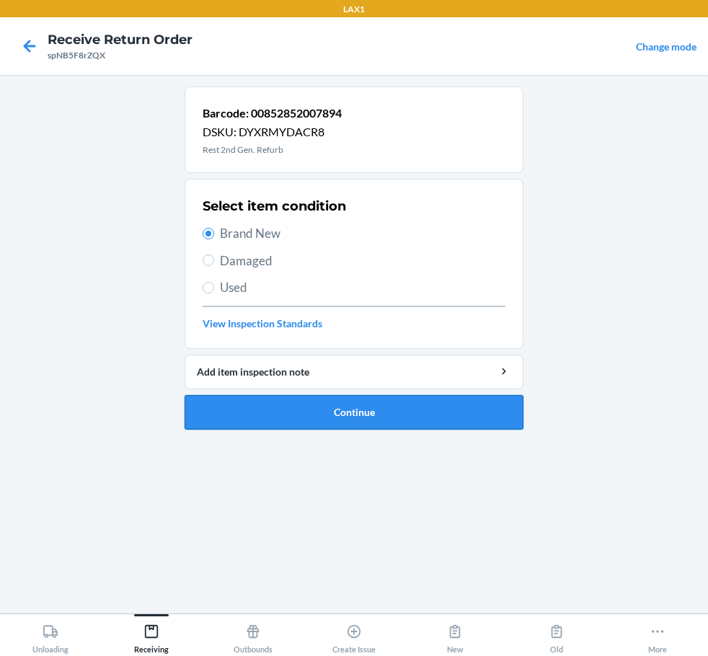
click at [365, 424] on button "Continue" at bounding box center [353, 412] width 339 height 35
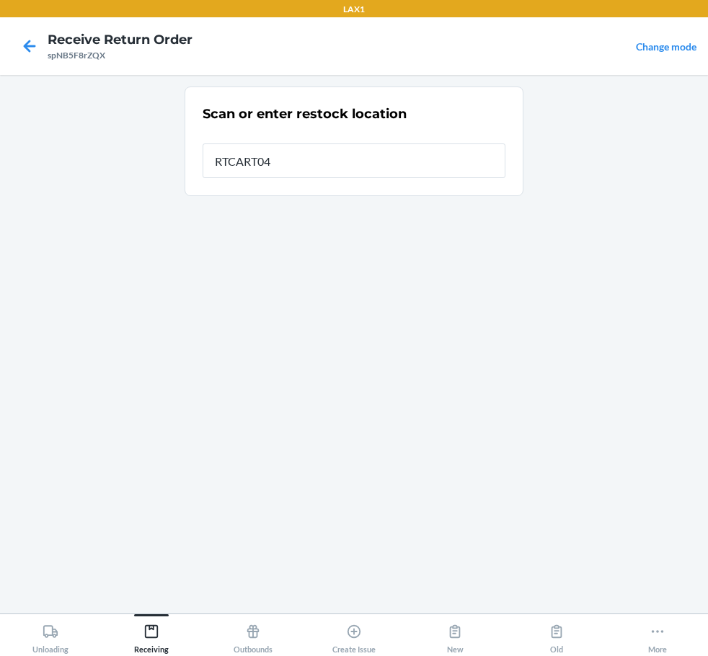
type input "RTCART047"
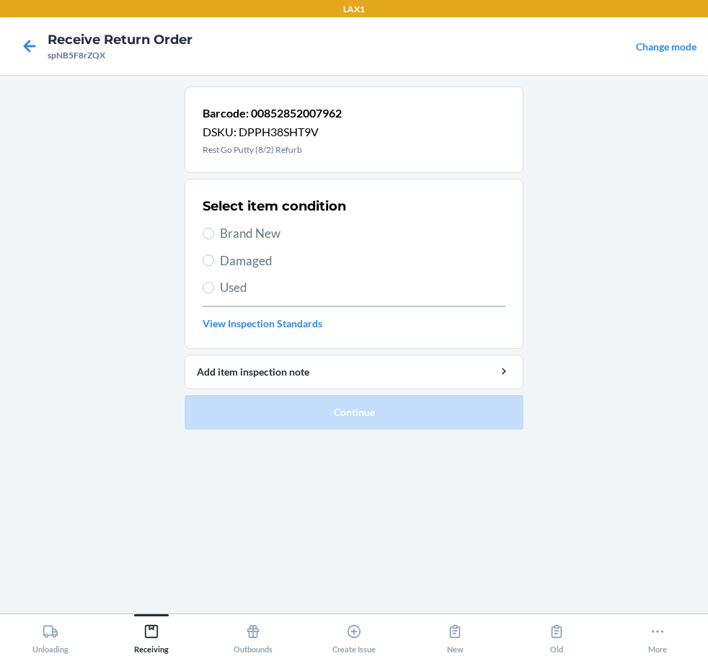
click at [248, 231] on span "Brand New" at bounding box center [362, 233] width 285 height 19
click at [214, 231] on input "Brand New" at bounding box center [209, 234] width 12 height 12
radio input "true"
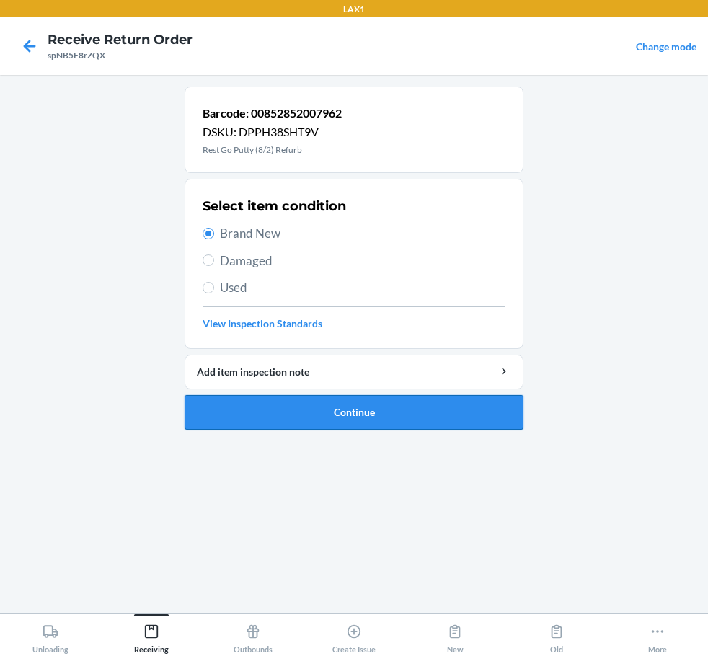
click at [352, 410] on button "Continue" at bounding box center [353, 412] width 339 height 35
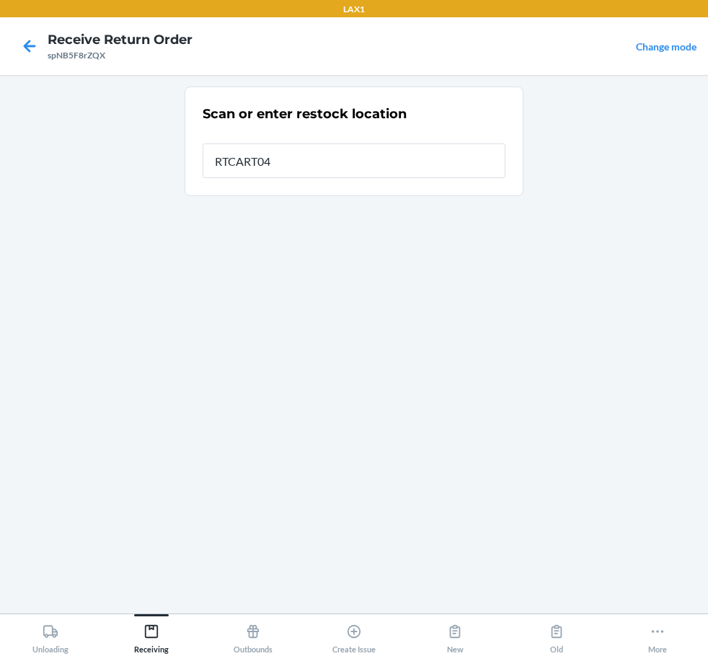
type input "RTCART047"
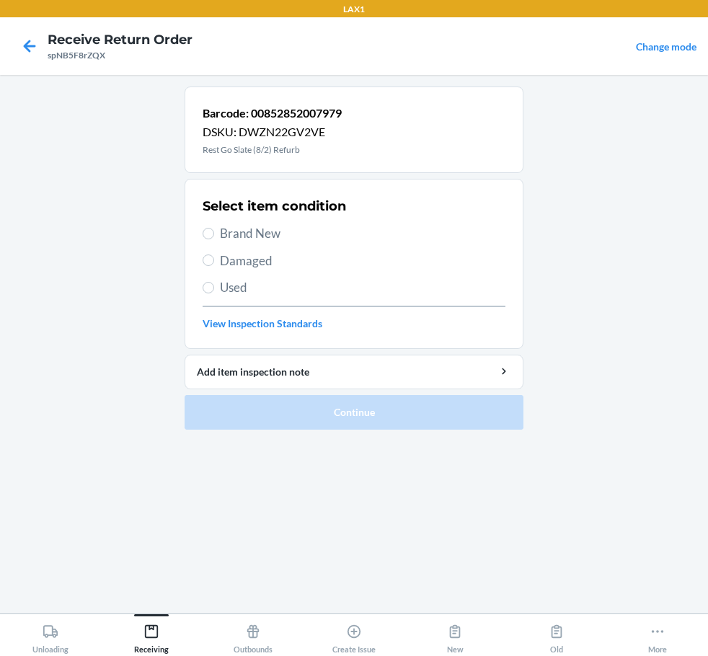
click at [242, 231] on span "Brand New" at bounding box center [362, 233] width 285 height 19
click at [214, 231] on input "Brand New" at bounding box center [209, 234] width 12 height 12
radio input "true"
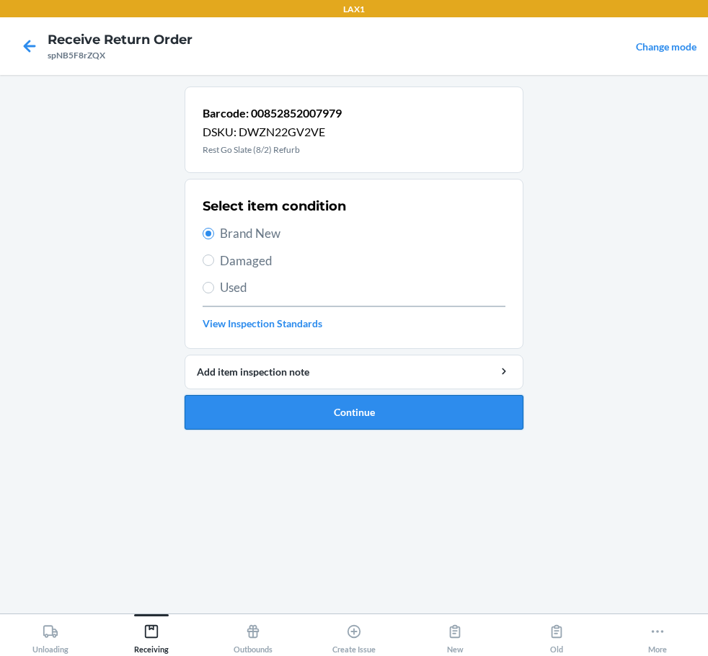
click at [390, 406] on button "Continue" at bounding box center [353, 412] width 339 height 35
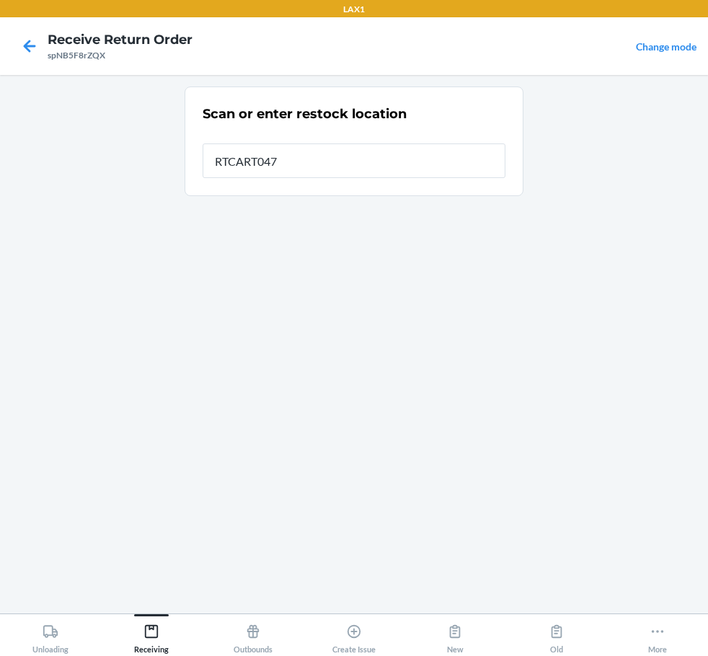
type input "RTCART047"
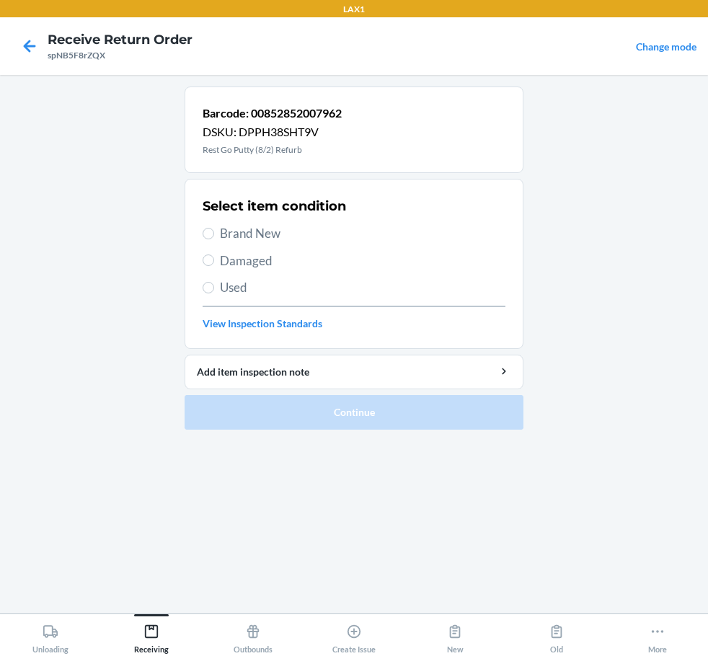
click at [242, 232] on span "Brand New" at bounding box center [362, 233] width 285 height 19
click at [214, 232] on input "Brand New" at bounding box center [209, 234] width 12 height 12
radio input "true"
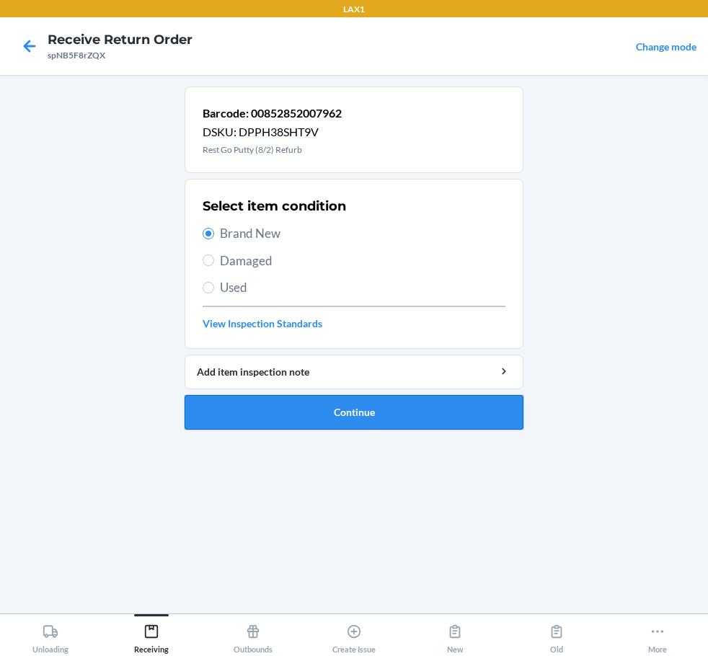
click at [399, 417] on button "Continue" at bounding box center [353, 412] width 339 height 35
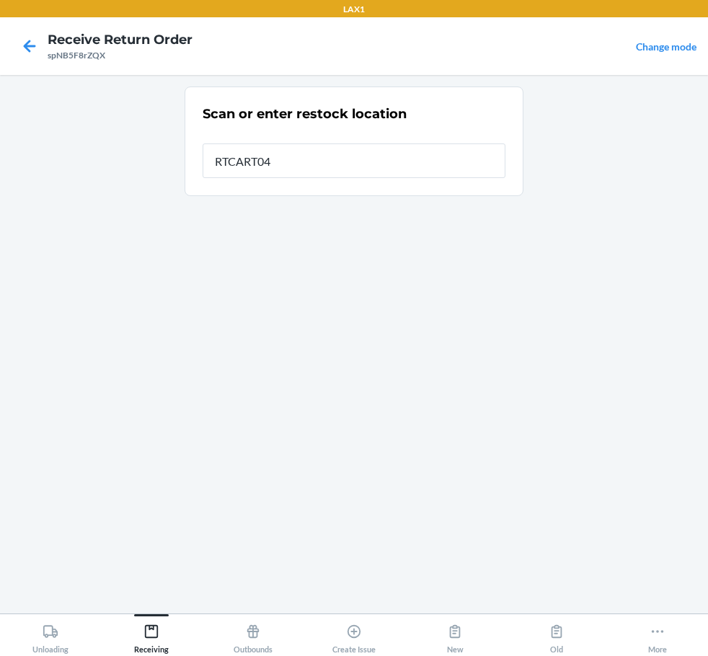
type input "RTCART047"
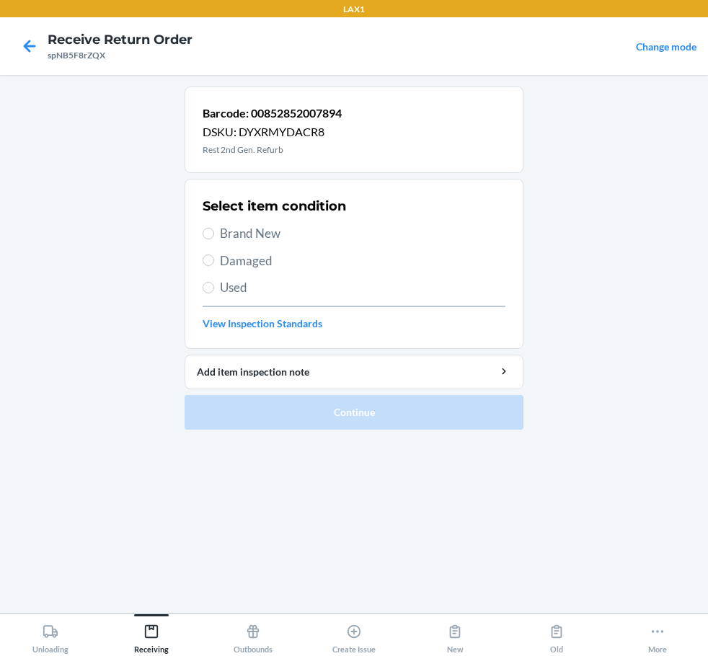
click at [231, 264] on span "Damaged" at bounding box center [362, 261] width 285 height 19
click at [214, 264] on input "Damaged" at bounding box center [209, 260] width 12 height 12
radio input "true"
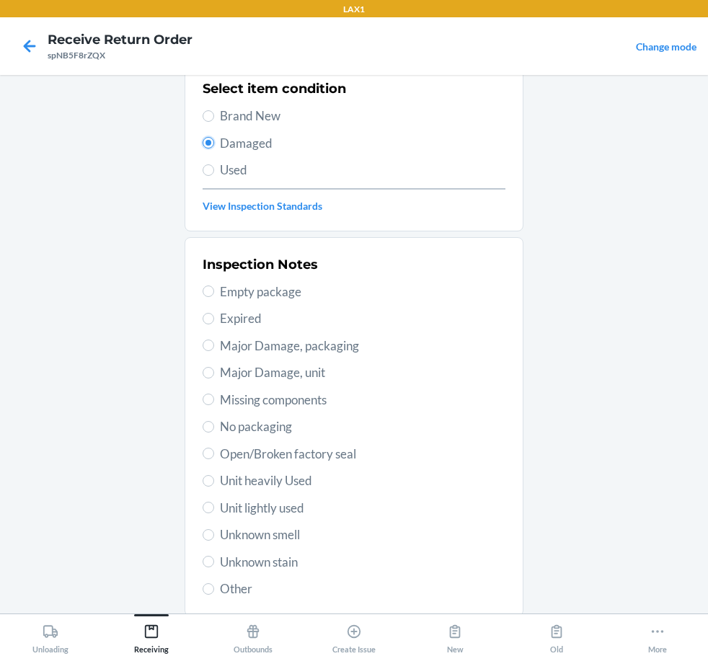
scroll to position [144, 0]
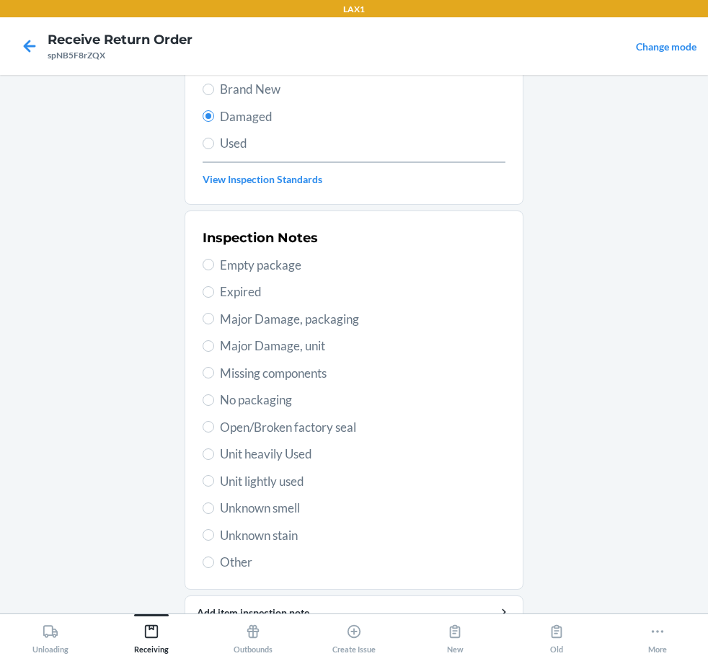
click at [270, 455] on span "Unit heavily Used" at bounding box center [362, 454] width 285 height 19
click at [214, 455] on input "Unit heavily Used" at bounding box center [209, 454] width 12 height 12
radio input "true"
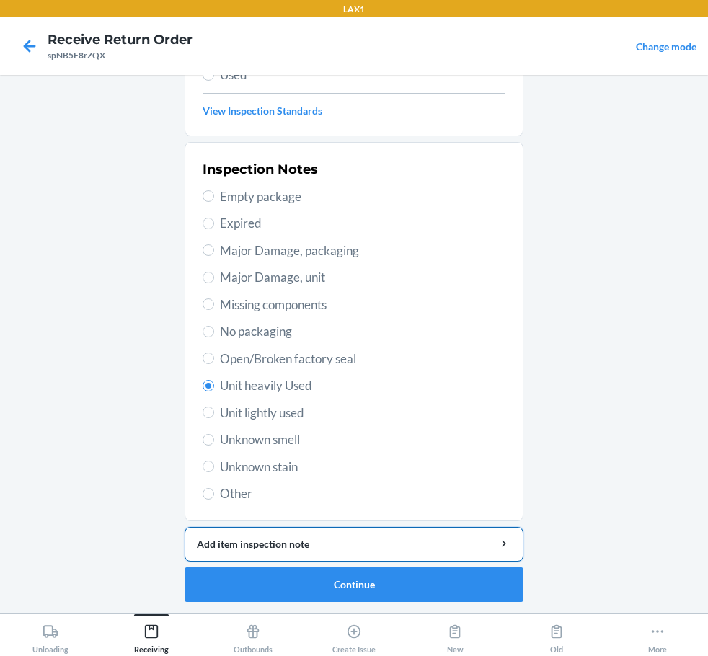
click at [326, 543] on div "Add item inspection note" at bounding box center [354, 543] width 314 height 15
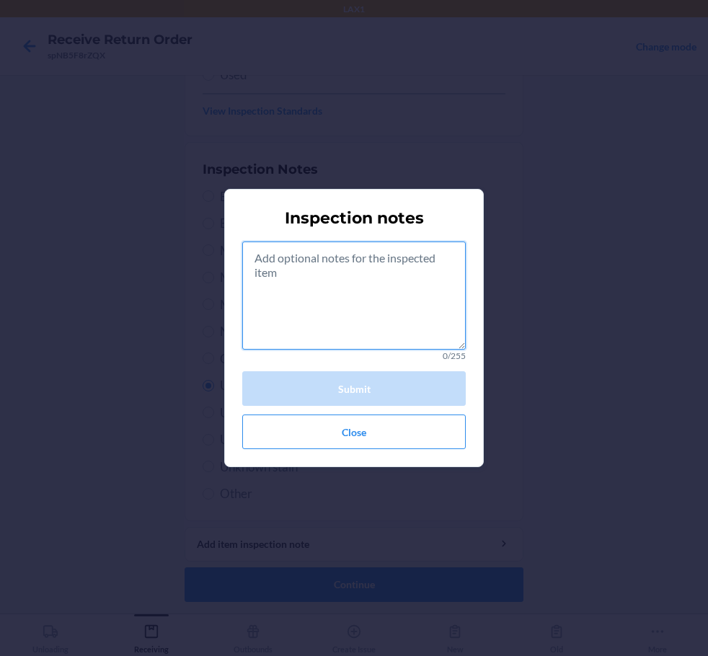
click at [290, 315] on textarea at bounding box center [353, 295] width 223 height 108
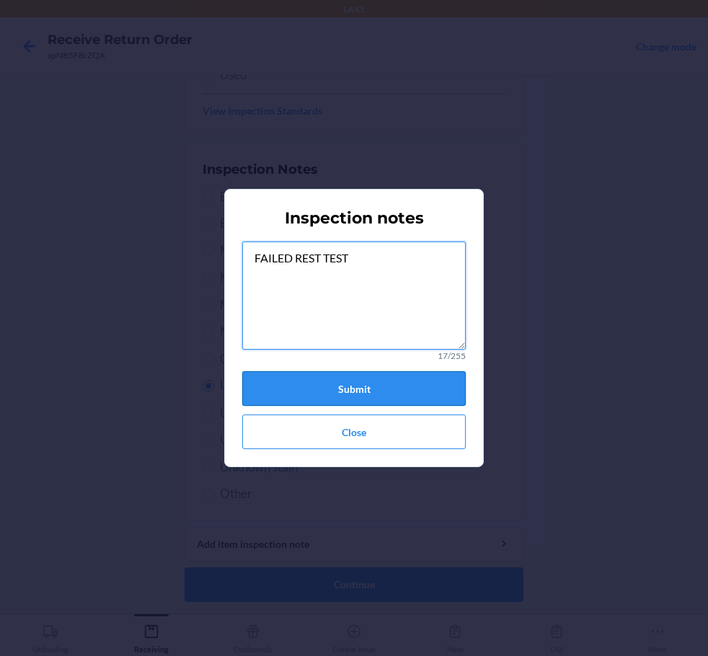
type textarea "FAILED REST TEST"
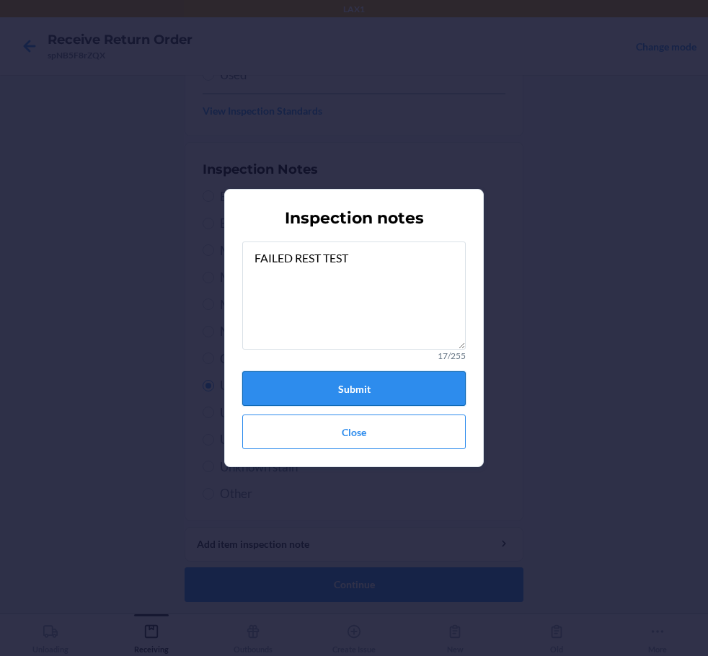
click at [379, 390] on button "Submit" at bounding box center [353, 388] width 223 height 35
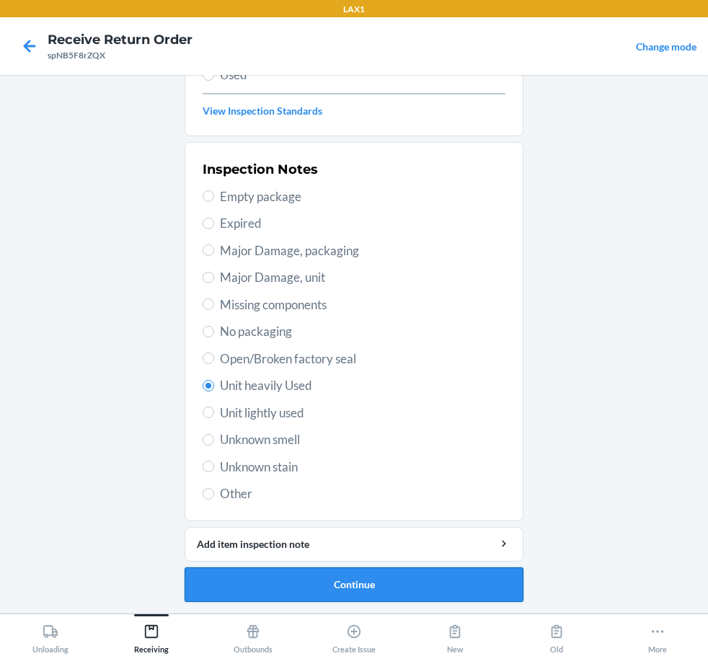
click at [393, 586] on button "Continue" at bounding box center [353, 584] width 339 height 35
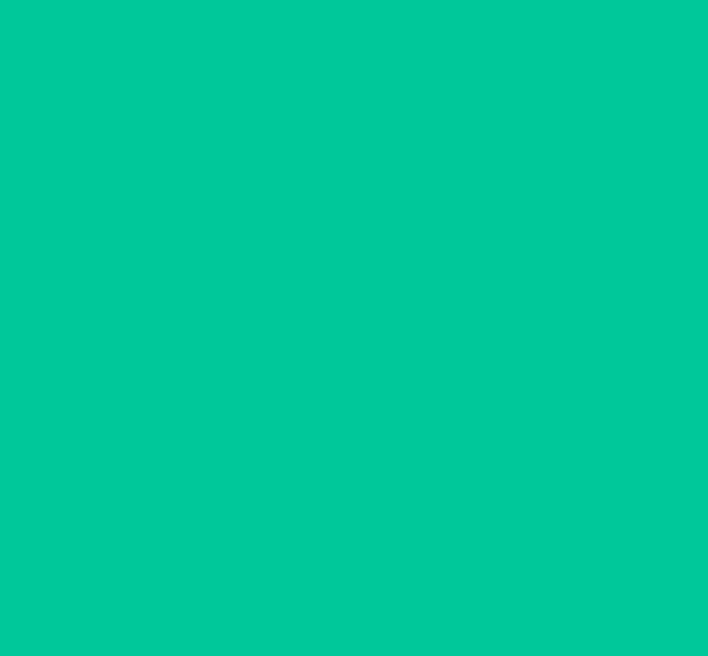
scroll to position [85, 0]
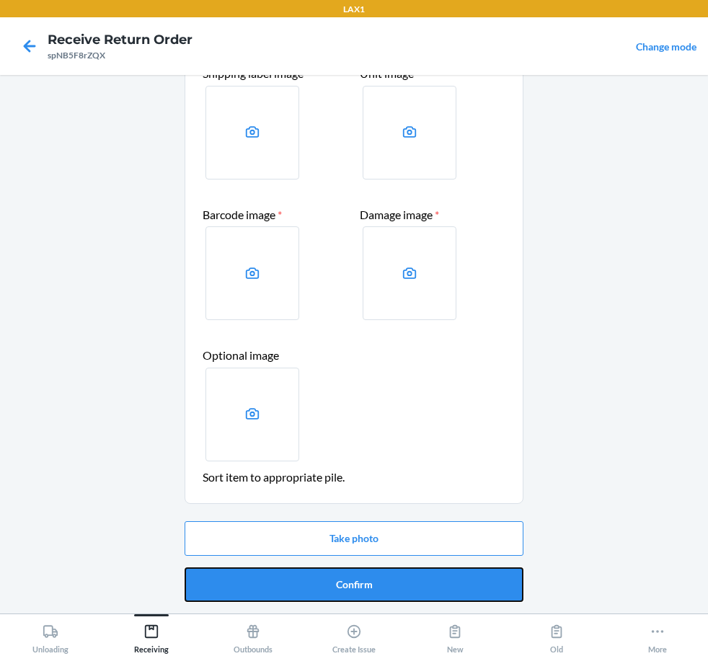
click at [393, 586] on button "Confirm" at bounding box center [353, 584] width 339 height 35
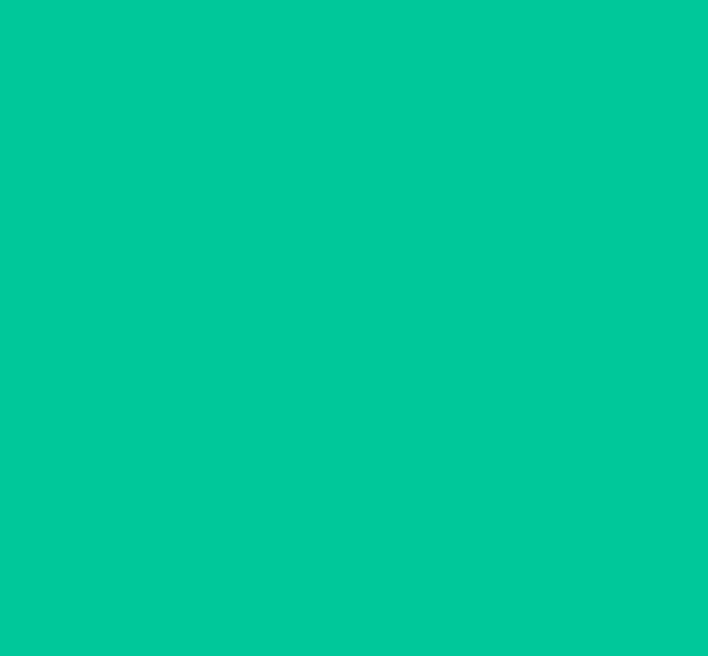
scroll to position [0, 0]
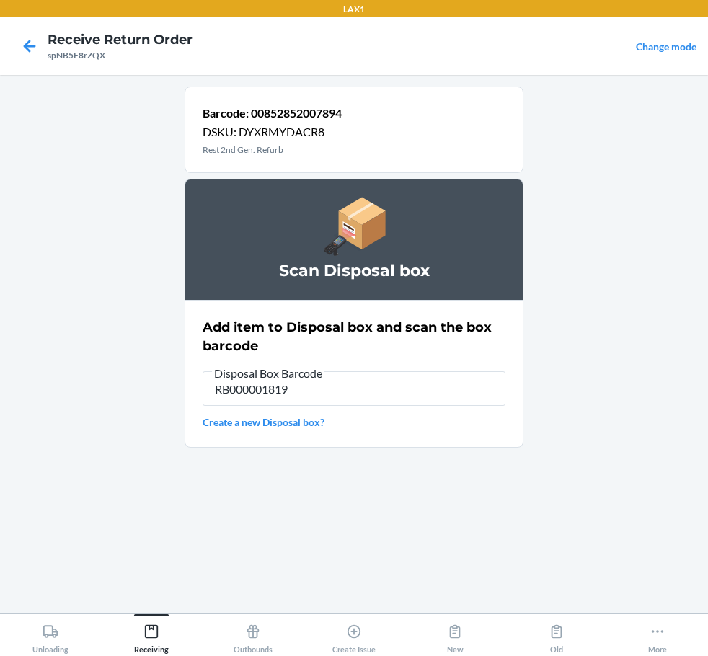
type input "RB000001819"
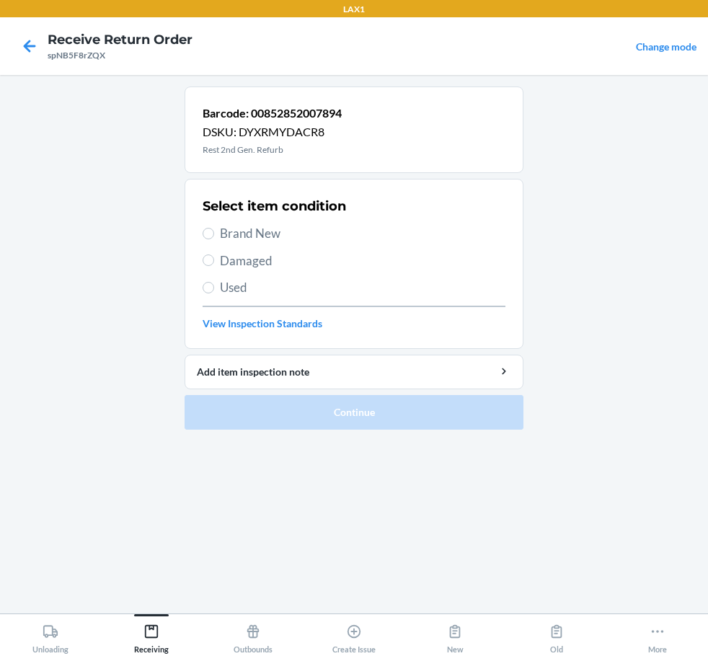
click at [246, 257] on span "Damaged" at bounding box center [362, 261] width 285 height 19
click at [214, 257] on input "Damaged" at bounding box center [209, 260] width 12 height 12
radio input "true"
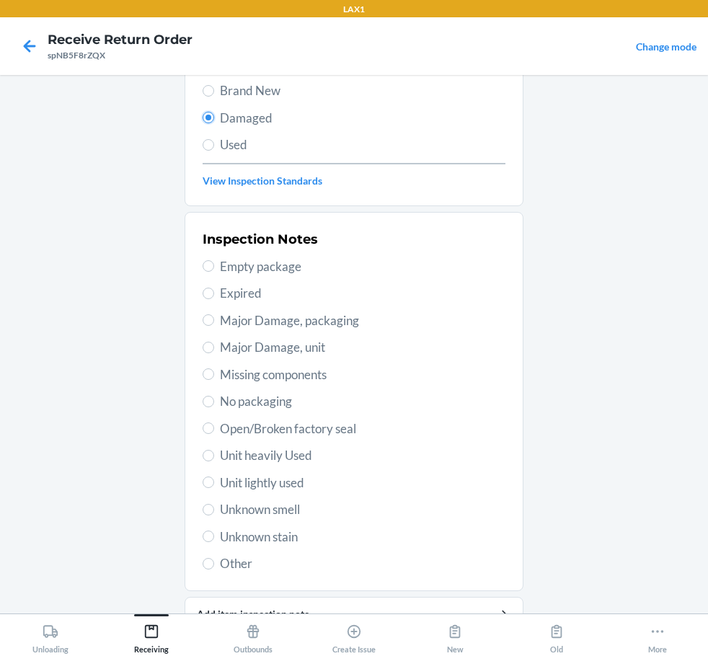
scroll to position [144, 0]
click at [264, 455] on span "Unit heavily Used" at bounding box center [362, 454] width 285 height 19
click at [214, 455] on input "Unit heavily Used" at bounding box center [209, 454] width 12 height 12
radio input "true"
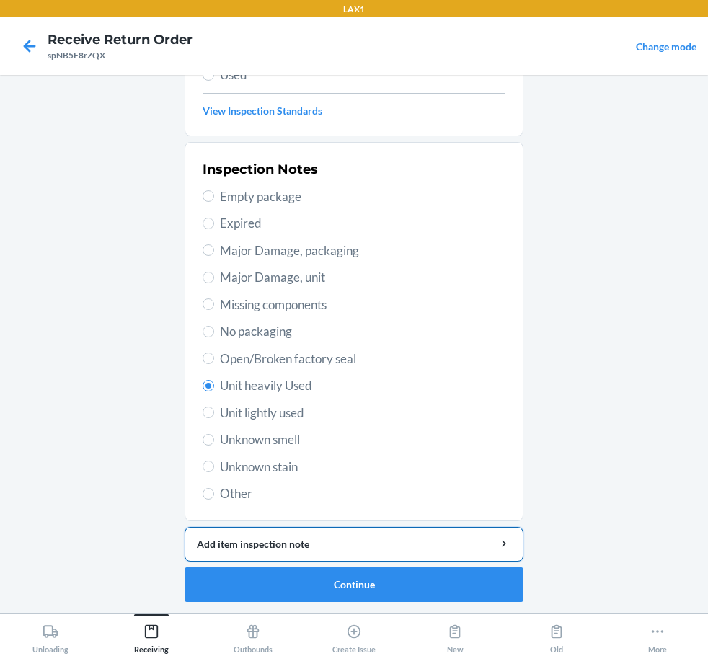
click at [323, 536] on div "Add item inspection note" at bounding box center [354, 543] width 314 height 15
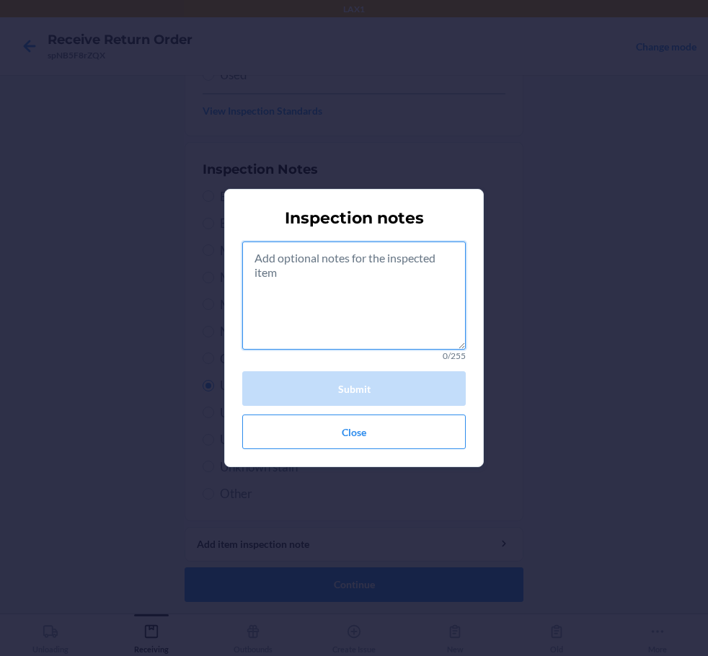
click at [342, 261] on textarea at bounding box center [353, 295] width 223 height 108
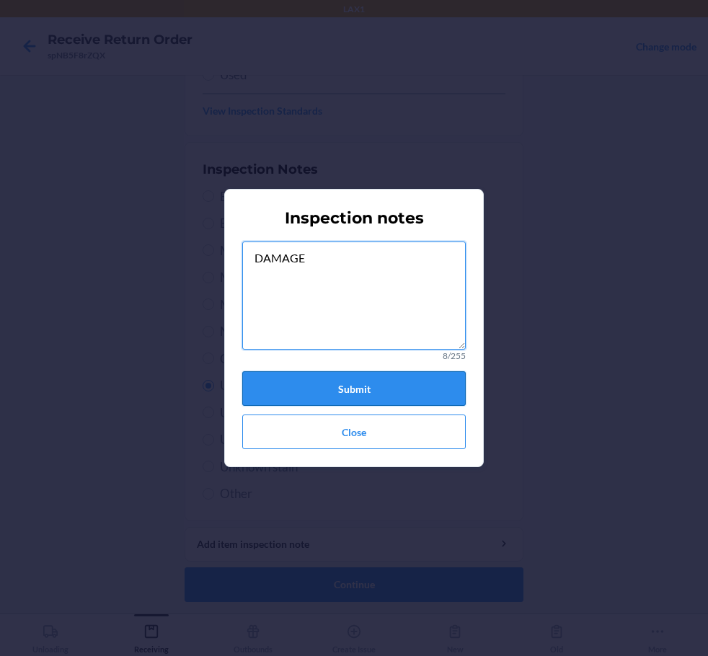
type textarea "DAMAGE"
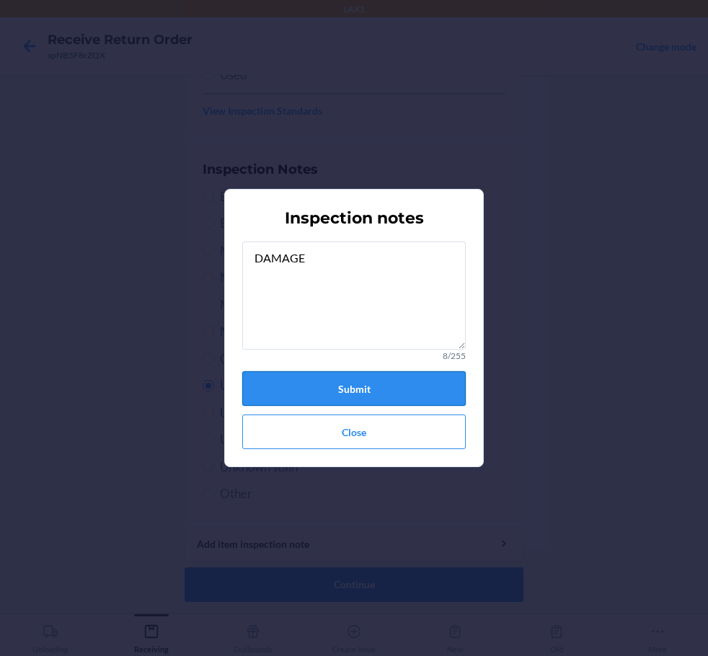
click at [339, 388] on button "Submit" at bounding box center [353, 388] width 223 height 35
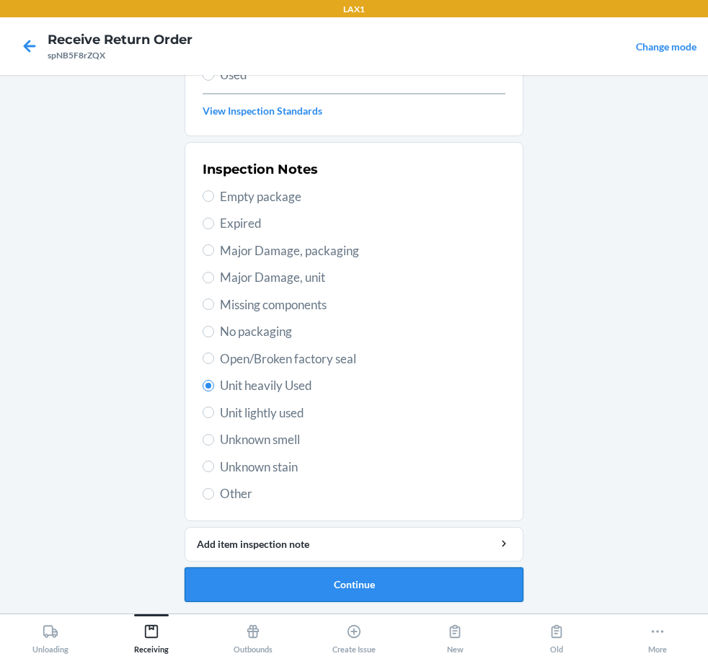
click at [381, 583] on button "Continue" at bounding box center [353, 584] width 339 height 35
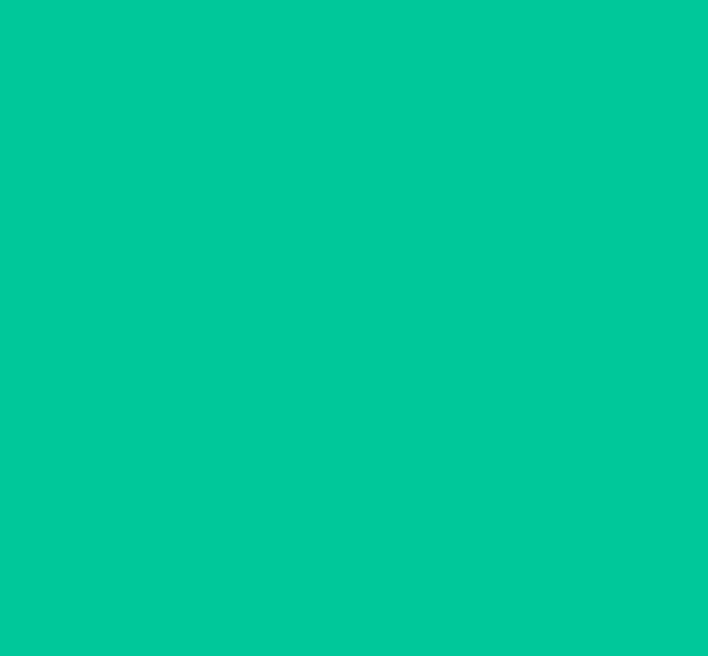
scroll to position [85, 0]
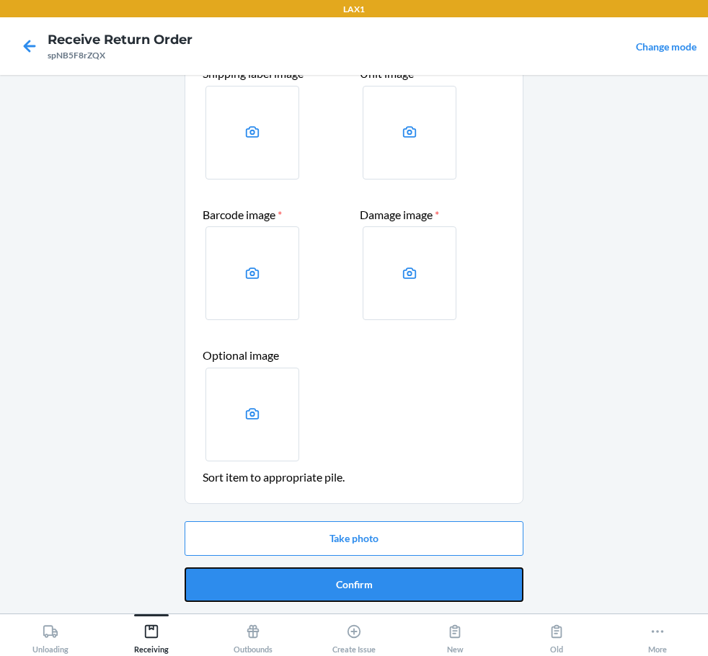
click at [381, 583] on button "Confirm" at bounding box center [353, 584] width 339 height 35
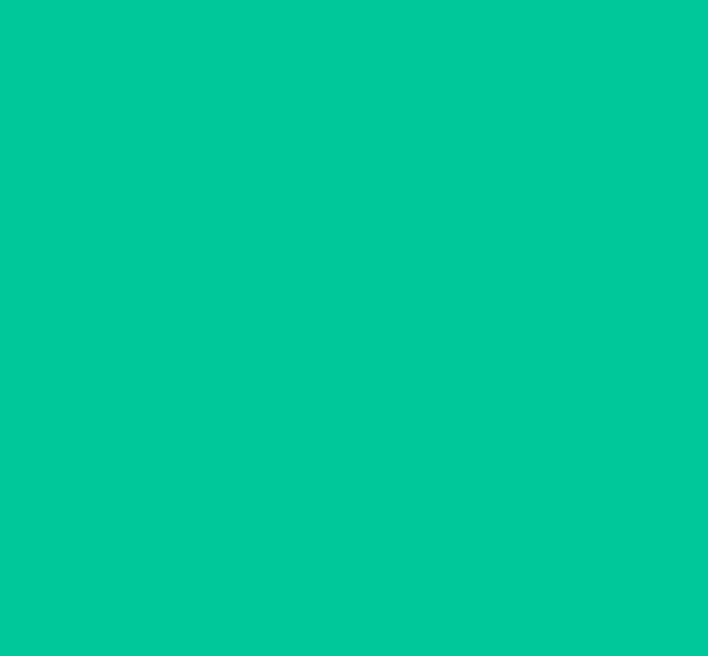
scroll to position [0, 0]
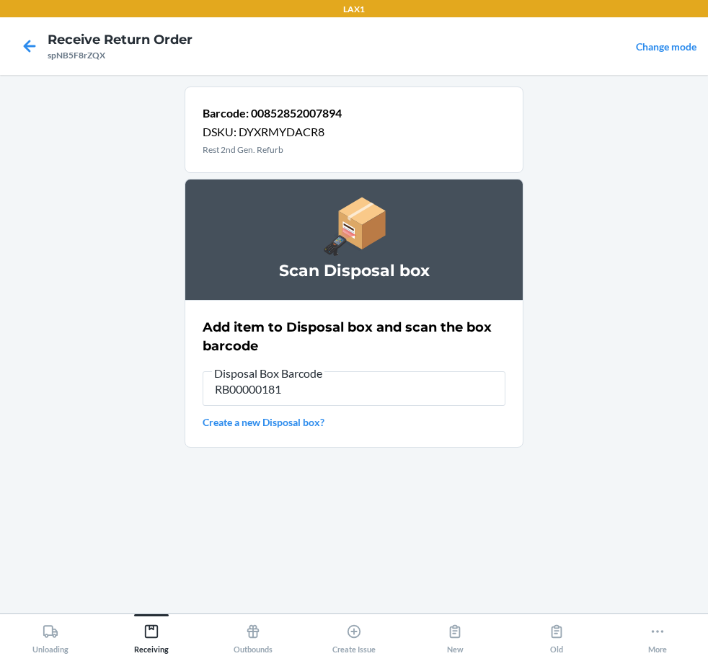
type input "RB000001819"
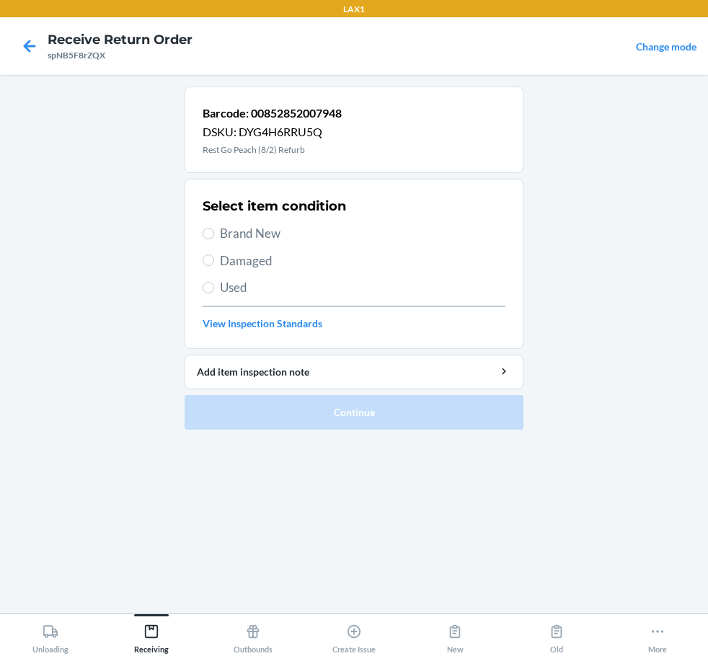
click at [241, 252] on span "Damaged" at bounding box center [362, 261] width 285 height 19
click at [214, 254] on input "Damaged" at bounding box center [209, 260] width 12 height 12
radio input "true"
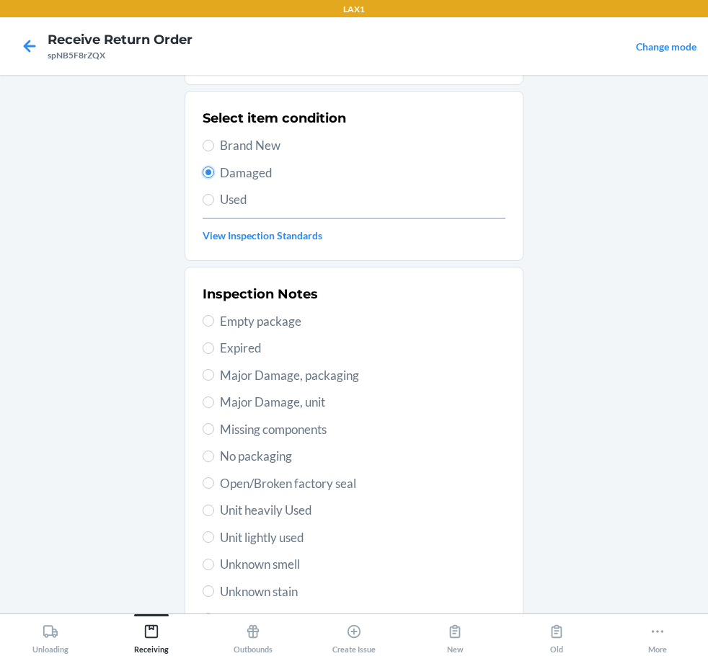
scroll to position [213, 0]
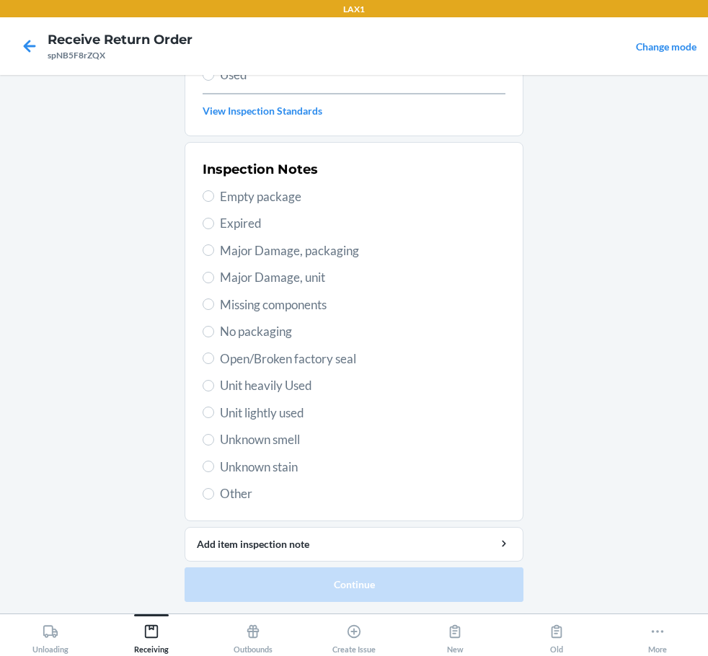
click at [261, 352] on span "Open/Broken factory seal" at bounding box center [362, 359] width 285 height 19
click at [214, 352] on input "Open/Broken factory seal" at bounding box center [209, 358] width 12 height 12
radio input "true"
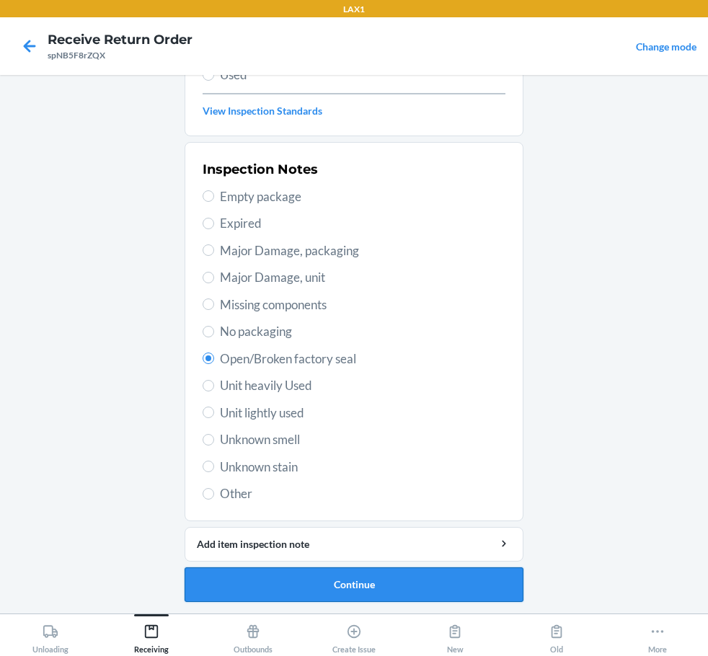
click at [407, 574] on button "Continue" at bounding box center [353, 584] width 339 height 35
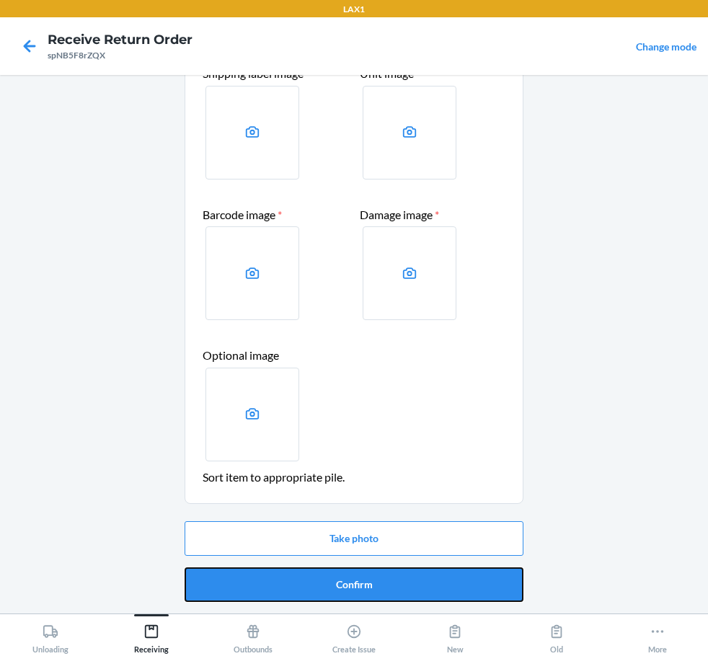
click at [407, 574] on button "Confirm" at bounding box center [353, 584] width 339 height 35
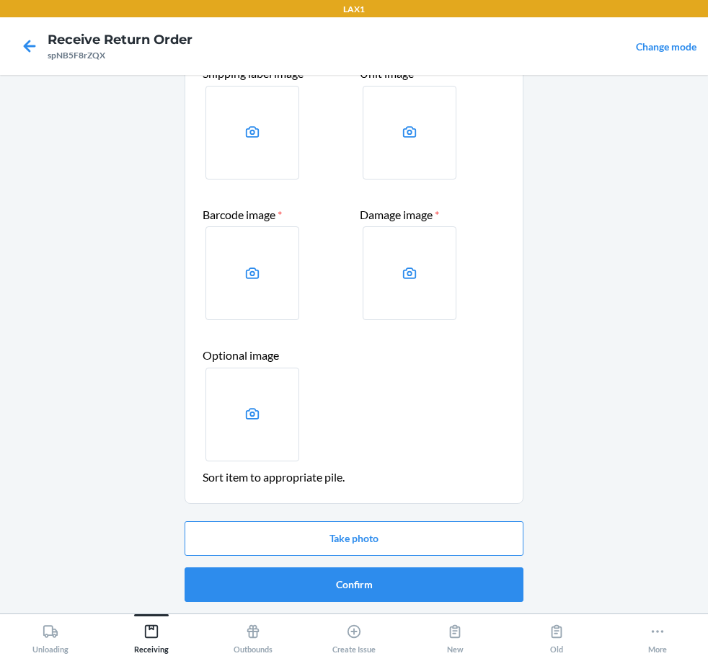
scroll to position [0, 0]
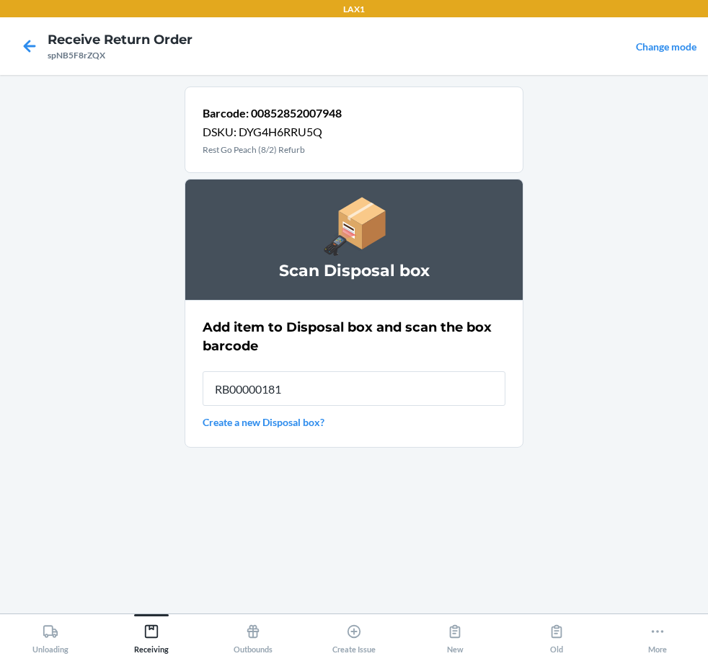
type input "RB000001819"
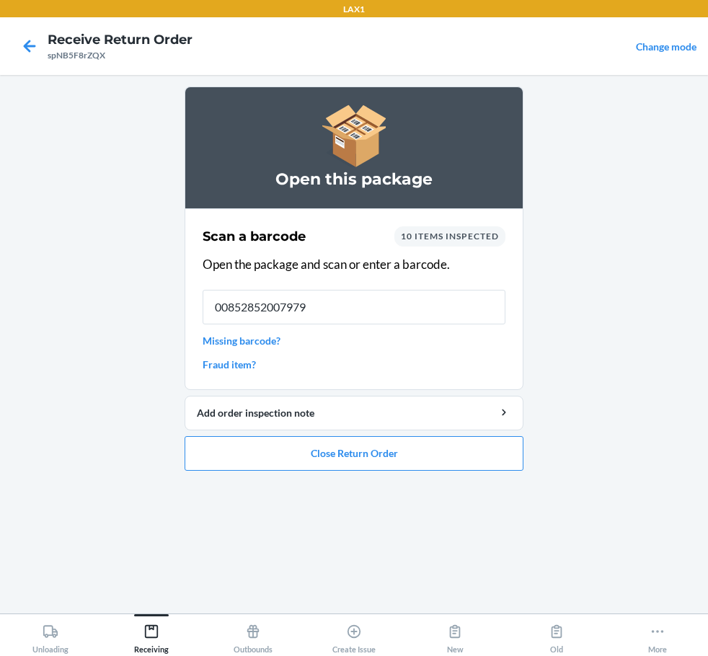
type input "00852852007979"
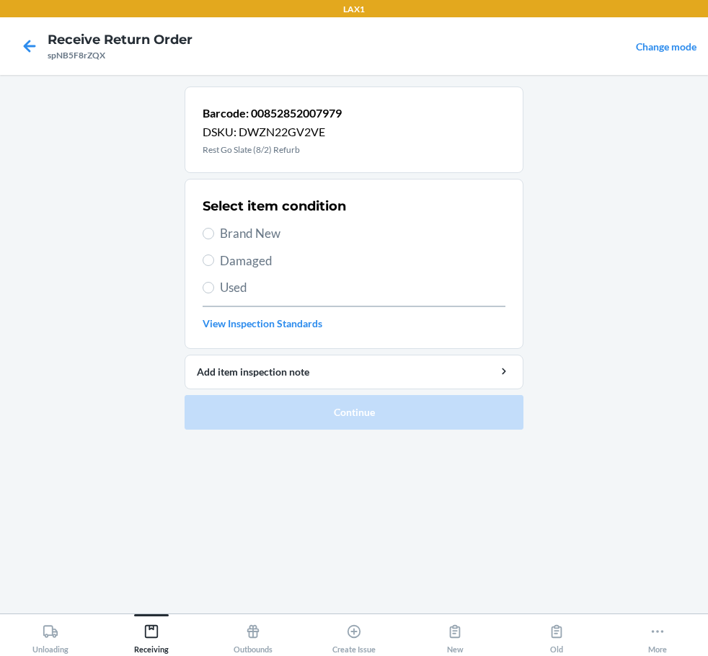
click at [263, 258] on span "Damaged" at bounding box center [362, 261] width 285 height 19
click at [214, 258] on input "Damaged" at bounding box center [209, 260] width 12 height 12
radio input "true"
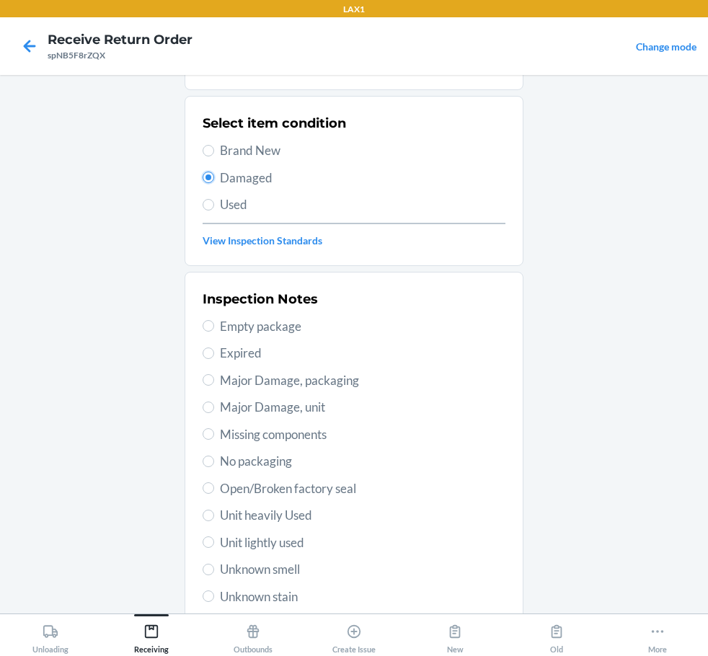
scroll to position [213, 0]
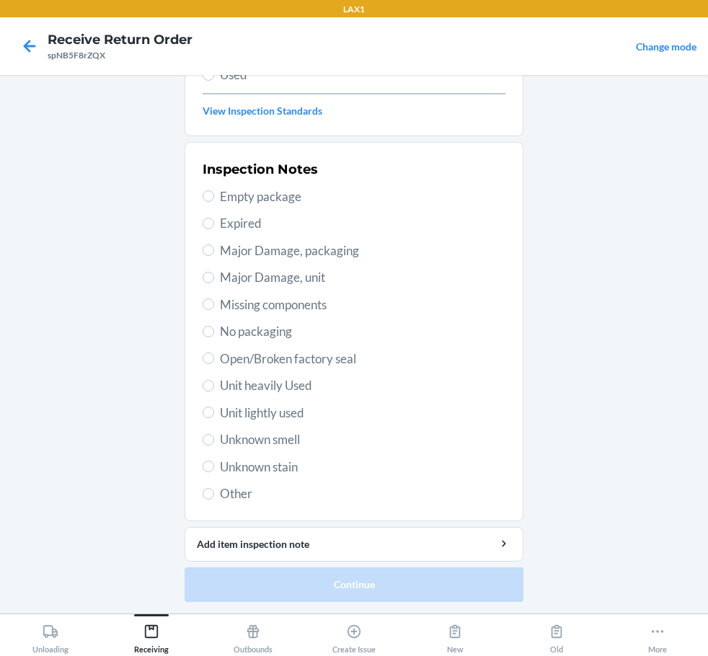
click at [256, 351] on span "Open/Broken factory seal" at bounding box center [362, 359] width 285 height 19
click at [214, 352] on input "Open/Broken factory seal" at bounding box center [209, 358] width 12 height 12
radio input "true"
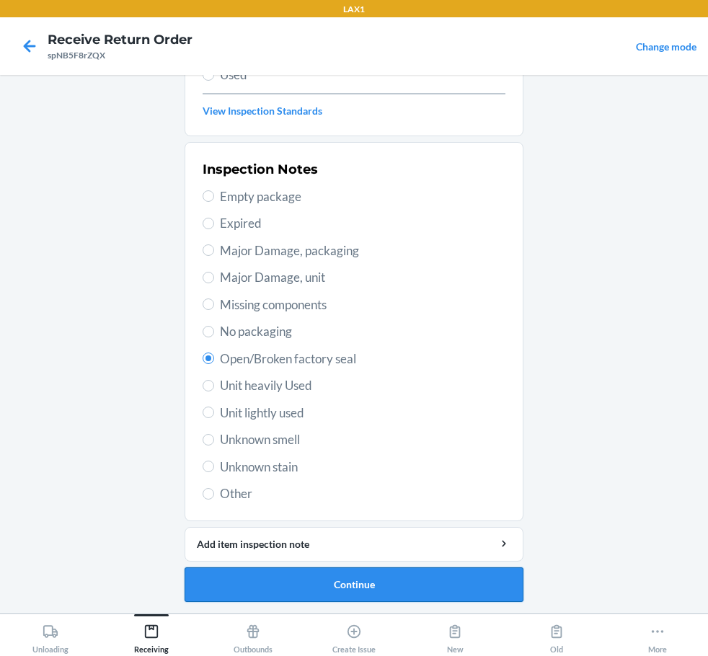
click at [316, 580] on button "Continue" at bounding box center [353, 584] width 339 height 35
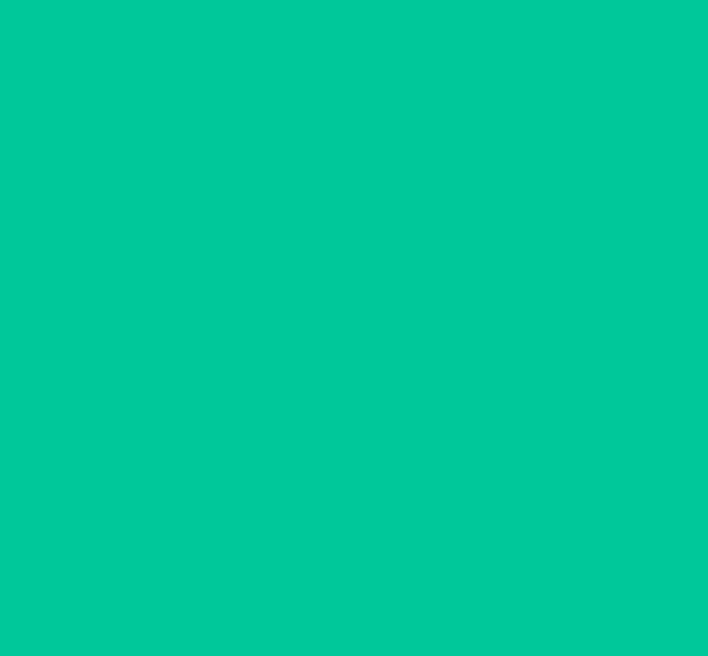
scroll to position [85, 0]
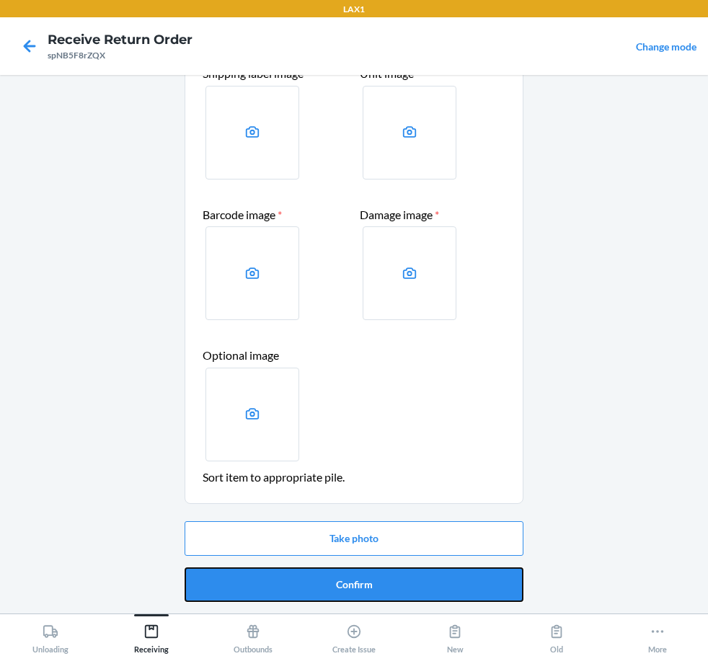
click at [316, 580] on button "Confirm" at bounding box center [353, 584] width 339 height 35
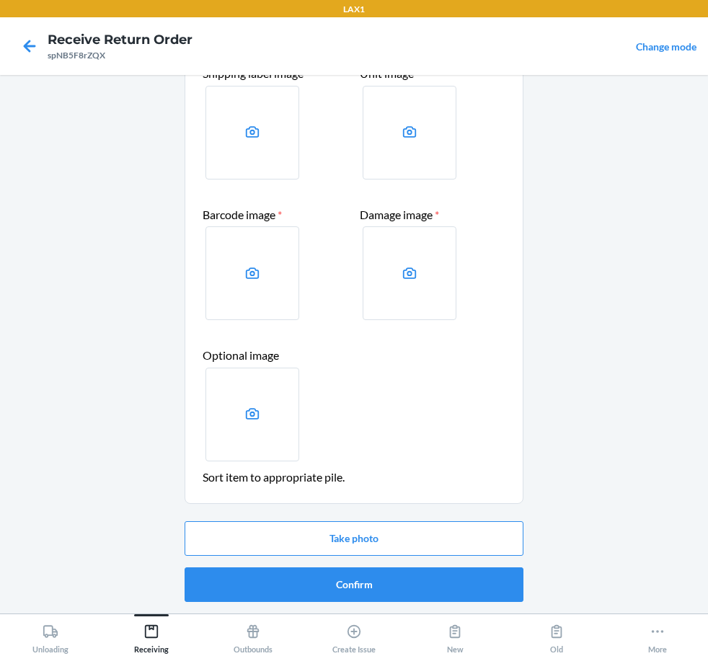
scroll to position [0, 0]
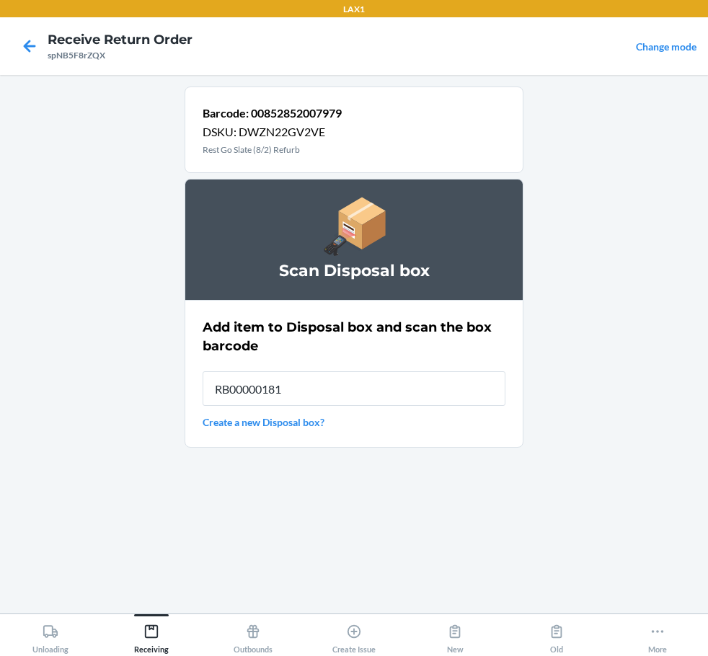
type input "RB000001819"
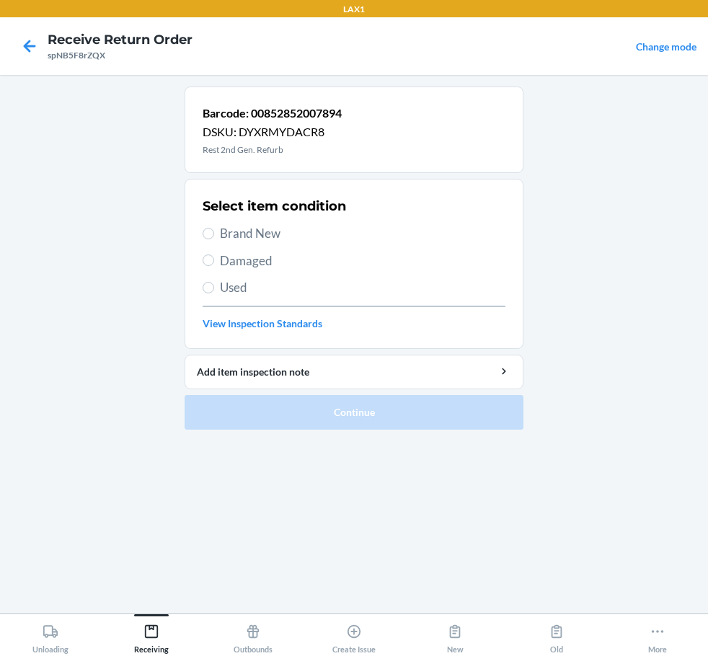
click at [240, 231] on span "Brand New" at bounding box center [362, 233] width 285 height 19
click at [214, 231] on input "Brand New" at bounding box center [209, 234] width 12 height 12
radio input "true"
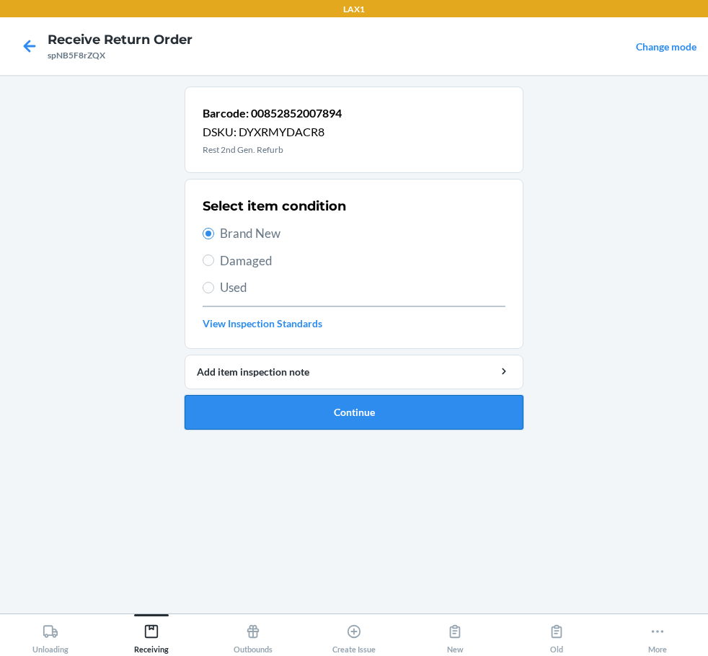
click at [386, 416] on button "Continue" at bounding box center [353, 412] width 339 height 35
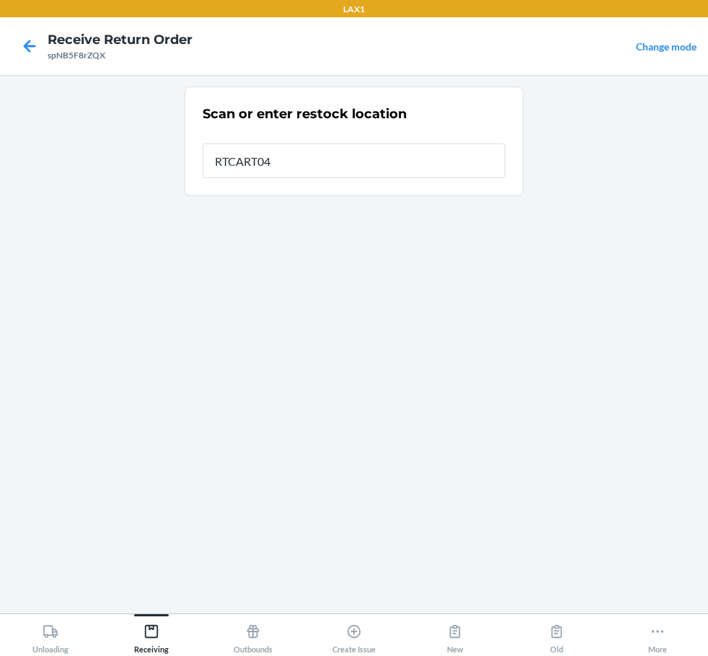
type input "RTCART047"
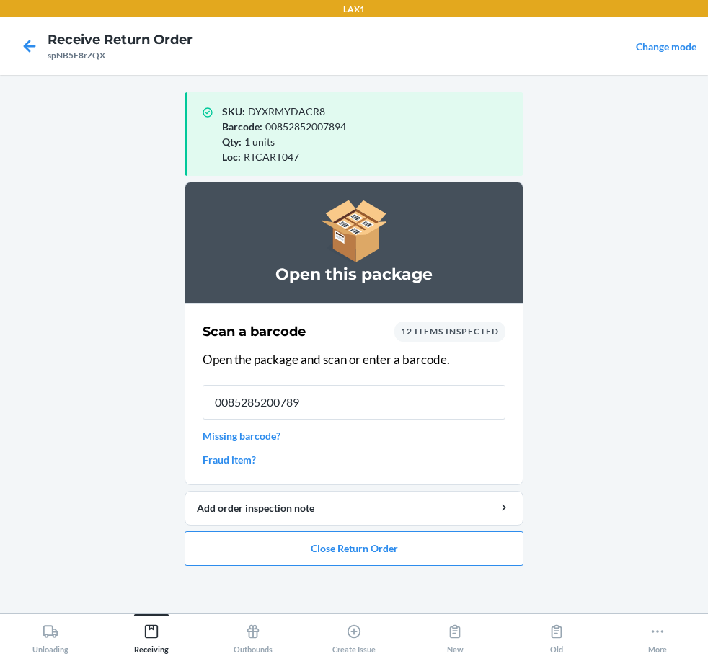
type input "00852852007894"
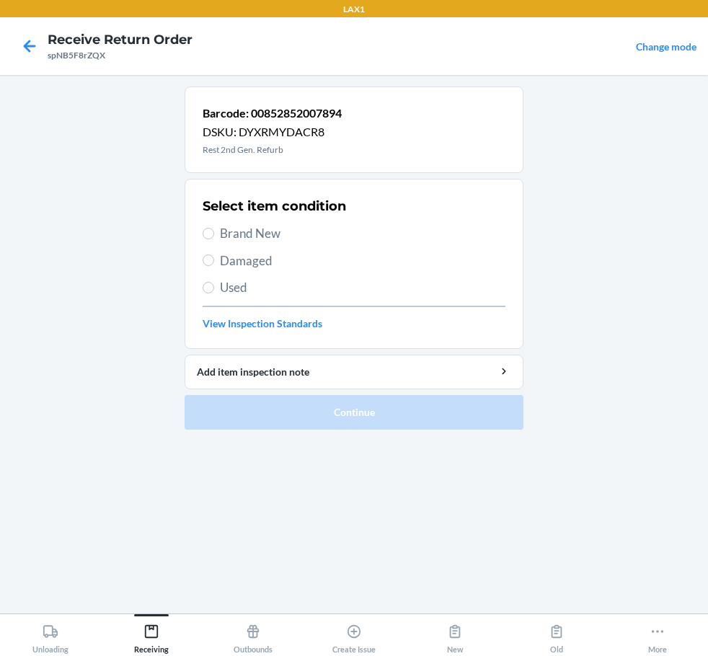
click at [236, 234] on span "Brand New" at bounding box center [362, 233] width 285 height 19
click at [214, 234] on input "Brand New" at bounding box center [209, 234] width 12 height 12
radio input "true"
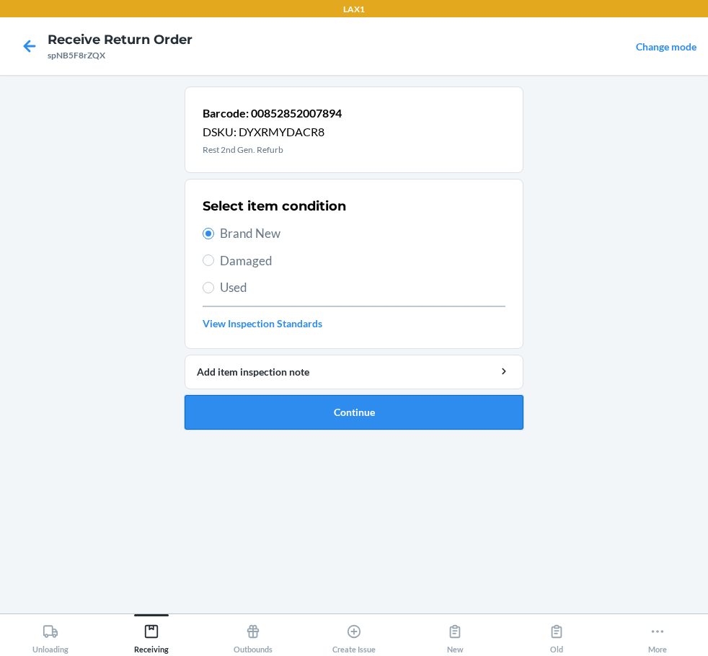
click at [394, 413] on button "Continue" at bounding box center [353, 412] width 339 height 35
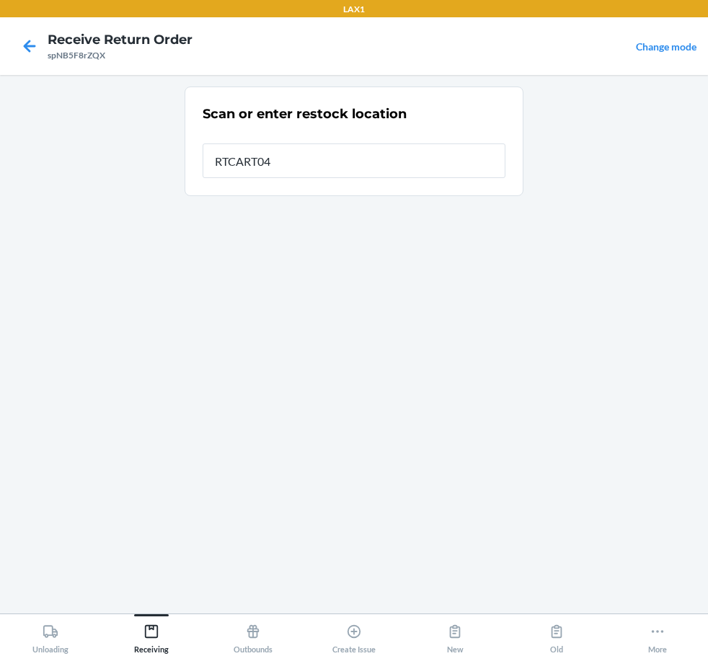
type input "RTCART047"
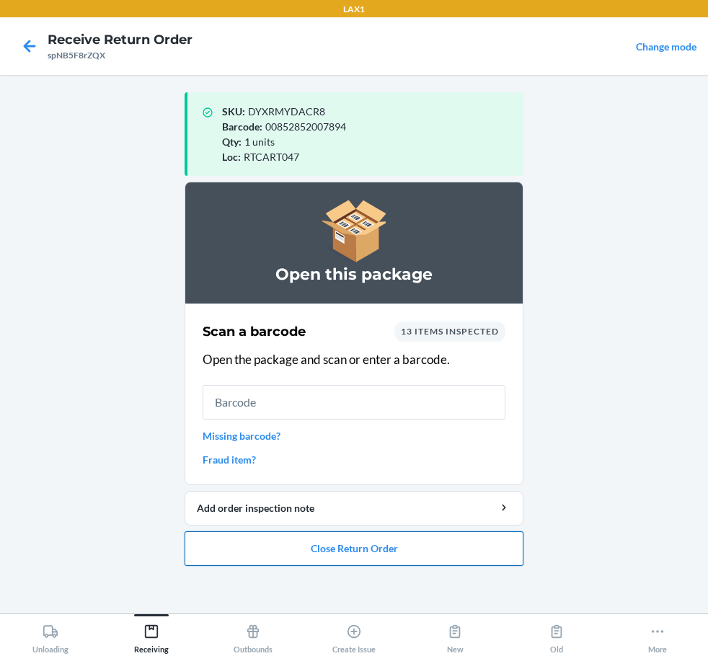
click at [379, 537] on button "Close Return Order" at bounding box center [353, 548] width 339 height 35
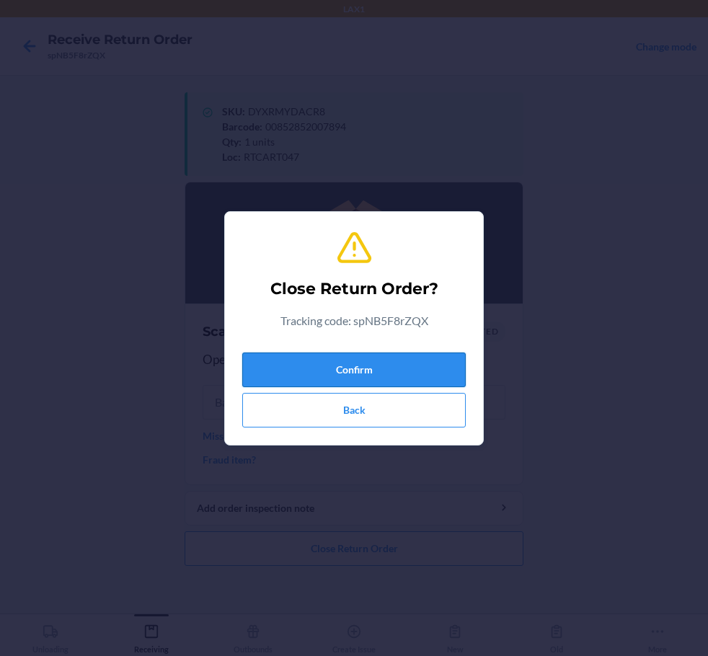
click at [387, 363] on button "Confirm" at bounding box center [353, 369] width 223 height 35
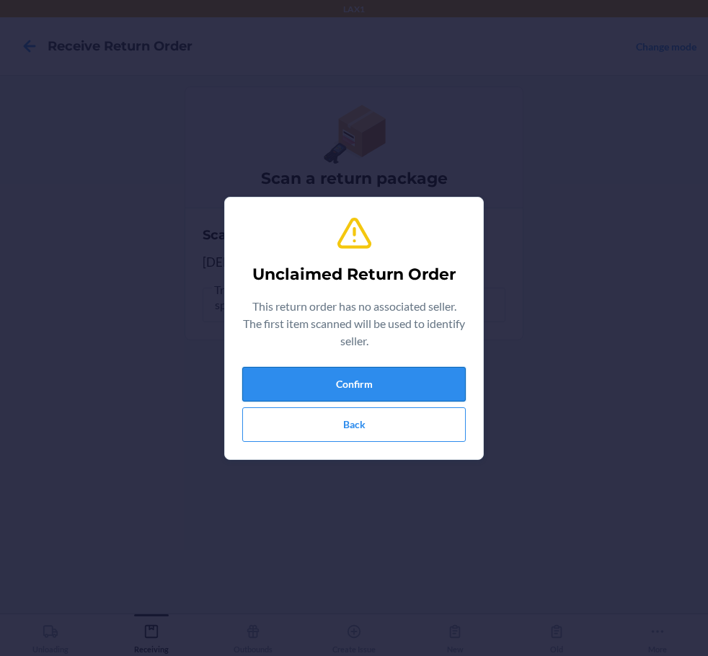
click at [399, 386] on button "Confirm" at bounding box center [353, 384] width 223 height 35
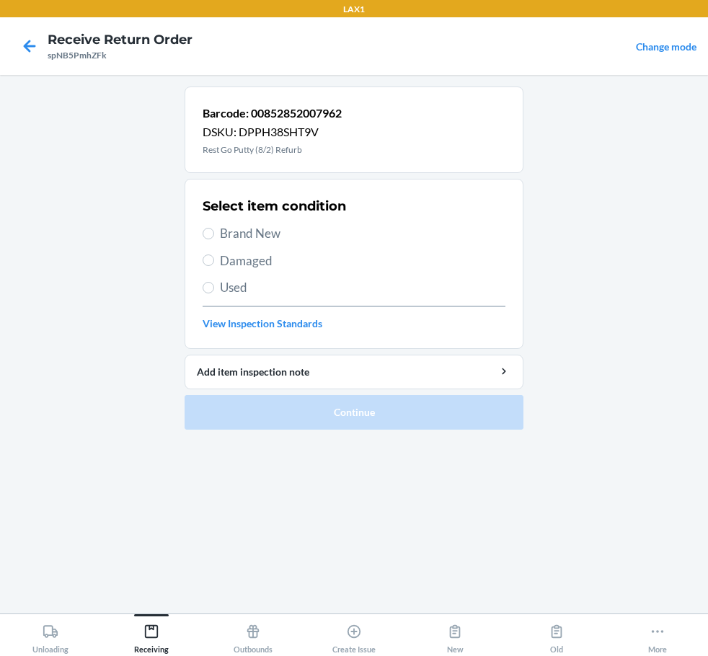
click at [246, 229] on span "Brand New" at bounding box center [362, 233] width 285 height 19
click at [214, 229] on input "Brand New" at bounding box center [209, 234] width 12 height 12
radio input "true"
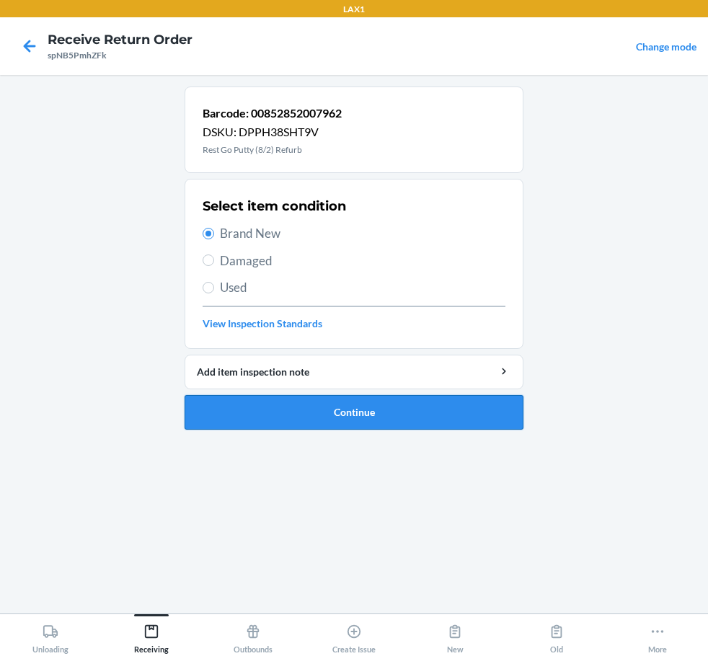
click at [359, 404] on button "Continue" at bounding box center [353, 412] width 339 height 35
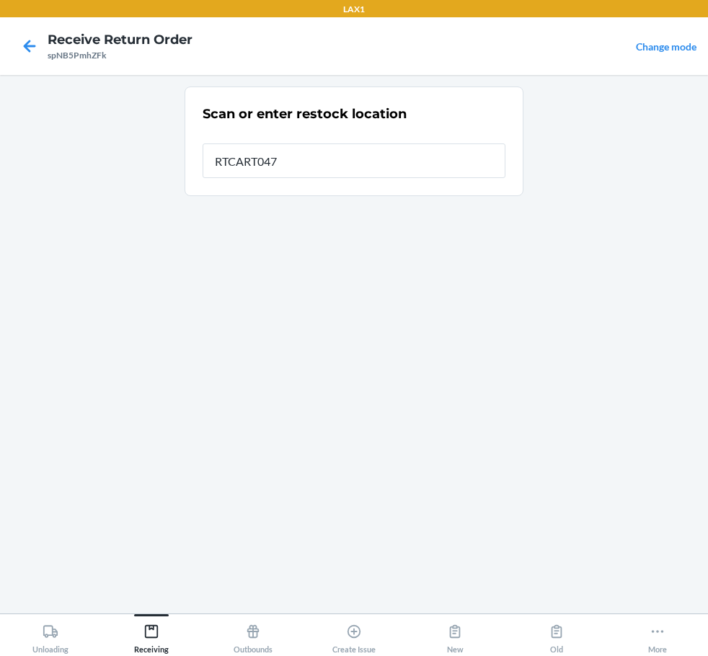
type input "RTCART047"
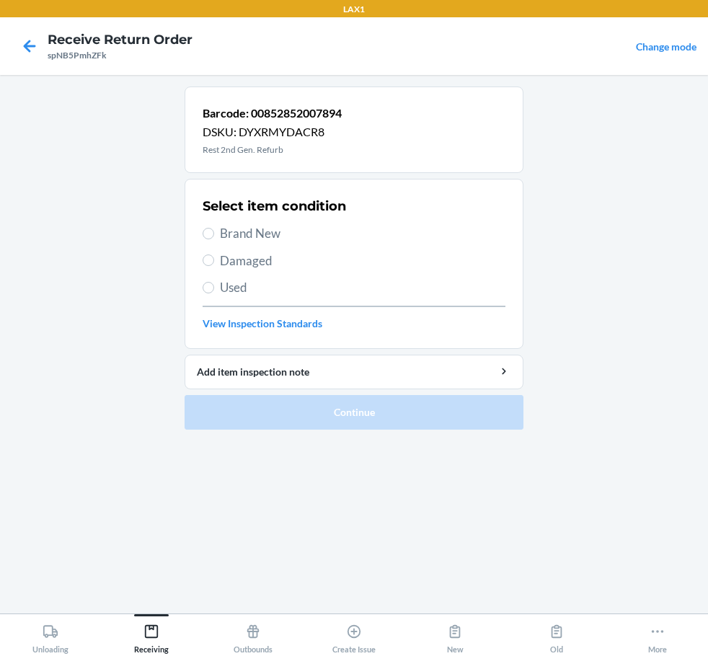
click at [270, 234] on span "Brand New" at bounding box center [362, 233] width 285 height 19
click at [214, 234] on input "Brand New" at bounding box center [209, 234] width 12 height 12
radio input "true"
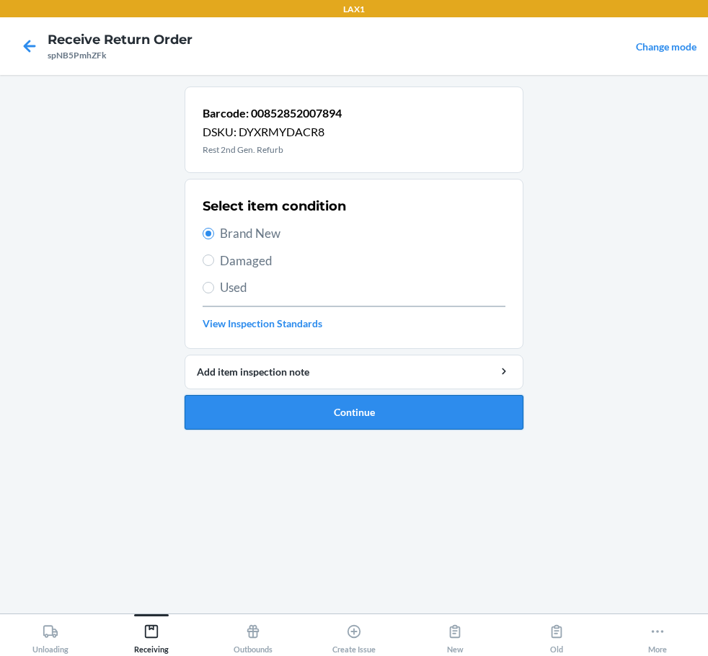
click at [383, 412] on button "Continue" at bounding box center [353, 412] width 339 height 35
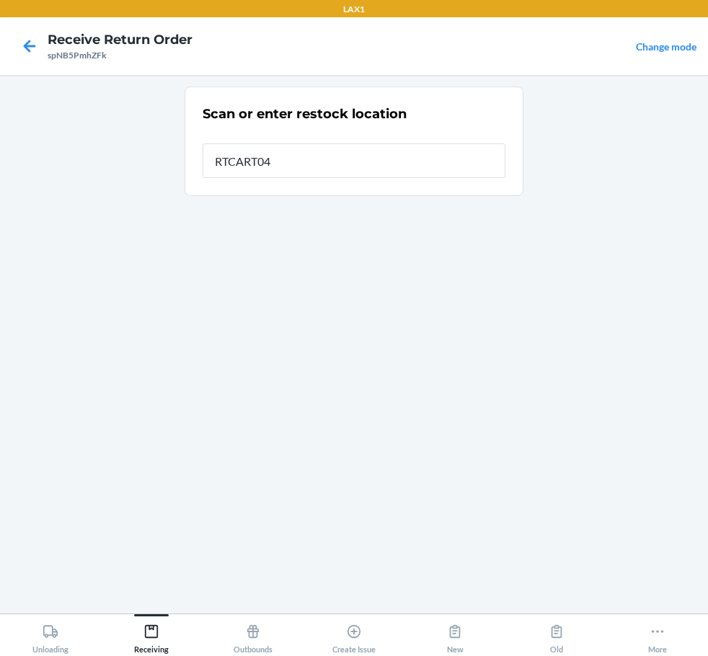
type input "RTCART047"
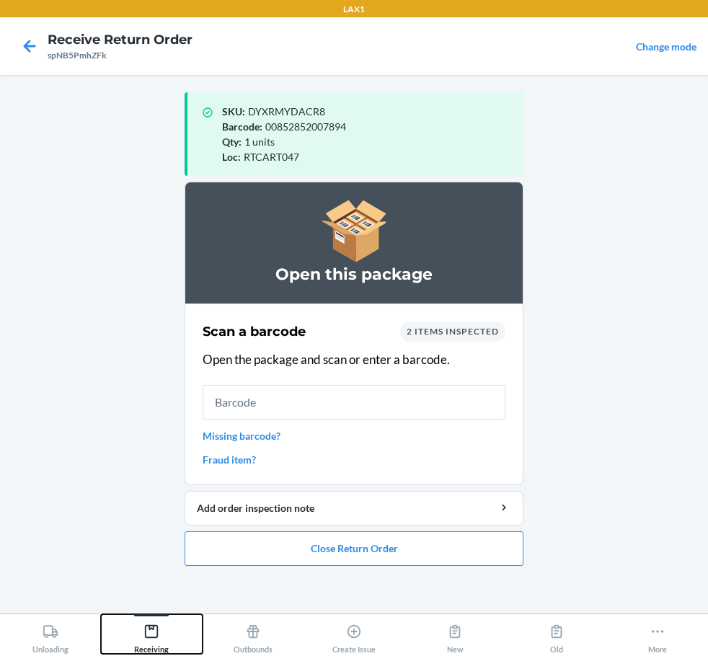
click at [155, 635] on icon at bounding box center [151, 631] width 16 height 16
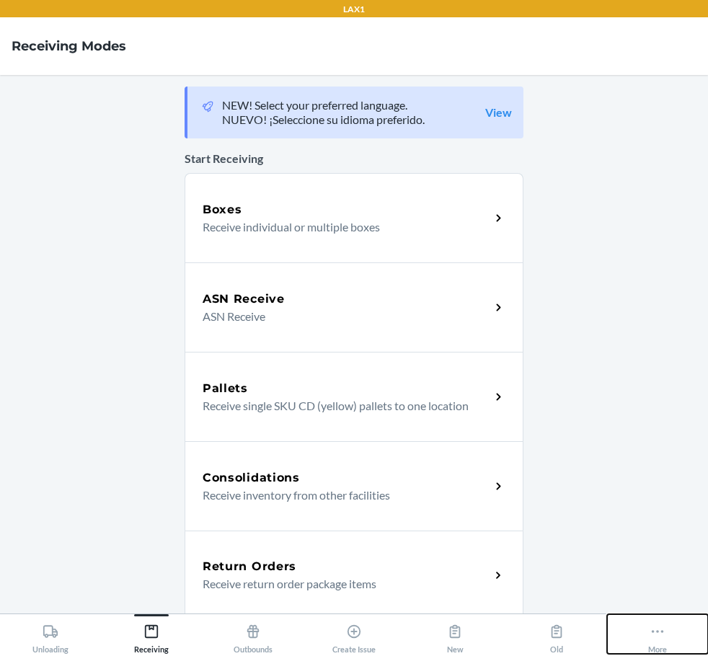
click at [653, 636] on icon at bounding box center [657, 631] width 16 height 16
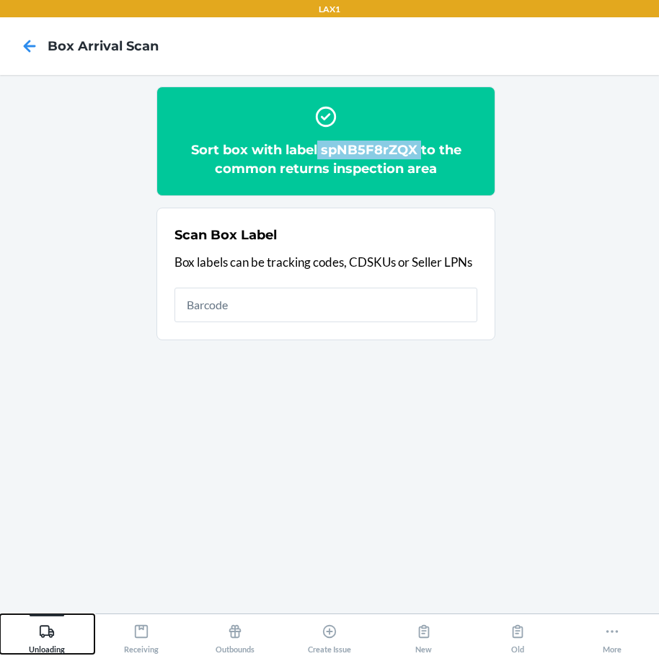
click at [38, 640] on div "Unloading" at bounding box center [47, 636] width 36 height 36
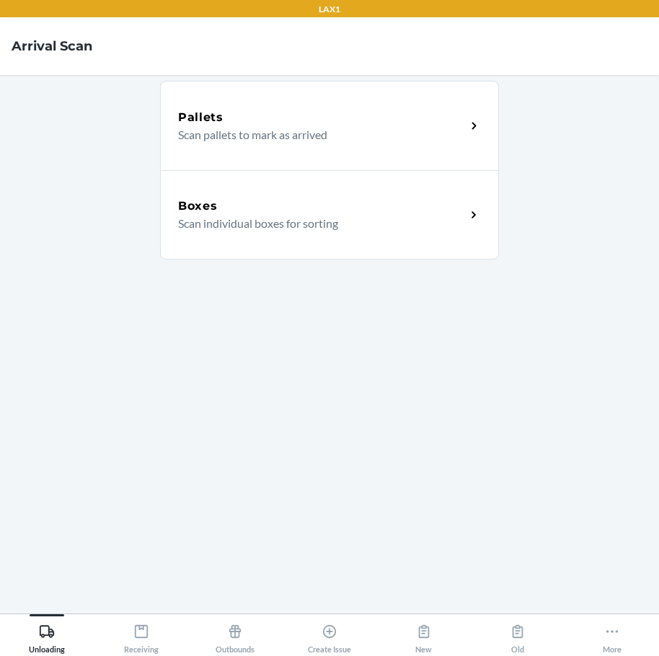
click at [246, 208] on div "Boxes" at bounding box center [322, 205] width 288 height 17
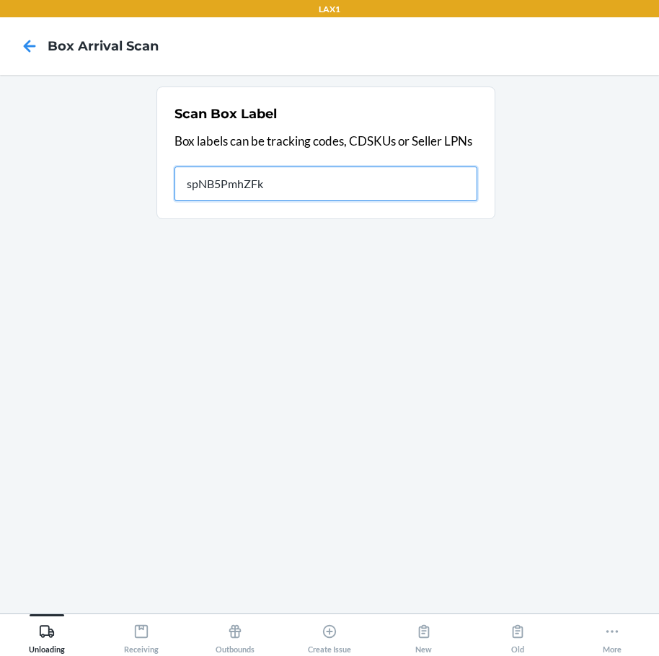
type input "spNB5PmhZFk"
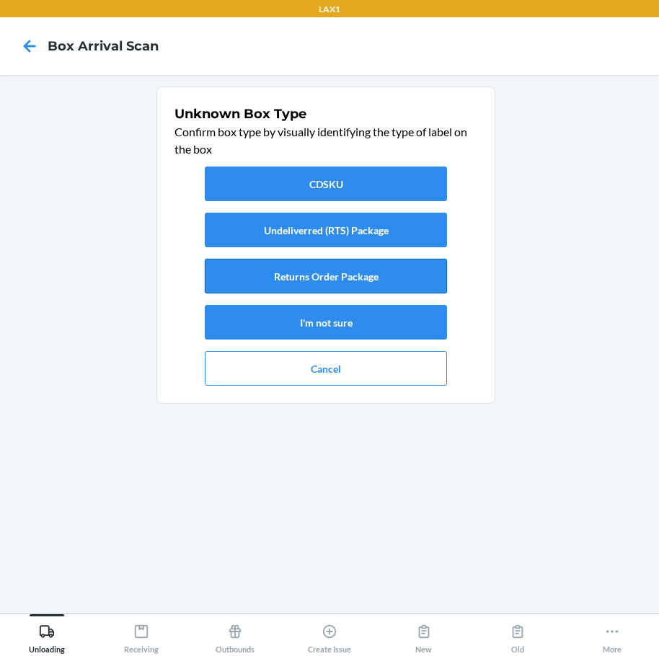
click at [343, 284] on button "Returns Order Package" at bounding box center [326, 276] width 242 height 35
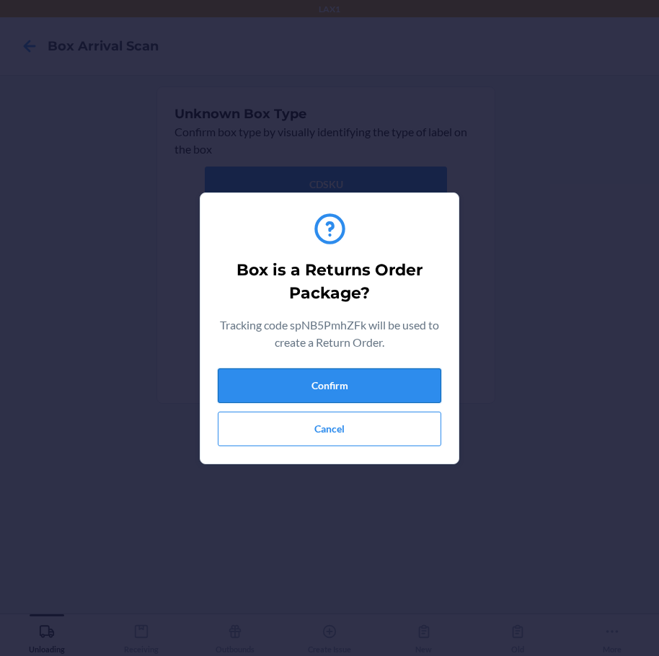
click at [408, 388] on button "Confirm" at bounding box center [329, 385] width 223 height 35
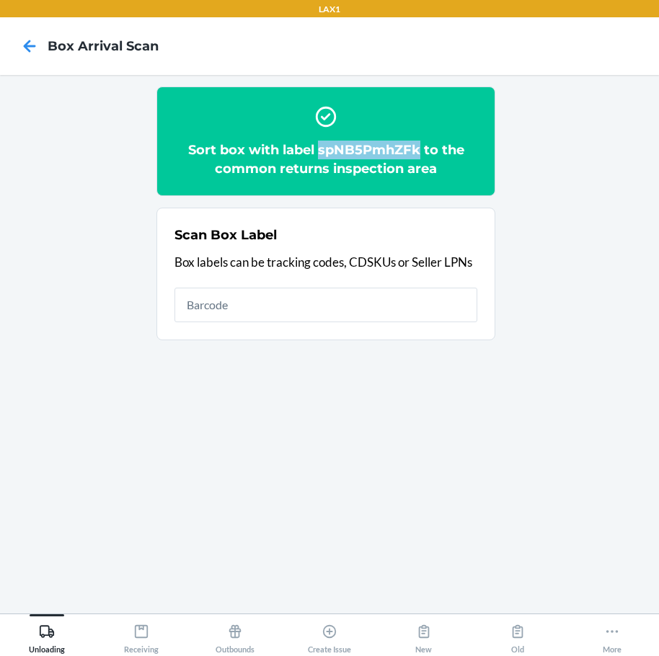
drag, startPoint x: 319, startPoint y: 150, endPoint x: 418, endPoint y: 145, distance: 98.9
click at [418, 145] on h2 "Sort box with label spNB5PmhZFk to the common returns inspection area" at bounding box center [325, 159] width 303 height 37
copy h2 "spNB5PmhZFk"
click at [54, 631] on icon at bounding box center [47, 631] width 14 height 12
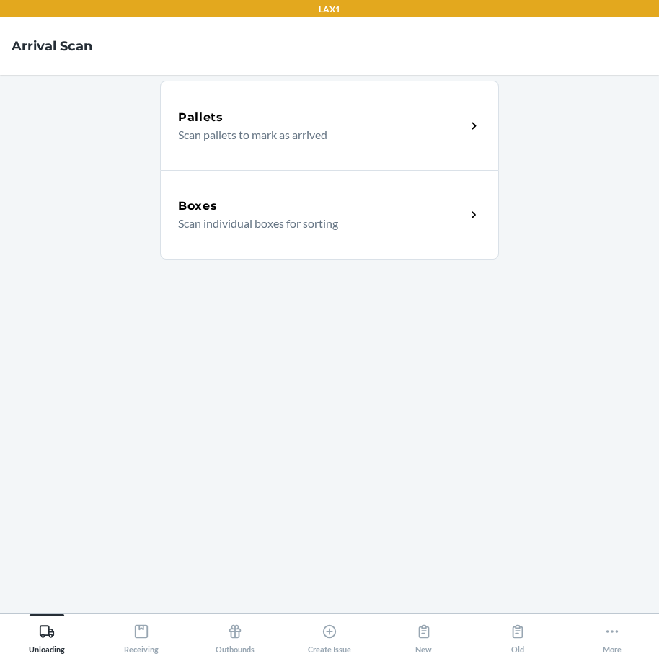
click at [334, 211] on div "Boxes" at bounding box center [322, 205] width 288 height 17
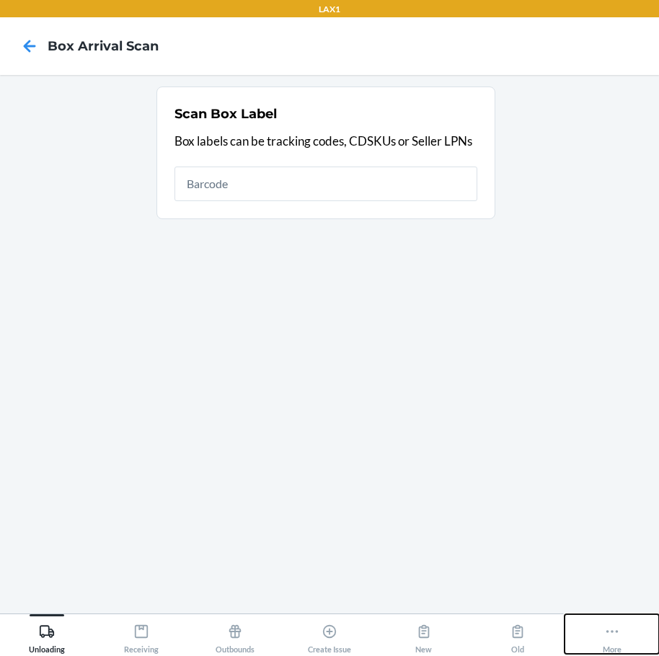
click at [618, 639] on icon at bounding box center [612, 631] width 16 height 16
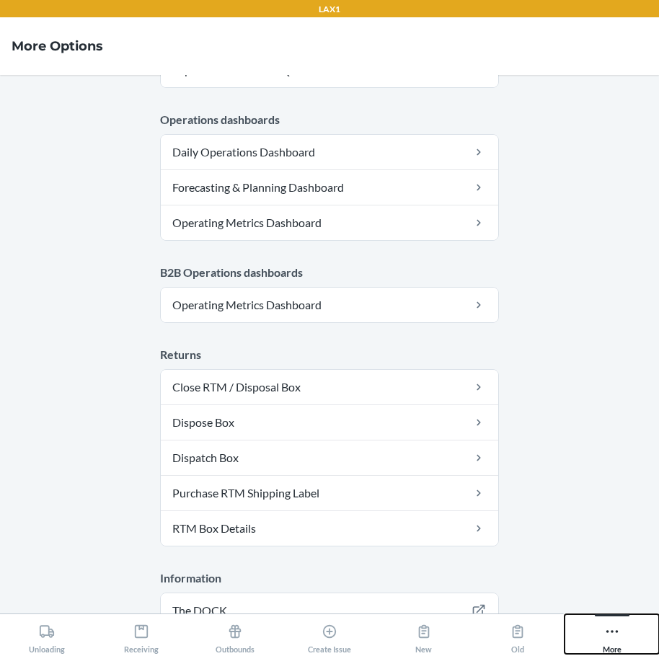
scroll to position [765, 0]
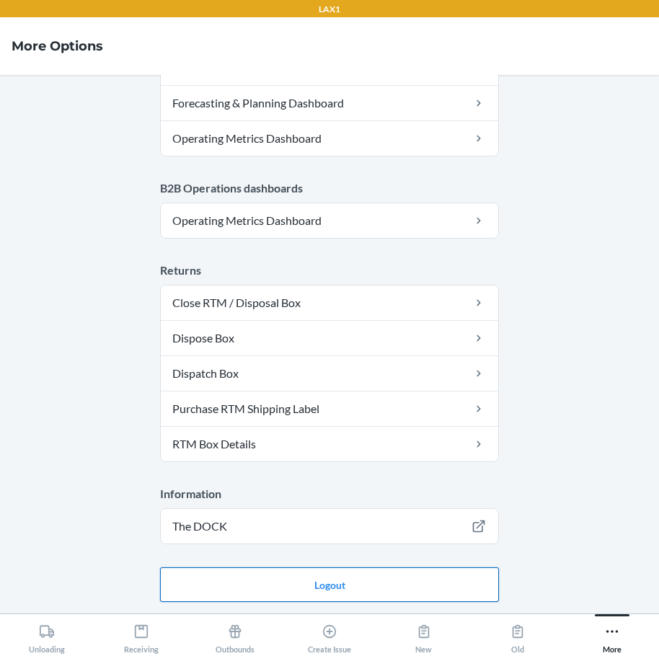
click at [371, 584] on button "Logout" at bounding box center [329, 584] width 339 height 35
